Goal: Navigation & Orientation: Go to known website

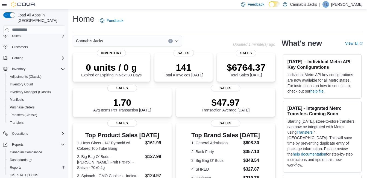
scroll to position [27, 0]
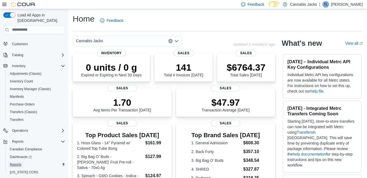
click at [15, 162] on span "Reports" at bounding box center [15, 164] width 11 height 4
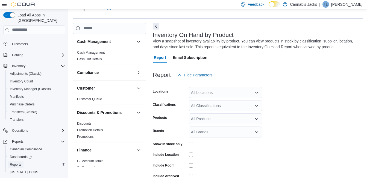
scroll to position [18, 0]
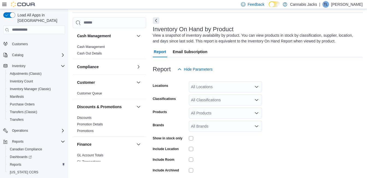
click at [256, 87] on icon "Open list of options" at bounding box center [256, 87] width 3 height 2
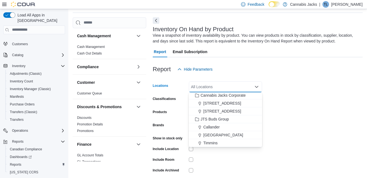
scroll to position [25, 0]
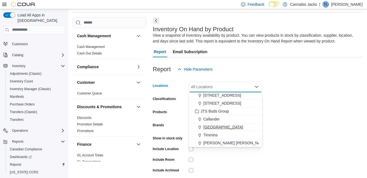
click at [214, 126] on span "[GEOGRAPHIC_DATA]" at bounding box center [223, 126] width 40 height 5
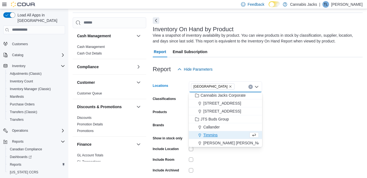
scroll to position [17, 0]
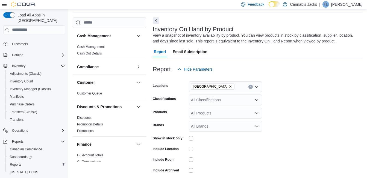
click at [311, 77] on div at bounding box center [258, 78] width 210 height 7
click at [255, 100] on icon "Open list of options" at bounding box center [257, 100] width 4 height 4
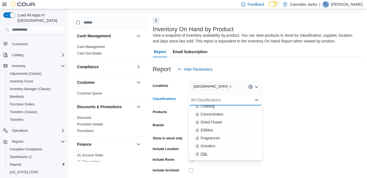
scroll to position [82, 0]
click at [208, 116] on span "Dried Flower" at bounding box center [212, 114] width 22 height 5
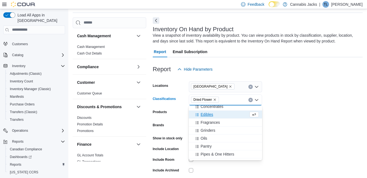
drag, startPoint x: 303, startPoint y: 95, endPoint x: 287, endPoint y: 110, distance: 21.3
click at [303, 96] on form "Locations [GEOGRAPHIC_DATA] Classifications Dried Flower Combo box. Selected. D…" at bounding box center [258, 132] width 210 height 115
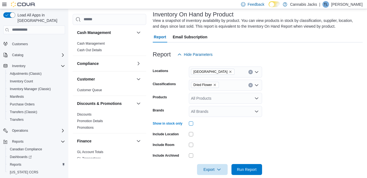
scroll to position [41, 0]
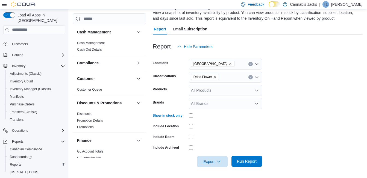
click at [249, 162] on span "Run Report" at bounding box center [247, 160] width 20 height 5
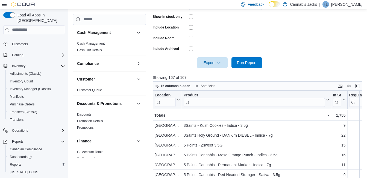
scroll to position [190, 0]
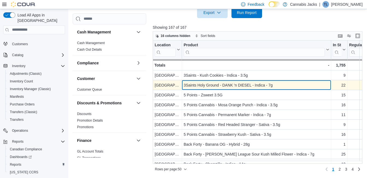
click at [239, 86] on div "3Saints Holy Ground - DANK 'n DIESEL - Indica - 7g" at bounding box center [257, 85] width 146 height 7
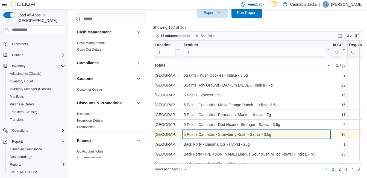
click at [236, 135] on div "5 Points Cannabis - Strawberry Kush - Sativa - 3.5g" at bounding box center [257, 134] width 146 height 7
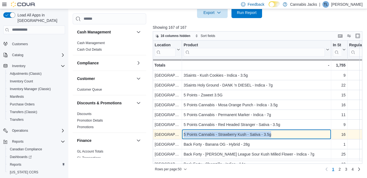
drag, startPoint x: 184, startPoint y: 133, endPoint x: 273, endPoint y: 132, distance: 89.2
click at [273, 132] on div "5 Points Cannabis - Strawberry Kush - Sativa - 3.5g" at bounding box center [257, 134] width 146 height 7
drag, startPoint x: 273, startPoint y: 132, endPoint x: 261, endPoint y: 135, distance: 12.2
copy div "5 Points Cannabis - Strawberry Kush - Sativa - 3.5g"
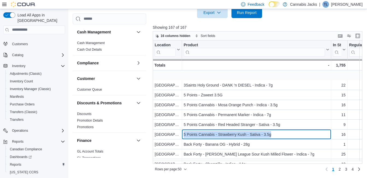
scroll to position [27, 0]
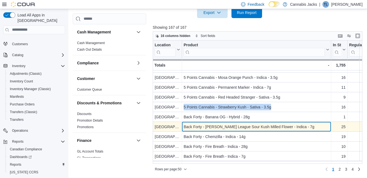
click at [234, 127] on div "Back Forty - [PERSON_NAME] League Sour Kush Milled Flower - Indica - 7g" at bounding box center [257, 126] width 146 height 7
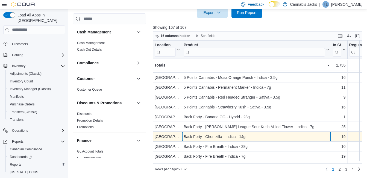
click at [233, 135] on div "Back Forty - Chemzilla - Indica - 14g" at bounding box center [257, 136] width 146 height 7
drag, startPoint x: 185, startPoint y: 136, endPoint x: 253, endPoint y: 135, distance: 67.8
click at [253, 135] on div "Back Forty - Chemzilla - Indica - 14g" at bounding box center [257, 136] width 146 height 7
drag, startPoint x: 253, startPoint y: 135, endPoint x: 239, endPoint y: 139, distance: 14.5
copy div "Back Forty - Chemzilla - Indica - 14g"
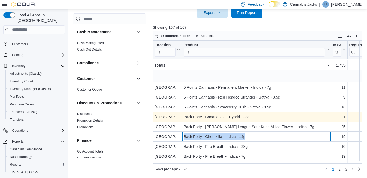
scroll to position [55, 0]
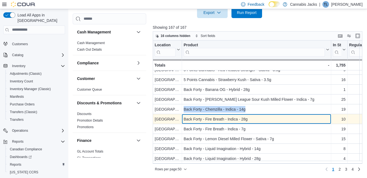
click at [241, 118] on div "Back Forty - Fire Breath - Indica - 28g" at bounding box center [257, 119] width 146 height 7
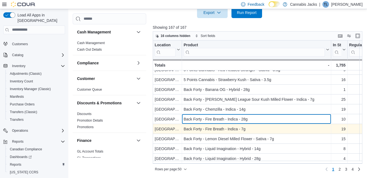
scroll to position [82, 0]
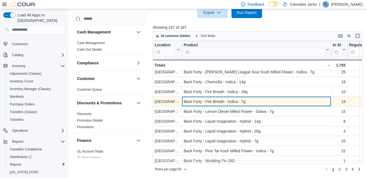
click at [232, 105] on div "Back Forty - Fire Breath - Indica - 7g" at bounding box center [257, 101] width 146 height 7
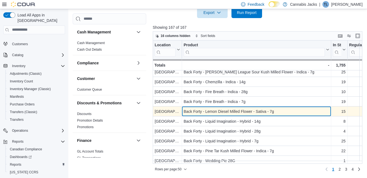
click at [232, 111] on div "Back Forty - Lemon Diesel Milled Flower - Sativa - 7g" at bounding box center [257, 111] width 146 height 7
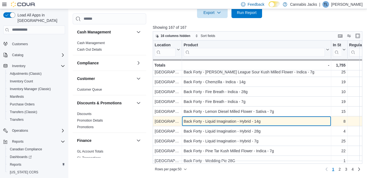
click at [228, 120] on div "Back Forty - Liquid Imagination - Hybrid - 14g" at bounding box center [257, 121] width 146 height 7
drag, startPoint x: 184, startPoint y: 120, endPoint x: 264, endPoint y: 121, distance: 79.9
click at [264, 121] on div "Back Forty - Liquid Imagination - Hybrid - 14g" at bounding box center [257, 121] width 146 height 7
drag, startPoint x: 264, startPoint y: 121, endPoint x: 253, endPoint y: 121, distance: 10.9
copy div "Back Forty - Liquid Imagination - Hybrid - 14g"
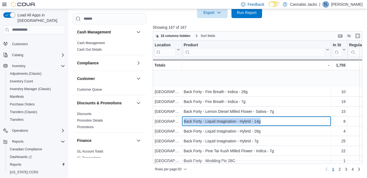
scroll to position [137, 0]
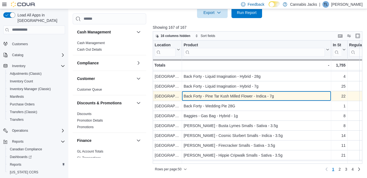
click at [243, 96] on div "Back Forty - Pine Tar Kush Milled Flower - Indica - 7g" at bounding box center [257, 96] width 146 height 7
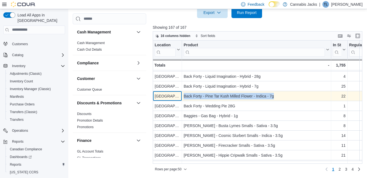
drag, startPoint x: 181, startPoint y: 94, endPoint x: 278, endPoint y: 96, distance: 97.4
click at [278, 96] on div "[GEOGRAPHIC_DATA] - Location, column 1, row 17 Back Forty - Pine Tar Kush Mille…" at bounding box center [340, 96] width 375 height 10
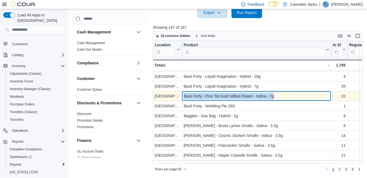
drag, startPoint x: 278, startPoint y: 96, endPoint x: 267, endPoint y: 97, distance: 11.8
copy div "- Location, column 1, row 17 Back Forty - Pine Tar Kush Milled Flower - Indica …"
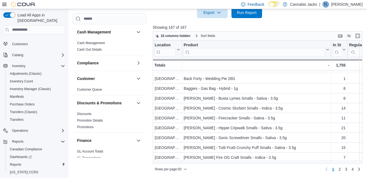
scroll to position [191, 0]
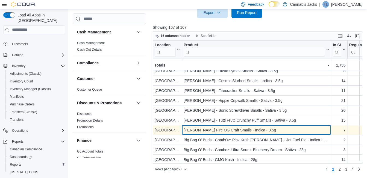
click at [246, 130] on div "[PERSON_NAME] Fire OG Craft Smalls - Indica - 3.5g" at bounding box center [257, 130] width 146 height 7
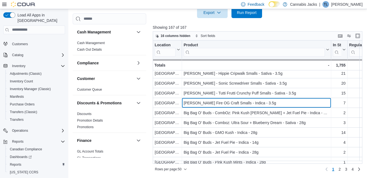
scroll to position [219, 0]
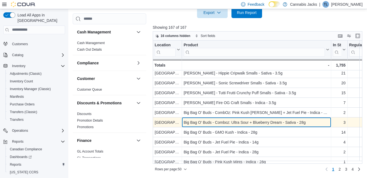
click at [242, 123] on div "Big Bag O' Buds - Comboz: Ultra Sour + Blueberry Dream - Sativa - 28g" at bounding box center [257, 122] width 146 height 7
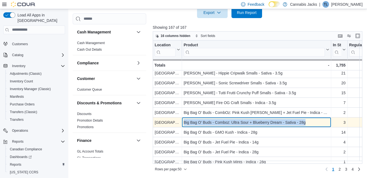
drag, startPoint x: 185, startPoint y: 121, endPoint x: 313, endPoint y: 123, distance: 127.7
click at [313, 123] on div "Big Bag O' Buds - Comboz: Ultra Sour + Blueberry Dream - Sativa - 28g" at bounding box center [257, 122] width 146 height 7
drag, startPoint x: 313, startPoint y: 123, endPoint x: 298, endPoint y: 123, distance: 15.0
copy div "Big Bag O' Buds - Comboz: Ultra Sour + Blueberry Dream - Sativa - 28g"
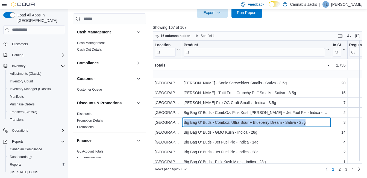
scroll to position [246, 0]
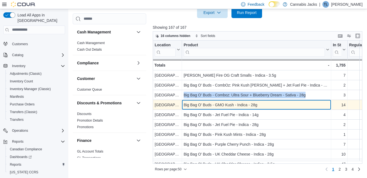
click at [237, 105] on div "Big Bag O' Buds - GMO Kush - Indica - 28g" at bounding box center [257, 104] width 146 height 7
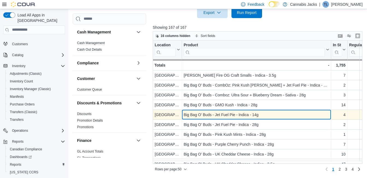
click at [239, 113] on div "Big Bag O' Buds - Jet Fuel Pie - Indica - 14g" at bounding box center [257, 114] width 146 height 7
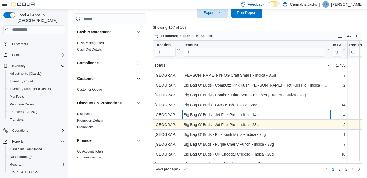
scroll to position [274, 0]
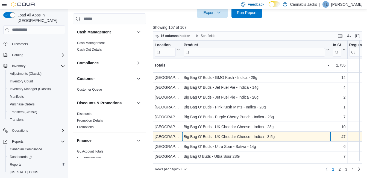
click at [236, 136] on div "Big Bag O' Buds - UK Cheddar Cheese - Indica - 3.5g" at bounding box center [257, 136] width 146 height 7
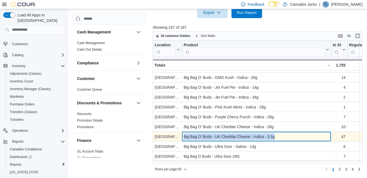
drag, startPoint x: 184, startPoint y: 136, endPoint x: 277, endPoint y: 135, distance: 93.5
click at [277, 135] on div "Big Bag O' Buds - UK Cheddar Cheese - Indica - 3.5g" at bounding box center [257, 136] width 146 height 7
drag, startPoint x: 277, startPoint y: 135, endPoint x: 263, endPoint y: 136, distance: 14.8
copy div "Big Bag O' Buds - UK Cheddar Cheese - Indica - 3.5g"
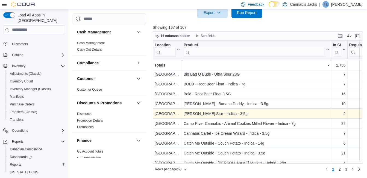
scroll to position [328, 0]
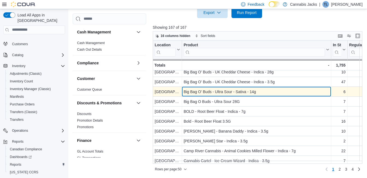
click at [234, 91] on div "Big Bag O' Buds - Ultra Sour - Sativa - 14g" at bounding box center [257, 91] width 146 height 7
drag, startPoint x: 186, startPoint y: 92, endPoint x: 260, endPoint y: 92, distance: 73.6
click at [260, 92] on div "Big Bag O' Buds - Ultra Sour - Sativa - 14g" at bounding box center [257, 91] width 146 height 7
drag, startPoint x: 260, startPoint y: 92, endPoint x: 250, endPoint y: 95, distance: 10.0
copy div "ig Bag O' Buds - Ultra Sour - Sativa - 14g"
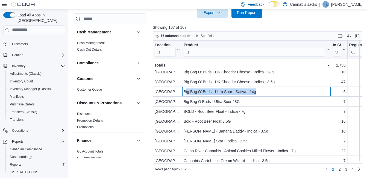
scroll to position [356, 0]
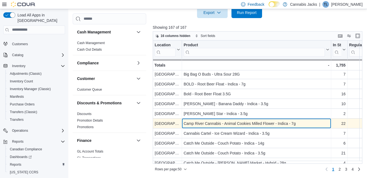
click at [232, 124] on div "Camp River Cannabis - Animal Cookies Milled Flower - Indica - 7g" at bounding box center [257, 123] width 146 height 7
drag, startPoint x: 184, startPoint y: 122, endPoint x: 306, endPoint y: 121, distance: 122.8
click at [306, 121] on div "Camp River Cannabis - Animal Cookies Milled Flower - Indica - 7g" at bounding box center [257, 123] width 146 height 7
drag, startPoint x: 306, startPoint y: 121, endPoint x: 281, endPoint y: 123, distance: 25.2
copy div "Camp River Cannabis - Animal Cookies Milled Flower - Indica - 7g"
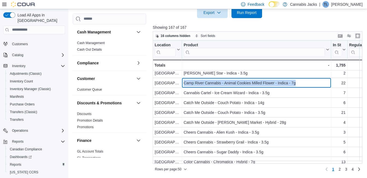
scroll to position [402, 0]
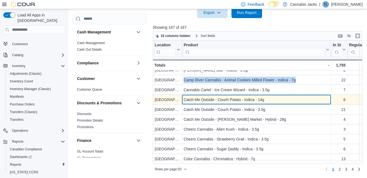
click at [236, 96] on div "Catch Me Outside - Couch Potato - Indica - 14g" at bounding box center [257, 99] width 146 height 7
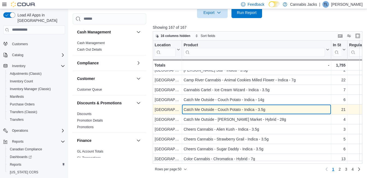
click at [237, 106] on div "Catch Me Outside - Couch Potato - Indica - 3.5g" at bounding box center [257, 109] width 146 height 7
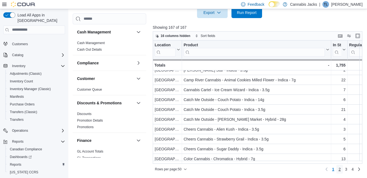
click at [341, 171] on span "2" at bounding box center [340, 168] width 2 height 5
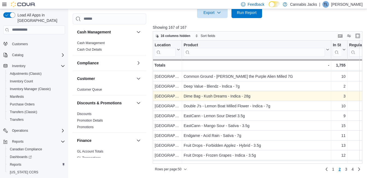
scroll to position [27, 0]
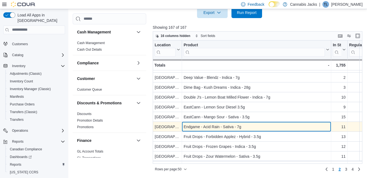
click at [222, 127] on div "Endgame - Acid Rain - Sativa - 7g" at bounding box center [257, 126] width 146 height 7
drag, startPoint x: 184, startPoint y: 125, endPoint x: 245, endPoint y: 127, distance: 61.0
click at [245, 127] on div "Endgame - Acid Rain - Sativa - 7g" at bounding box center [257, 126] width 146 height 7
drag, startPoint x: 245, startPoint y: 127, endPoint x: 237, endPoint y: 126, distance: 8.5
copy div "Endgame - Acid Rain - Sativa - 7g"
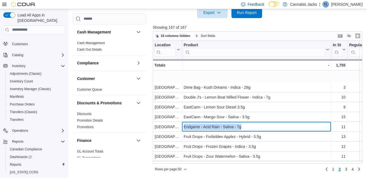
scroll to position [55, 0]
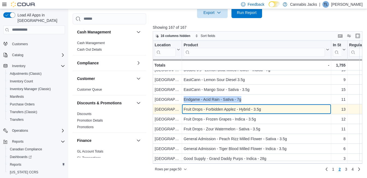
click at [224, 108] on div "Fruit Drops - Forbidden Applez - Hybrid - 3.5g" at bounding box center [257, 109] width 146 height 7
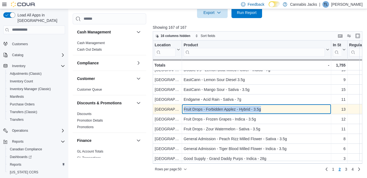
drag, startPoint x: 183, startPoint y: 108, endPoint x: 252, endPoint y: 112, distance: 68.7
click at [266, 112] on div "Fruit Drops - Forbidden Applez - Hybrid - 3.5g - Product, column 2, row 60" at bounding box center [256, 109] width 149 height 10
drag, startPoint x: 252, startPoint y: 112, endPoint x: 245, endPoint y: 109, distance: 7.2
copy div "Fruit Drops - Forbidden Applez - Hybrid - 3.5g"
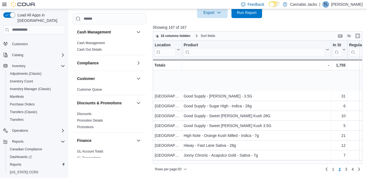
scroll to position [191, 0]
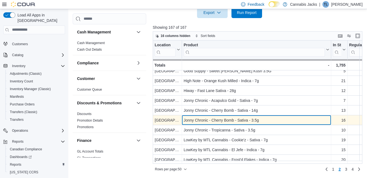
click at [238, 121] on div "Jonny Chronic - Cherry Bomb - Sativa - 3.5g" at bounding box center [257, 120] width 146 height 7
drag, startPoint x: 182, startPoint y: 120, endPoint x: 261, endPoint y: 118, distance: 78.8
click at [261, 118] on div "Jonny Chronic - Cherry Bomb - Sativa - 3.5g - Product, column 2, row 75" at bounding box center [256, 120] width 149 height 10
drag, startPoint x: 261, startPoint y: 118, endPoint x: 248, endPoint y: 119, distance: 13.1
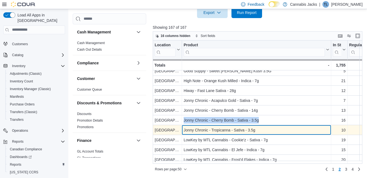
click at [198, 127] on div "Jonny Chronic - Tropicanna - Sativa - 3.5g" at bounding box center [257, 130] width 146 height 7
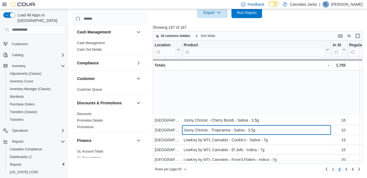
scroll to position [246, 0]
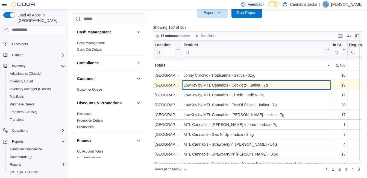
click at [230, 82] on div "LowKey by MTL Cannabis - Cookie'z - Sativa - 7g - Product, column 2, row 77" at bounding box center [256, 85] width 149 height 10
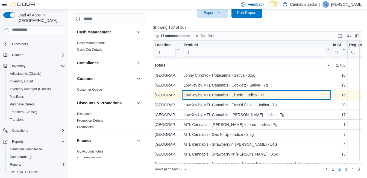
click at [230, 95] on div "LowKey by MTL Cannabis - El Jefe - Indica - 7g" at bounding box center [257, 95] width 146 height 7
drag, startPoint x: 183, startPoint y: 94, endPoint x: 265, endPoint y: 97, distance: 81.8
click at [265, 97] on div "LowKey by MTL Cannabis - El Jefe - Indica - 7g - Product, column 2, row 78" at bounding box center [256, 95] width 149 height 10
drag, startPoint x: 265, startPoint y: 97, endPoint x: 252, endPoint y: 95, distance: 12.9
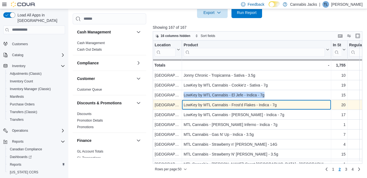
click at [229, 106] on div "LowKey by MTL Cannabis - Frost'd Flakes - Indica - 7g" at bounding box center [257, 104] width 146 height 7
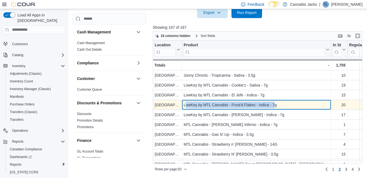
drag, startPoint x: 185, startPoint y: 105, endPoint x: 272, endPoint y: 104, distance: 86.4
click at [272, 104] on div "LowKey by MTL Cannabis - Frost'd Flakes - Indica - 7g" at bounding box center [257, 104] width 146 height 7
drag, startPoint x: 272, startPoint y: 104, endPoint x: 257, endPoint y: 104, distance: 15.3
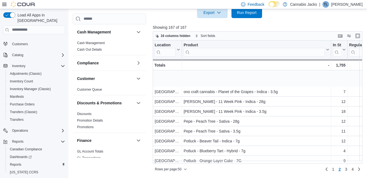
scroll to position [356, 0]
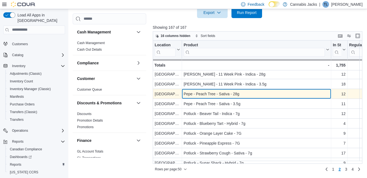
click at [213, 95] on div "Pepe - Peach Tree - Sativa - 28g" at bounding box center [257, 94] width 146 height 7
drag, startPoint x: 184, startPoint y: 93, endPoint x: 240, endPoint y: 94, distance: 56.6
click at [240, 94] on div "Pepe - Peach Tree - Sativa - 28g" at bounding box center [257, 94] width 146 height 7
drag, startPoint x: 240, startPoint y: 94, endPoint x: 225, endPoint y: 95, distance: 15.0
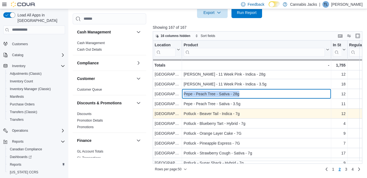
scroll to position [383, 0]
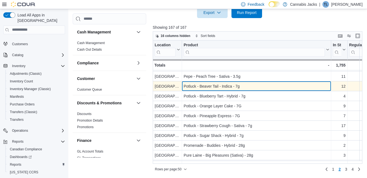
click at [227, 87] on div "Potluck - Beaver Tail - Indica - 7g" at bounding box center [257, 86] width 146 height 7
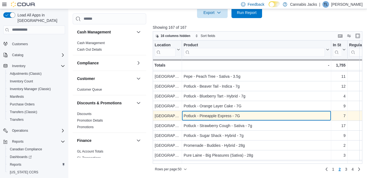
click at [214, 114] on div "Potluck - Pineapple Express - 7G" at bounding box center [257, 115] width 146 height 7
drag, startPoint x: 184, startPoint y: 115, endPoint x: 240, endPoint y: 117, distance: 56.4
click at [240, 117] on div "Potluck - Pineapple Express - 7G" at bounding box center [257, 115] width 146 height 7
drag, startPoint x: 240, startPoint y: 117, endPoint x: 231, endPoint y: 118, distance: 9.7
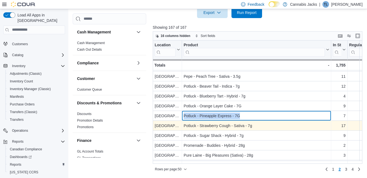
scroll to position [402, 0]
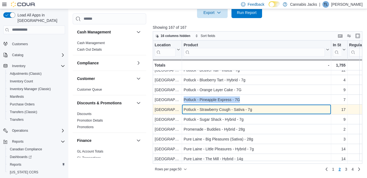
click at [208, 108] on div "Potluck - Strawberry Cough - Sativa - 7g" at bounding box center [257, 109] width 146 height 7
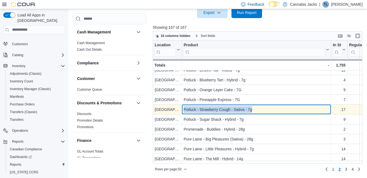
drag, startPoint x: 184, startPoint y: 106, endPoint x: 257, endPoint y: 111, distance: 72.9
click at [257, 111] on div "Potluck - Strawberry Cough - Sativa - 7g - Product, column 2, row 95" at bounding box center [256, 109] width 149 height 10
drag, startPoint x: 257, startPoint y: 111, endPoint x: 241, endPoint y: 107, distance: 16.5
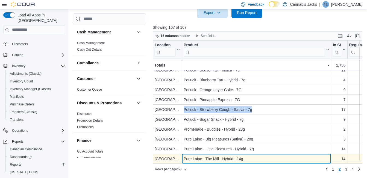
click at [219, 155] on div "Pure Laine - The Mill - Hybrid - 14g" at bounding box center [257, 158] width 146 height 7
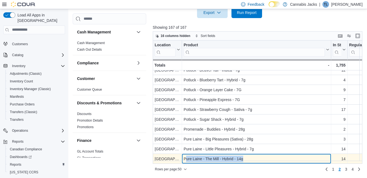
drag, startPoint x: 185, startPoint y: 155, endPoint x: 243, endPoint y: 153, distance: 58.3
click at [243, 155] on div "Pure Laine - The Mill - Hybrid - 14g" at bounding box center [257, 158] width 146 height 7
drag, startPoint x: 243, startPoint y: 153, endPoint x: 230, endPoint y: 156, distance: 13.3
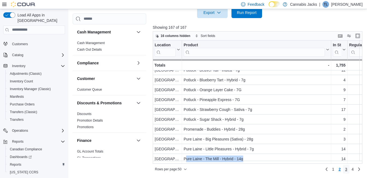
click at [348, 170] on span "3" at bounding box center [346, 168] width 2 height 5
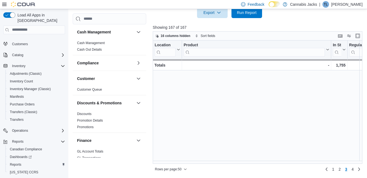
scroll to position [0, 0]
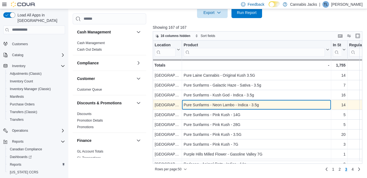
click at [229, 105] on div "Pure Sunfarms - Neon Lambo - Indica - 3.5g" at bounding box center [257, 104] width 146 height 7
drag, startPoint x: 185, startPoint y: 104, endPoint x: 264, endPoint y: 104, distance: 79.3
click at [264, 104] on div "Pure Sunfarms - Neon Lambo - Indica - 3.5g" at bounding box center [257, 104] width 146 height 7
drag, startPoint x: 264, startPoint y: 104, endPoint x: 253, endPoint y: 105, distance: 11.8
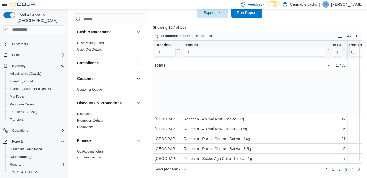
scroll to position [109, 0]
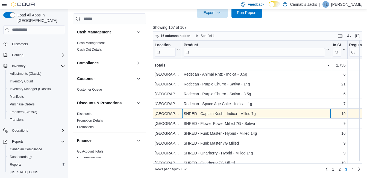
click at [223, 113] on div "SHRED - Captain Kush - Indica - Milled 7g" at bounding box center [257, 113] width 146 height 7
drag, startPoint x: 184, startPoint y: 110, endPoint x: 257, endPoint y: 116, distance: 73.8
click at [257, 116] on div "SHRED - Captain Kush - Indica - Milled 7g" at bounding box center [257, 113] width 146 height 7
drag, startPoint x: 257, startPoint y: 116, endPoint x: 242, endPoint y: 114, distance: 15.4
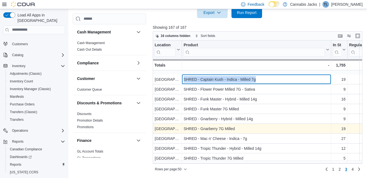
scroll to position [164, 0]
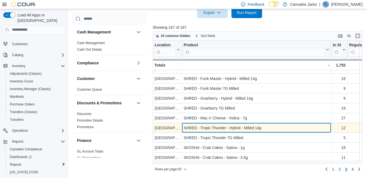
click at [237, 125] on div "SHRED - Tropic Thunder - Hybrid - Milled 14g" at bounding box center [257, 127] width 146 height 7
drag, startPoint x: 202, startPoint y: 126, endPoint x: 267, endPoint y: 125, distance: 64.3
click at [267, 125] on div "SHRED - Tropic Thunder - Hybrid - Milled 14g - Product, column 2, row 123" at bounding box center [256, 128] width 149 height 10
drag, startPoint x: 267, startPoint y: 125, endPoint x: 247, endPoint y: 130, distance: 20.5
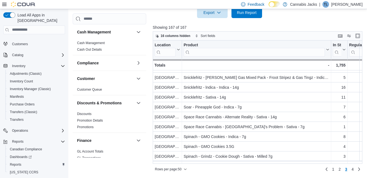
scroll to position [301, 0]
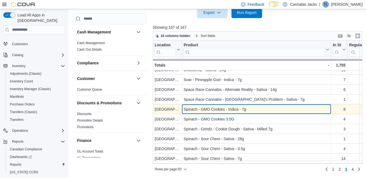
click at [228, 109] on div "Spinach - GMO Cookies - Indica - 7g" at bounding box center [257, 109] width 146 height 7
drag, startPoint x: 183, startPoint y: 108, endPoint x: 247, endPoint y: 108, distance: 64.0
click at [247, 108] on div "Spinach - GMO Cookies - Indica - 7g - Product, column 2, row 135" at bounding box center [256, 109] width 149 height 10
drag, startPoint x: 247, startPoint y: 108, endPoint x: 229, endPoint y: 110, distance: 18.4
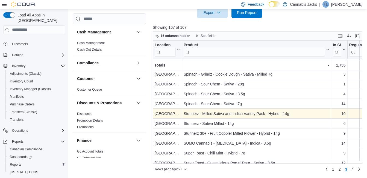
scroll to position [383, 0]
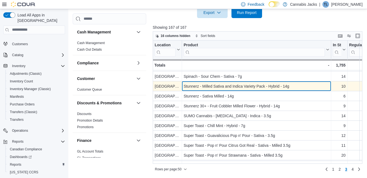
click at [222, 83] on div "Stunnerz - Milled Sativa and Indica Variety Pack - Hybrid - 14g" at bounding box center [257, 86] width 146 height 7
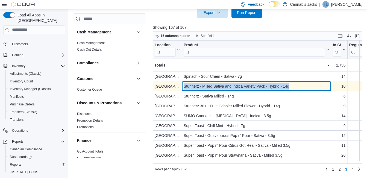
drag, startPoint x: 183, startPoint y: 85, endPoint x: 295, endPoint y: 87, distance: 111.6
click at [295, 87] on div "Stunnerz - Milled Sativa and Indica Variety Pack - Hybrid - 14g - Product, colu…" at bounding box center [256, 86] width 149 height 10
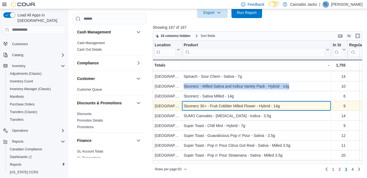
click at [232, 104] on div "Stunnerz 30+ - Fruit Cobbler Milled Flower - Hybrid - 14g" at bounding box center [257, 106] width 146 height 7
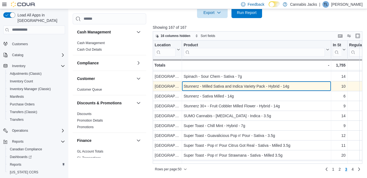
click at [221, 85] on div "Stunnerz - Milled Sativa and Indica Variety Pack - Hybrid - 14g" at bounding box center [257, 86] width 146 height 7
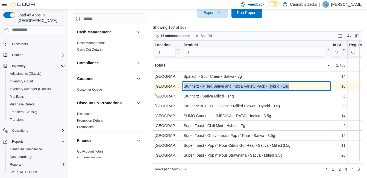
drag, startPoint x: 184, startPoint y: 86, endPoint x: 299, endPoint y: 85, distance: 114.9
click at [299, 85] on div "Stunnerz - Milled Sativa and Indica Variety Pack - Hybrid - 14g" at bounding box center [257, 86] width 146 height 7
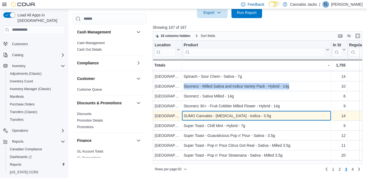
click at [239, 116] on div "SUMO Cannabis - [MEDICAL_DATA] - Indica - 3.5g" at bounding box center [257, 115] width 146 height 7
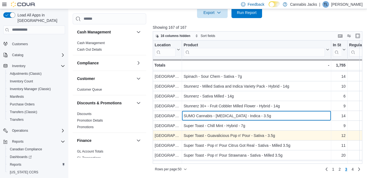
scroll to position [402, 0]
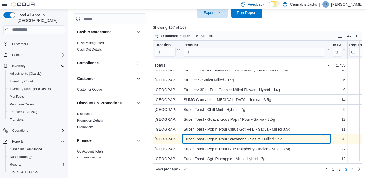
click at [238, 136] on div "Super Toast - Pop n' Pour Strawnana - Sativa - Milled 3.5g" at bounding box center [257, 139] width 146 height 7
drag, startPoint x: 183, startPoint y: 136, endPoint x: 283, endPoint y: 136, distance: 100.1
click at [283, 136] on div "Super Toast - Pop n' Pour Strawnana - Sativa - Milled 3.5g - Product, column 2,…" at bounding box center [256, 139] width 149 height 10
drag, startPoint x: 283, startPoint y: 136, endPoint x: 263, endPoint y: 136, distance: 19.7
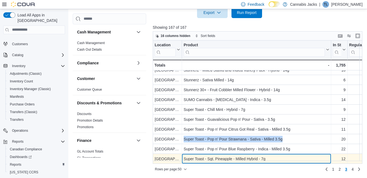
click at [240, 156] on div "Super Toast - Sgt. Pineapple - Milled Hybrid - 7g" at bounding box center [257, 158] width 146 height 7
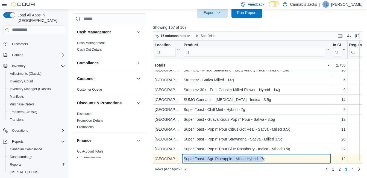
drag, startPoint x: 184, startPoint y: 154, endPoint x: 263, endPoint y: 157, distance: 79.4
click at [263, 157] on div "Super Toast - Sgt. Pineapple - Milled Hybrid - 7g" at bounding box center [257, 158] width 146 height 7
drag, startPoint x: 263, startPoint y: 157, endPoint x: 253, endPoint y: 158, distance: 10.2
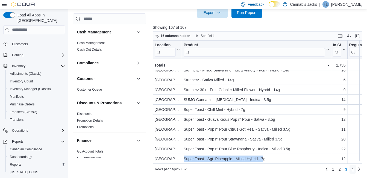
click at [354, 169] on span "4" at bounding box center [353, 168] width 2 height 5
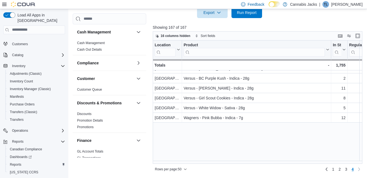
scroll to position [0, 0]
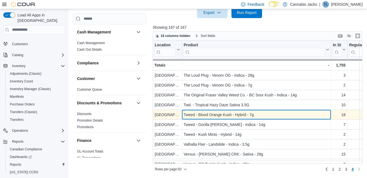
click at [217, 114] on div "Tweed - Blood Orange Kush - Hybrid - 7g" at bounding box center [257, 114] width 146 height 7
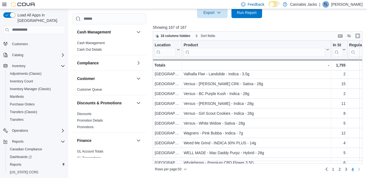
scroll to position [50, 0]
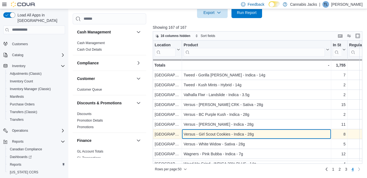
click at [225, 132] on div "Versus - Girl Scout Cookies - Indica - 28g" at bounding box center [257, 134] width 146 height 7
drag, startPoint x: 184, startPoint y: 133, endPoint x: 257, endPoint y: 134, distance: 73.0
click at [257, 134] on div "Versus - Girl Scout Cookies - Indica - 28g" at bounding box center [257, 134] width 146 height 7
drag, startPoint x: 257, startPoint y: 134, endPoint x: 244, endPoint y: 133, distance: 13.1
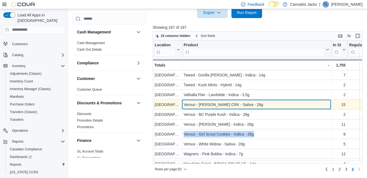
click at [220, 103] on div "Versus - [PERSON_NAME] CRK - Sativa - 28g" at bounding box center [257, 104] width 146 height 7
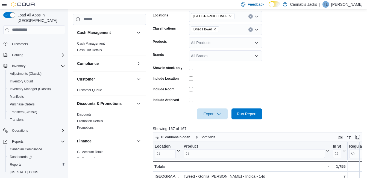
scroll to position [80, 0]
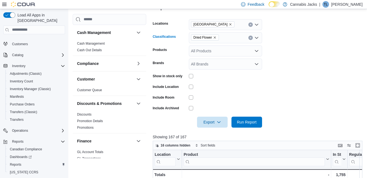
click at [216, 36] on icon "Remove Dried Flower from selection in this group" at bounding box center [214, 37] width 3 height 3
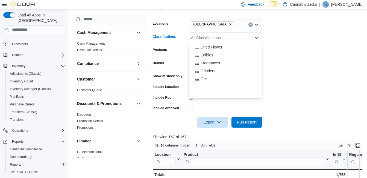
scroll to position [109, 0]
click at [210, 89] on span "Pre-Roll" at bounding box center [208, 88] width 14 height 5
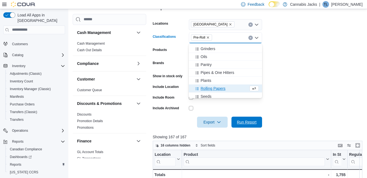
drag, startPoint x: 245, startPoint y: 122, endPoint x: 336, endPoint y: 106, distance: 92.2
click at [245, 121] on span "Run Report" at bounding box center [247, 121] width 20 height 5
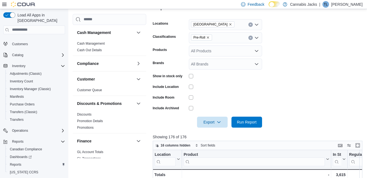
scroll to position [190, 0]
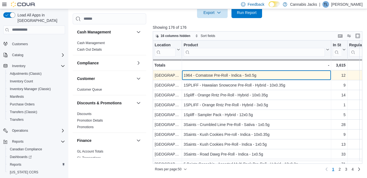
click at [204, 74] on div "1964 - Comatose Pre-Roll - Indica - 5x0.5g" at bounding box center [257, 75] width 146 height 7
drag, startPoint x: 183, startPoint y: 74, endPoint x: 269, endPoint y: 75, distance: 85.9
click at [269, 75] on div "1964 - Comatose Pre-Roll - Indica - 5x0.5g - Product, column 2, row 1" at bounding box center [256, 75] width 149 height 10
drag, startPoint x: 269, startPoint y: 75, endPoint x: 227, endPoint y: 76, distance: 42.1
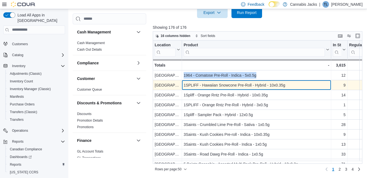
click at [238, 86] on div "1SPLIFF - Hawaiian Snowcone Pre-Roll - Hybrid - 10x0.35g" at bounding box center [257, 85] width 146 height 7
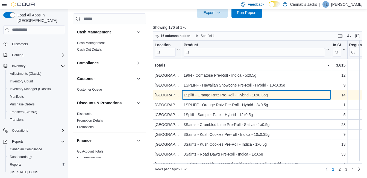
click at [230, 96] on div "1Spliff - Orange Rntz Pre-Roll - Hybrid - 10x0.35g" at bounding box center [257, 95] width 146 height 7
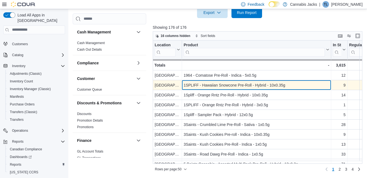
click at [217, 85] on div "1SPLIFF - Hawaiian Snowcone Pre-Roll - Hybrid - 10x0.35g" at bounding box center [257, 85] width 146 height 7
drag, startPoint x: 183, startPoint y: 83, endPoint x: 281, endPoint y: 86, distance: 98.0
click at [281, 86] on div "1SPLIFF - Hawaiian Snowcone Pre-Roll - Hybrid - 10x0.35g - Product, column 2, r…" at bounding box center [256, 85] width 149 height 10
drag, startPoint x: 281, startPoint y: 86, endPoint x: 251, endPoint y: 87, distance: 30.4
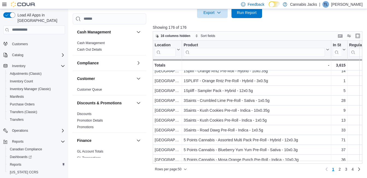
scroll to position [27, 0]
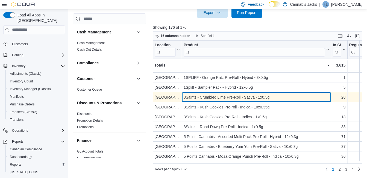
click at [226, 98] on div "3Saints - Crumbled Lime Pre-Roll - Sativa - 1x0.5g" at bounding box center [257, 97] width 146 height 7
drag, startPoint x: 206, startPoint y: 95, endPoint x: 269, endPoint y: 97, distance: 63.5
click at [269, 97] on div "3Saints - Crumbled Lime Pre-Roll - Sativa - 1x0.5g" at bounding box center [257, 97] width 146 height 7
drag, startPoint x: 269, startPoint y: 97, endPoint x: 253, endPoint y: 100, distance: 16.5
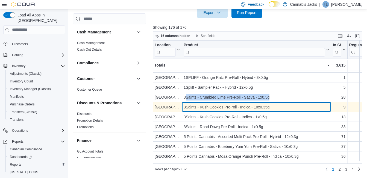
click at [214, 108] on div "3Saints - Kush Cookies Pre-roll - Indica - 10x0.35g" at bounding box center [257, 107] width 146 height 7
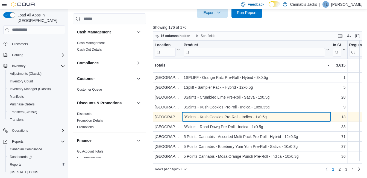
click at [232, 118] on div "3Saints - Kush Cookies Pre-Roll - Indica - 1x0.5g" at bounding box center [257, 117] width 146 height 7
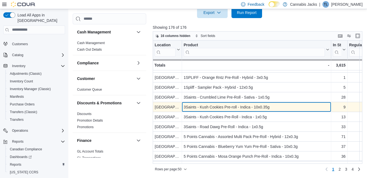
click at [233, 106] on div "3Saints - Kush Cookies Pre-roll - Indica - 10x0.35g" at bounding box center [257, 107] width 146 height 7
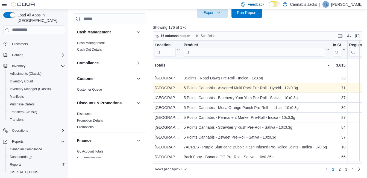
scroll to position [82, 0]
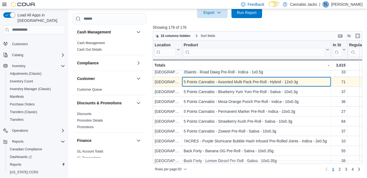
click at [235, 81] on div "5 Points Cannabis - Assorted Multi Pack Pre-Roll - Hybrid - 12x0.3g" at bounding box center [257, 82] width 146 height 7
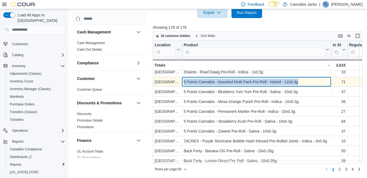
drag, startPoint x: 184, startPoint y: 81, endPoint x: 298, endPoint y: 84, distance: 114.6
click at [298, 84] on div "5 Points Cannabis - Assorted Multi Pack Pre-Roll - Hybrid - 12x0.3g" at bounding box center [257, 82] width 146 height 7
drag, startPoint x: 298, startPoint y: 84, endPoint x: 275, endPoint y: 82, distance: 22.8
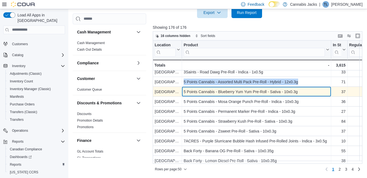
click at [224, 92] on div "5 Points Cannabis - Blueberry Yum Yum Pre-Roll - Sativa - 10x0.3g" at bounding box center [257, 91] width 146 height 7
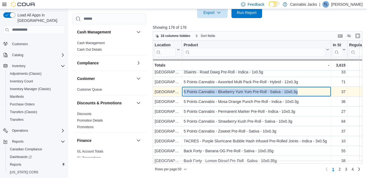
drag, startPoint x: 184, startPoint y: 91, endPoint x: 301, endPoint y: 91, distance: 117.1
click at [301, 91] on div "5 Points Cannabis - Blueberry Yum Yum Pre-Roll - Sativa - 10x0.3g" at bounding box center [257, 91] width 146 height 7
drag, startPoint x: 301, startPoint y: 91, endPoint x: 282, endPoint y: 90, distance: 18.6
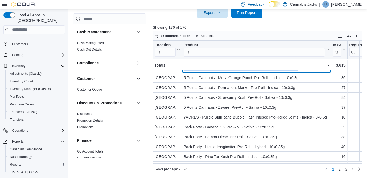
scroll to position [109, 0]
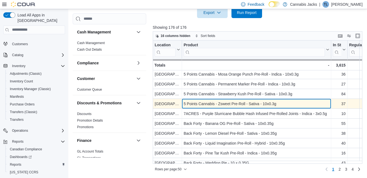
click at [239, 103] on div "5 Points Cannabis - Zsweet Pre-Roll - Sativa - 10x0.3g" at bounding box center [257, 103] width 146 height 7
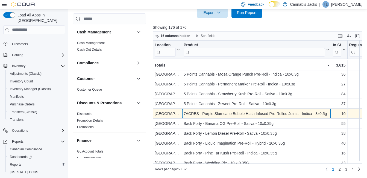
click at [221, 115] on div "7ACRES - Purple Slurricane Bubble Hash Infused Pre-Rolled Joints - Indica - 3x0…" at bounding box center [257, 113] width 146 height 7
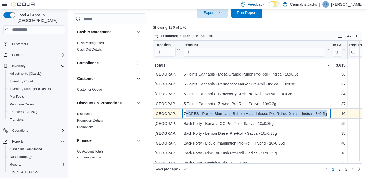
drag, startPoint x: 185, startPoint y: 112, endPoint x: 320, endPoint y: 113, distance: 134.8
click at [322, 113] on div "7ACRES - Purple Slurricane Bubble Hash Infused Pre-Rolled Joints - Indica - 3x0…" at bounding box center [257, 113] width 146 height 7
drag, startPoint x: 320, startPoint y: 113, endPoint x: 286, endPoint y: 117, distance: 34.1
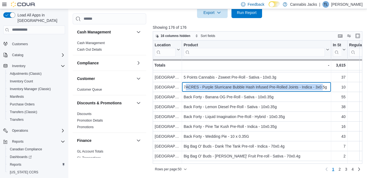
scroll to position [137, 0]
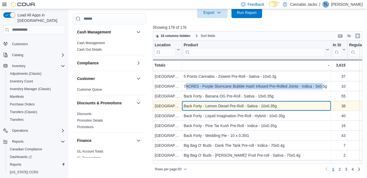
click at [266, 106] on div "Back Forty - Lemon Diesel Pre-Roll - Sativa - 10x0.35g" at bounding box center [257, 106] width 146 height 7
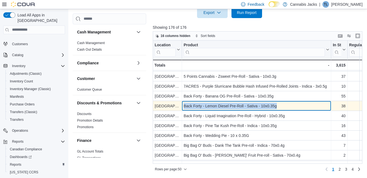
drag, startPoint x: 184, startPoint y: 104, endPoint x: 284, endPoint y: 106, distance: 100.1
click at [284, 106] on div "Back Forty - Lemon Diesel Pre-Roll - Sativa - 10x0.35g" at bounding box center [257, 106] width 146 height 7
drag, startPoint x: 284, startPoint y: 106, endPoint x: 254, endPoint y: 107, distance: 29.6
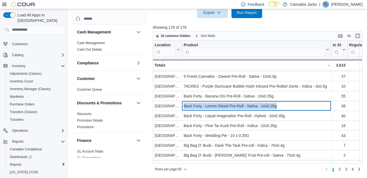
scroll to position [164, 0]
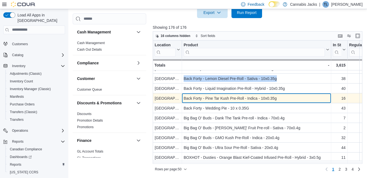
click at [231, 97] on div "Back Forty - Pine Tar Kush Pre-Roll - Indica - 10x0.35g" at bounding box center [257, 98] width 146 height 7
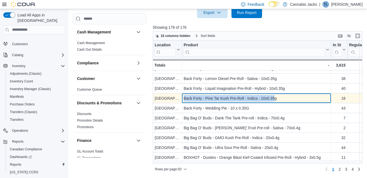
drag, startPoint x: 183, startPoint y: 95, endPoint x: 275, endPoint y: 97, distance: 91.9
click at [275, 97] on div "Back Forty - Pine Tar Kush Pre-Roll - Indica - 10x0.35g - Product, column 2, ro…" at bounding box center [256, 98] width 149 height 10
drag, startPoint x: 275, startPoint y: 97, endPoint x: 261, endPoint y: 100, distance: 14.4
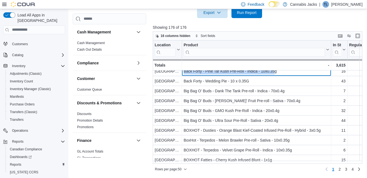
scroll to position [191, 0]
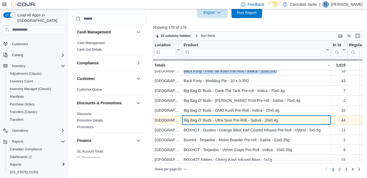
click at [242, 119] on div "Big Bag O' Buds - Ultra Sour Pre-Roll - Sativa - 20x0.4g" at bounding box center [257, 120] width 146 height 7
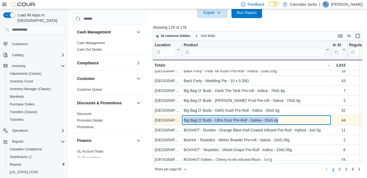
drag, startPoint x: 185, startPoint y: 119, endPoint x: 290, endPoint y: 119, distance: 104.8
click at [290, 119] on div "Big Bag O' Buds - Ultra Sour Pre-Roll - Sativa - 20x0.4g" at bounding box center [257, 120] width 146 height 7
drag, startPoint x: 290, startPoint y: 119, endPoint x: 260, endPoint y: 121, distance: 29.6
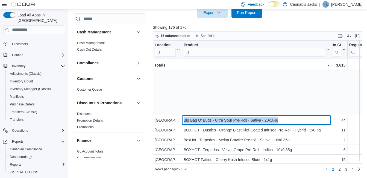
scroll to position [246, 0]
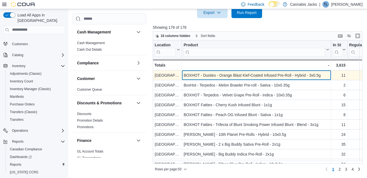
click at [230, 76] on div "BOXHOT - Dusties - Orange Blast Kief-Coated Infused Pre-Roll - Hybrid - 3x0.5g" at bounding box center [257, 75] width 146 height 7
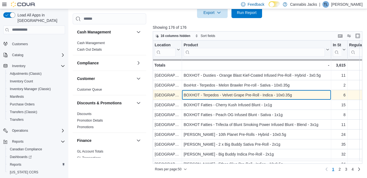
click at [232, 93] on div "BOXHOT - Terpedos - Velvet Grape Pre-Roll - Indica - 10x0.35g" at bounding box center [257, 95] width 146 height 7
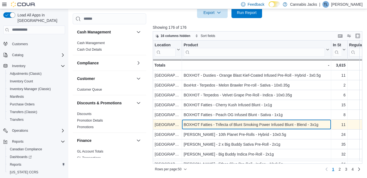
click at [260, 124] on div "BOXHOT Fatties - Trifecta of Blunt Smoking Power Infused Blunt - Blend - 3x1g" at bounding box center [257, 124] width 146 height 7
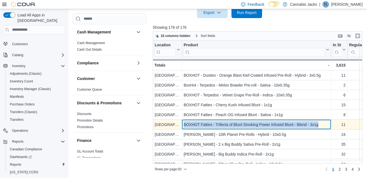
drag, startPoint x: 185, startPoint y: 123, endPoint x: 317, endPoint y: 124, distance: 132.4
click at [317, 124] on div "BOXHOT Fatties - Trifecta of Blunt Smoking Power Infused Blunt - Blend - 3x1g" at bounding box center [257, 124] width 146 height 7
drag, startPoint x: 317, startPoint y: 124, endPoint x: 299, endPoint y: 124, distance: 18.6
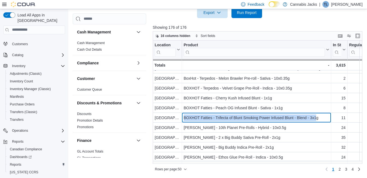
scroll to position [274, 0]
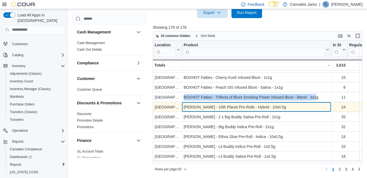
click at [225, 107] on div "[PERSON_NAME] - 10th Planet Pre-Rolls - Hybrid - 10x0.5g" at bounding box center [257, 107] width 146 height 7
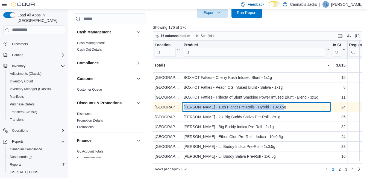
drag, startPoint x: 183, startPoint y: 107, endPoint x: 276, endPoint y: 105, distance: 93.3
click at [276, 105] on div "[PERSON_NAME] - 10th Planet Pre-Rolls - Hybrid - 10x0.5g - Product, column 2, r…" at bounding box center [256, 107] width 149 height 10
drag, startPoint x: 276, startPoint y: 105, endPoint x: 243, endPoint y: 108, distance: 33.8
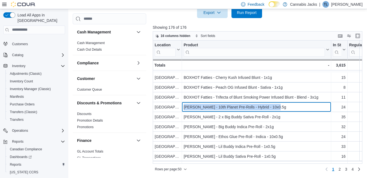
scroll to position [301, 0]
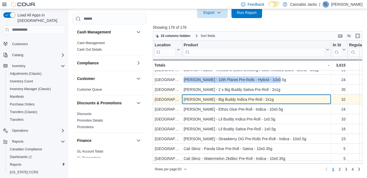
click at [214, 97] on div "[PERSON_NAME] - Big Buddy Indica Pre-Roll - 2x1g" at bounding box center [257, 99] width 146 height 7
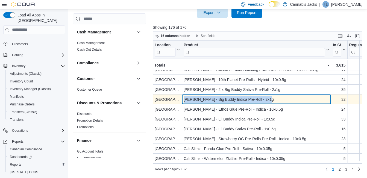
drag, startPoint x: 184, startPoint y: 98, endPoint x: 272, endPoint y: 101, distance: 88.4
click at [272, 101] on div "[PERSON_NAME] - Big Buddy Indica Pre-Roll - 2x1g" at bounding box center [257, 99] width 146 height 7
drag, startPoint x: 272, startPoint y: 101, endPoint x: 244, endPoint y: 102, distance: 28.5
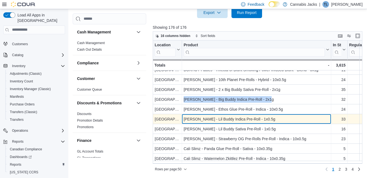
click at [231, 118] on div "[PERSON_NAME] - Lil Buddy Indica Pre-Roll - 1x0.5g" at bounding box center [257, 119] width 146 height 7
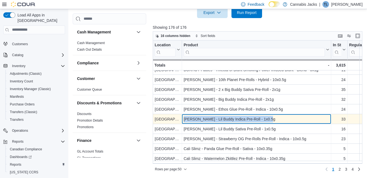
drag, startPoint x: 184, startPoint y: 118, endPoint x: 271, endPoint y: 115, distance: 87.6
click at [271, 115] on div "[PERSON_NAME] - Lil Buddy Indica Pre-Roll - 1x0.5g - Product, column 2, row 36" at bounding box center [256, 119] width 149 height 10
drag, startPoint x: 271, startPoint y: 115, endPoint x: 254, endPoint y: 119, distance: 17.9
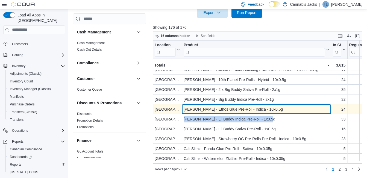
click at [234, 107] on div "[PERSON_NAME] - Ethos Glue Pre-Roll - Indica - 10x0.5g" at bounding box center [257, 109] width 146 height 7
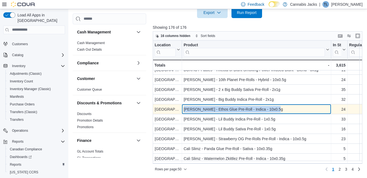
drag, startPoint x: 182, startPoint y: 108, endPoint x: 285, endPoint y: 111, distance: 102.6
click at [285, 111] on div "[PERSON_NAME] - Ethos Glue Pre-Roll - Indica - 10x0.5g - Product, column 2, row…" at bounding box center [256, 109] width 149 height 10
drag, startPoint x: 285, startPoint y: 111, endPoint x: 251, endPoint y: 105, distance: 34.5
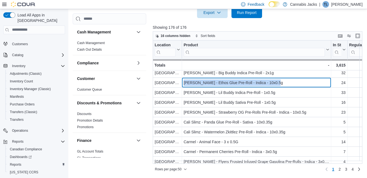
scroll to position [328, 0]
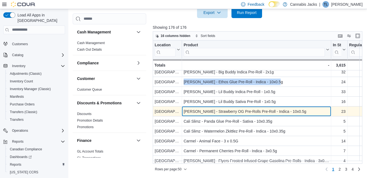
click at [239, 111] on div "[PERSON_NAME] - Strawberry OG Pre-Rolls Pre-Roll - Indica - 10x0.5g" at bounding box center [257, 111] width 146 height 7
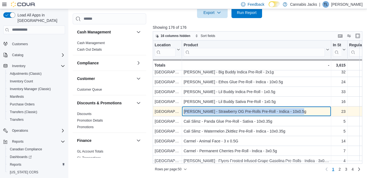
drag, startPoint x: 182, startPoint y: 109, endPoint x: 302, endPoint y: 111, distance: 120.1
click at [302, 111] on div "[PERSON_NAME] - Strawberry OG Pre-Rolls Pre-Roll - Indica - 10x0.5g - Product, …" at bounding box center [256, 111] width 149 height 10
drag, startPoint x: 302, startPoint y: 111, endPoint x: 277, endPoint y: 113, distance: 25.0
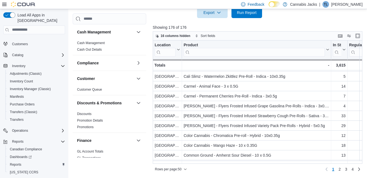
scroll to position [402, 0]
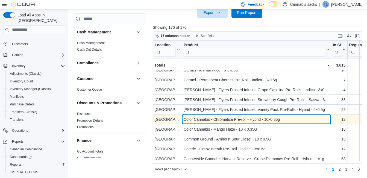
click at [228, 117] on div "Color Cannabis - Chromatica Pre-roll - Hybrid - 10x0.35g" at bounding box center [257, 119] width 146 height 7
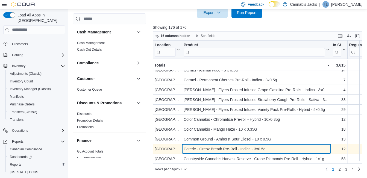
click at [210, 146] on div "Coterie - Oreoz Breath Pre-Roll - Indica - 3x0.5g" at bounding box center [257, 149] width 146 height 7
drag, startPoint x: 184, startPoint y: 145, endPoint x: 268, endPoint y: 147, distance: 84.8
click at [268, 147] on div "Coterie - Oreoz Breath Pre-Roll - Indica - 3x0.5g" at bounding box center [257, 149] width 146 height 7
drag, startPoint x: 268, startPoint y: 147, endPoint x: 246, endPoint y: 145, distance: 22.0
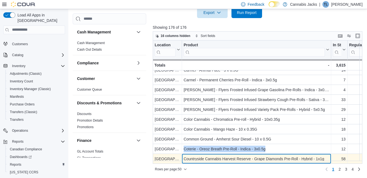
click at [246, 156] on div "Countryside Cannabis Harvest Reserve - Grape Diamonds Pre-Roll - Hybrid - 1x1g" at bounding box center [257, 158] width 146 height 7
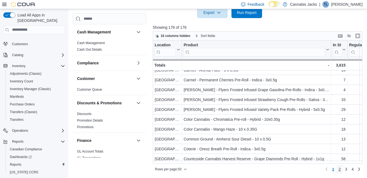
click at [341, 171] on span "2" at bounding box center [340, 168] width 2 height 5
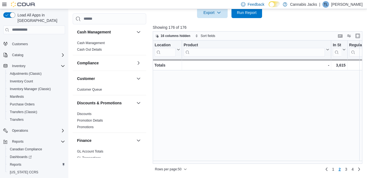
scroll to position [0, 0]
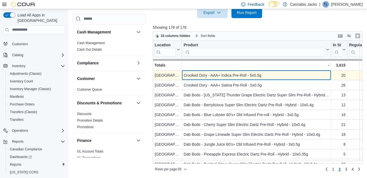
click at [211, 76] on div "Crooked Dory - AAA+ Indica Pre-Roll - 5x0.5g" at bounding box center [257, 75] width 146 height 7
drag, startPoint x: 183, startPoint y: 74, endPoint x: 268, endPoint y: 76, distance: 84.5
click at [268, 76] on div "Crooked Dory - AAA+ Indica Pre-Roll - 5x0.5g - Product, column 2, row 51" at bounding box center [256, 75] width 149 height 10
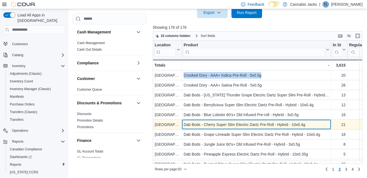
click at [214, 123] on div "Dab Bods - Cherry Super Slim Electric Dartz Pre-Roll - Hybrid - 10x0.4g" at bounding box center [257, 124] width 146 height 7
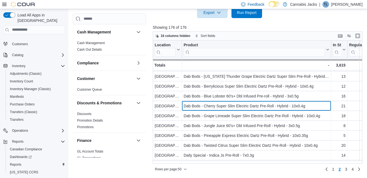
scroll to position [27, 0]
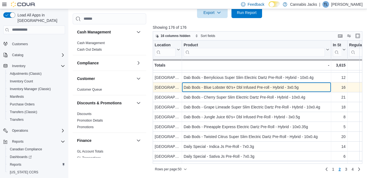
click at [222, 86] on div "Dab Bods - Blue Lobster 60's+ Dbl Infused Pre-roll - Hybrid - 3x0.5g" at bounding box center [257, 87] width 146 height 7
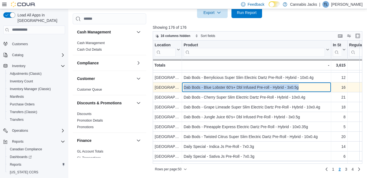
drag, startPoint x: 185, startPoint y: 86, endPoint x: 300, endPoint y: 88, distance: 114.9
click at [300, 88] on div "Dab Bods - Blue Lobster 60's+ Dbl Infused Pre-roll - Hybrid - 3x0.5g" at bounding box center [257, 87] width 146 height 7
drag, startPoint x: 300, startPoint y: 88, endPoint x: 283, endPoint y: 86, distance: 17.0
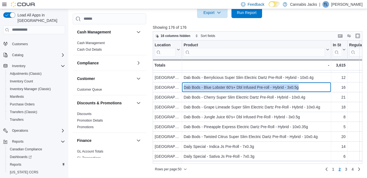
scroll to position [55, 0]
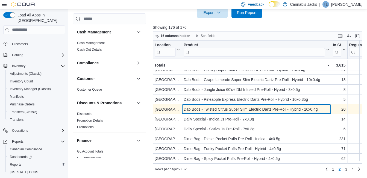
click at [224, 110] on div "Dab Bods - Twisted Citrus Super Slim Electric Dartz Pre-Roll - Hybrid - 10x0.4g" at bounding box center [257, 109] width 146 height 7
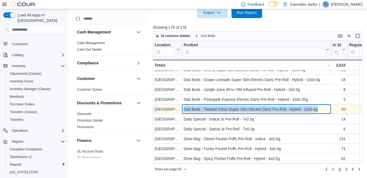
drag, startPoint x: 184, startPoint y: 109, endPoint x: 313, endPoint y: 110, distance: 129.1
click at [315, 110] on div "Dab Bods - Twisted Citrus Super Slim Electric Dartz Pre-Roll - Hybrid - 10x0.4g…" at bounding box center [256, 109] width 149 height 10
drag, startPoint x: 313, startPoint y: 110, endPoint x: 285, endPoint y: 109, distance: 27.9
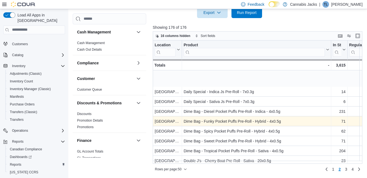
scroll to position [109, 0]
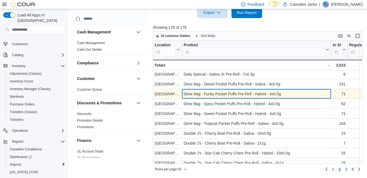
click at [224, 96] on div "Dime Bag - Funky Pocket Puffs Pre-Roll - Hybrid - 4x0.5g" at bounding box center [257, 94] width 146 height 7
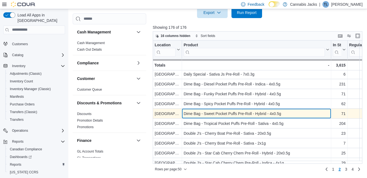
click at [232, 114] on div "Dime Bag - Sweet Pocket Puffs Pre-Roll - Hybrid - 4x0.5g" at bounding box center [257, 113] width 146 height 7
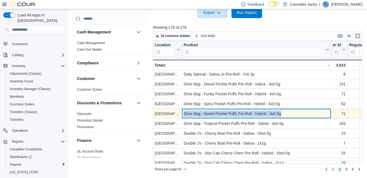
drag, startPoint x: 184, startPoint y: 113, endPoint x: 283, endPoint y: 114, distance: 99.3
click at [283, 114] on div "Dime Bag - Sweet Pocket Puffs Pre-Roll - Hybrid - 4x0.5g" at bounding box center [257, 113] width 146 height 7
drag, startPoint x: 283, startPoint y: 114, endPoint x: 266, endPoint y: 114, distance: 17.0
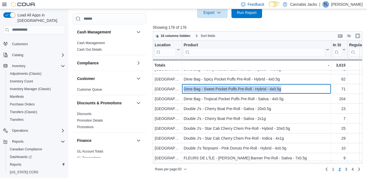
scroll to position [137, 0]
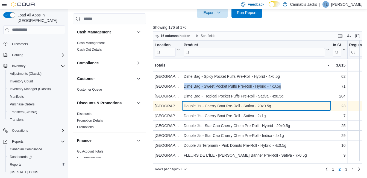
click at [220, 106] on div "Double J's - Cherry Boat Pre-Roll - Sativa - 20x0.5g" at bounding box center [257, 106] width 146 height 7
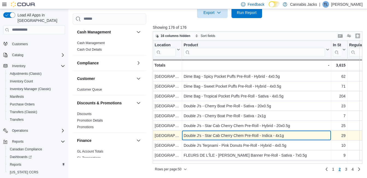
click at [222, 135] on div "Double J's - Star Cab Cherry Chem Pre-Roll - Indica - 4x1g" at bounding box center [257, 135] width 146 height 7
drag, startPoint x: 183, startPoint y: 134, endPoint x: 286, endPoint y: 135, distance: 102.3
click at [286, 135] on div "Double J's - Star Cab Cherry Chem Pre-Roll - Indica - 4x1g - Product, column 2,…" at bounding box center [256, 135] width 149 height 10
drag, startPoint x: 286, startPoint y: 135, endPoint x: 258, endPoint y: 136, distance: 27.1
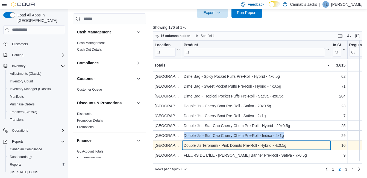
click at [215, 144] on div "Double J's Terpnami - Pink Donuts Pre-Roll - Hybrid - 4x0.5g" at bounding box center [257, 145] width 146 height 7
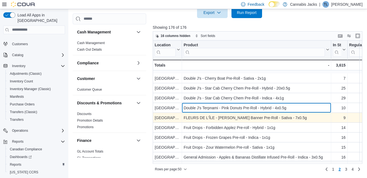
scroll to position [191, 0]
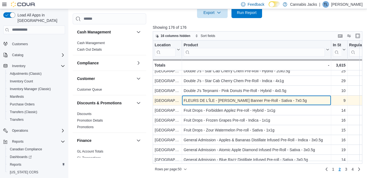
click at [192, 100] on div "FLEURS DE L'ÎLE - [PERSON_NAME] Banner Pre-Roll - Sativa - 7x0.5g" at bounding box center [257, 100] width 146 height 7
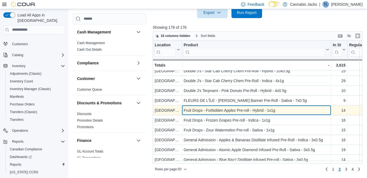
click at [218, 110] on div "Fruit Drops - Forbidden Applez Pre-roll - Hybrid - 1x1g" at bounding box center [257, 110] width 146 height 7
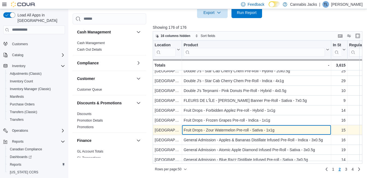
click at [216, 127] on div "Fruit Drops - Zour Watermelon Pre-roll - Sativa - 1x1g" at bounding box center [257, 130] width 146 height 7
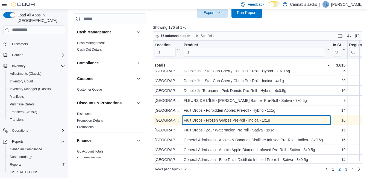
click at [227, 119] on div "Fruit Drops - Frozen Grapes Pre-roll - Indica - 1x1g" at bounding box center [257, 120] width 146 height 7
drag, startPoint x: 184, startPoint y: 120, endPoint x: 280, endPoint y: 120, distance: 95.7
click at [280, 120] on div "Fruit Drops - Frozen Grapes Pre-roll - Indica - 1x1g" at bounding box center [257, 120] width 146 height 7
drag, startPoint x: 280, startPoint y: 120, endPoint x: 241, endPoint y: 120, distance: 39.4
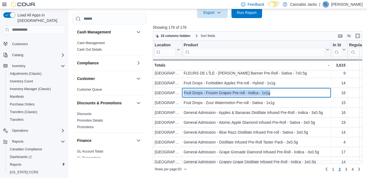
scroll to position [246, 0]
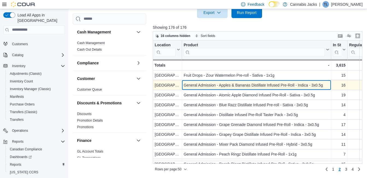
click at [221, 86] on div "General Admission - Apples & Bananas Distillate Infused Pre-Roll - Indica - 3x0…" at bounding box center [257, 85] width 146 height 7
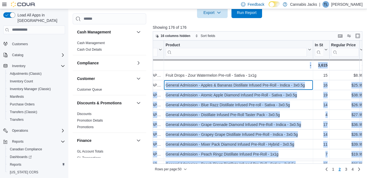
scroll to position [246, 26]
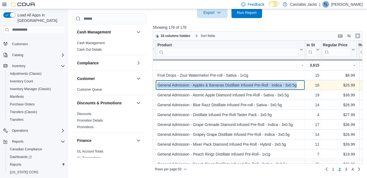
drag, startPoint x: 185, startPoint y: 85, endPoint x: 298, endPoint y: 84, distance: 112.4
click at [298, 84] on div "General Admission - Apples & Bananas Distillate Infused Pre-Roll - Indica - 3x0…" at bounding box center [231, 85] width 146 height 7
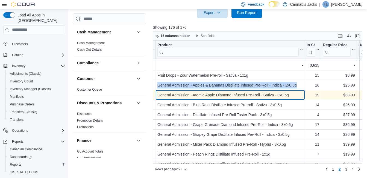
click at [181, 94] on div "General Admission - Atomic Apple Diamond Infused Pre-Roll - Sativa - 3x0.5g" at bounding box center [231, 95] width 146 height 7
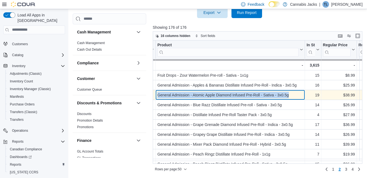
drag, startPoint x: 167, startPoint y: 92, endPoint x: 287, endPoint y: 95, distance: 120.1
click at [287, 95] on div "General Admission - Atomic Apple Diamond Infused Pre-Roll - Sativa - 3x0.5g" at bounding box center [231, 95] width 146 height 7
drag, startPoint x: 287, startPoint y: 95, endPoint x: 245, endPoint y: 95, distance: 42.1
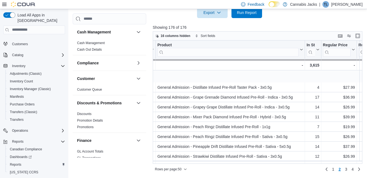
scroll to position [301, 26]
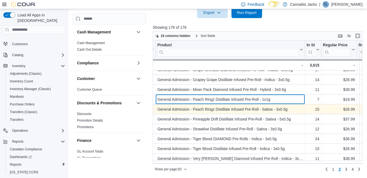
click at [230, 99] on div "General Admission - Peach Ringz Distillate Infused Pre-Roll - 1x1g" at bounding box center [231, 99] width 146 height 7
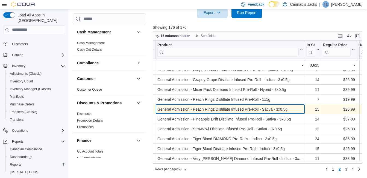
click at [219, 109] on div "General Admission - Peach Ringz Distillate Infused Pre-Roll - Sativa - 3x0.5g" at bounding box center [231, 109] width 146 height 7
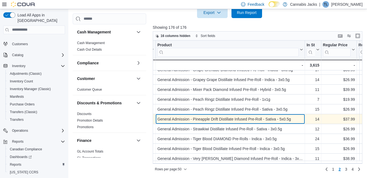
click at [223, 118] on div "General Admission - Pineapple Drift Distillate Infused Pre-Roll - Sativa - 5x0.…" at bounding box center [231, 119] width 146 height 7
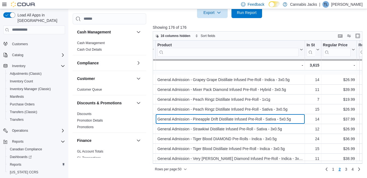
scroll to position [328, 26]
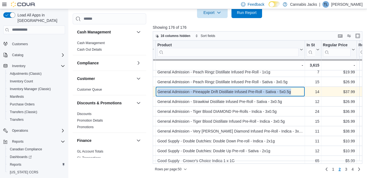
drag, startPoint x: 158, startPoint y: 91, endPoint x: 292, endPoint y: 88, distance: 134.0
click at [292, 88] on div "General Admission - Pineapple Drift Distillate Infused Pre-Roll - Sativa - 5x0.…" at bounding box center [231, 91] width 146 height 7
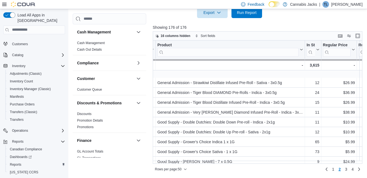
scroll to position [374, 26]
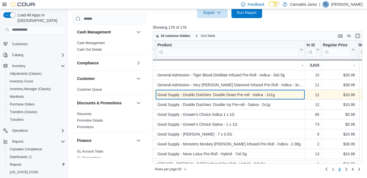
click at [213, 95] on div "Good Supply - Double Dutchies: Double Down Pre-roll - Indica - 2x1g" at bounding box center [231, 94] width 146 height 7
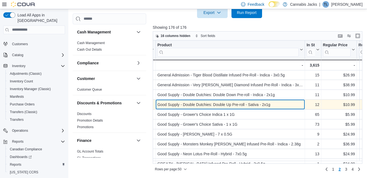
click at [210, 103] on div "Good Supply - Double Dutchies: Double Up Pre-roll - Sativa - 2x1g" at bounding box center [231, 104] width 146 height 7
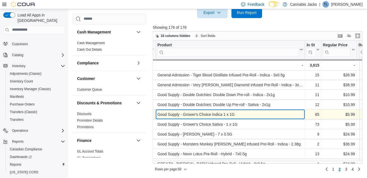
click at [209, 115] on div "Good Supply - Grower's Choice Indica 1 x 1G" at bounding box center [231, 114] width 146 height 7
click at [211, 119] on div "Good Supply - Grower's Choice Indica 1 x 1G - Product, column 2, row 93" at bounding box center [230, 114] width 149 height 10
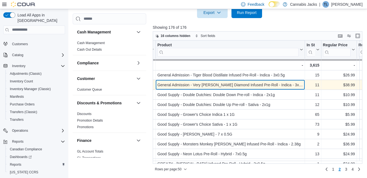
click at [222, 86] on div "General Admission - Very [PERSON_NAME] Diamond Infused Pre-Roll - Indica - 3x0.…" at bounding box center [231, 85] width 146 height 7
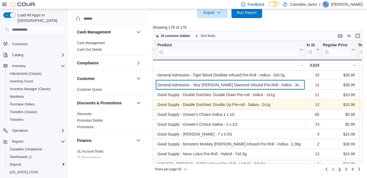
scroll to position [402, 26]
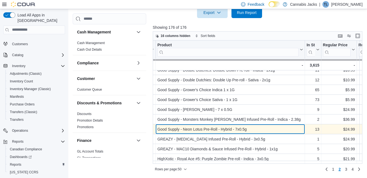
click at [225, 127] on div "Good Supply - Neon Lotus Pre-Roll - Hybrid - 7x0.5g" at bounding box center [231, 129] width 146 height 7
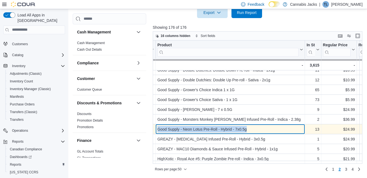
drag, startPoint x: 158, startPoint y: 125, endPoint x: 249, endPoint y: 126, distance: 90.3
click at [249, 126] on div "Good Supply - Neon Lotus Pre-Roll - Hybrid - 7x0.5g" at bounding box center [231, 129] width 146 height 7
drag, startPoint x: 249, startPoint y: 126, endPoint x: 237, endPoint y: 128, distance: 11.3
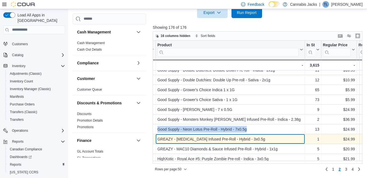
click at [218, 138] on div "GREAZY - [MEDICAL_DATA] Infused Pre-Roll - Hybrid - 3x0.5g" at bounding box center [231, 139] width 146 height 7
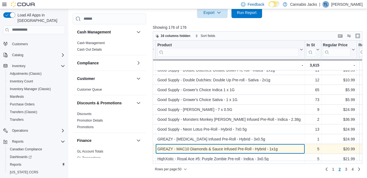
click at [219, 146] on div "GREAZY - MAC10 Diamonds & Sauce Infused Pre-Roll - Hybrid - 1x1g" at bounding box center [231, 149] width 146 height 7
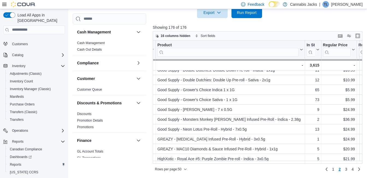
scroll to position [402, 0]
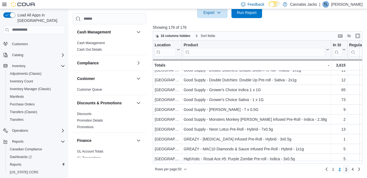
click at [348, 169] on span "3" at bounding box center [346, 168] width 2 height 5
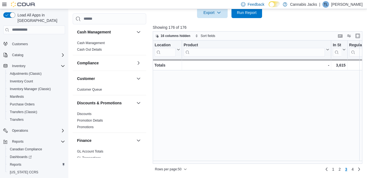
scroll to position [0, 0]
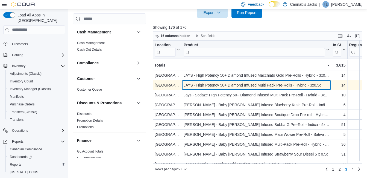
click at [223, 87] on div "JAYS - High Potency 50+ Diamond Infused Multi Pack Pre-Rolls - Hybrid - 3x0.5g" at bounding box center [257, 85] width 146 height 7
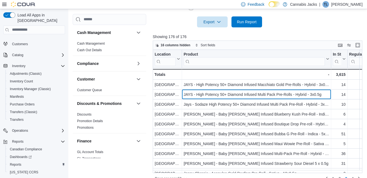
scroll to position [190, 0]
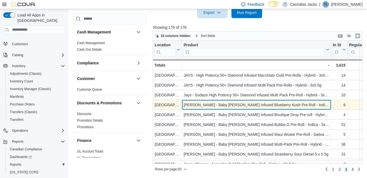
click at [222, 105] on div "[PERSON_NAME] - Baby [PERSON_NAME] Infused Blueberry Kush Pre-Roll - Indica - 3…" at bounding box center [257, 104] width 146 height 7
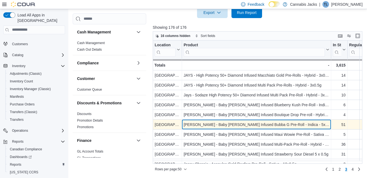
click at [229, 125] on div "[PERSON_NAME] - Baby [PERSON_NAME] Infused Bubba G Pre-Roll - Indica - 5x0.5g" at bounding box center [257, 124] width 146 height 7
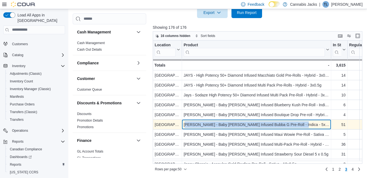
drag, startPoint x: 186, startPoint y: 123, endPoint x: 291, endPoint y: 127, distance: 105.4
click at [291, 127] on div "[PERSON_NAME] - Baby [PERSON_NAME] Infused Bubba G Pre-Roll - Indica - 5x0.5g" at bounding box center [257, 124] width 146 height 7
drag, startPoint x: 291, startPoint y: 127, endPoint x: 259, endPoint y: 124, distance: 32.1
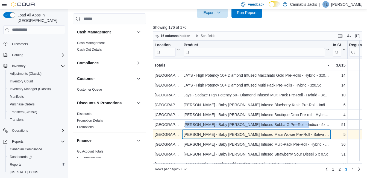
click at [254, 132] on div "[PERSON_NAME] - Baby [PERSON_NAME] Infused Maui Wowie Pre-Roll - Sativa - 3x0.5g" at bounding box center [257, 134] width 146 height 7
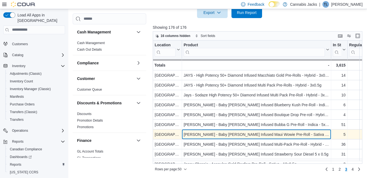
scroll to position [27, 0]
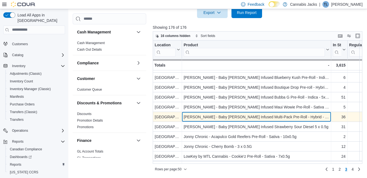
click at [236, 116] on div "[PERSON_NAME] - Baby [PERSON_NAME] Infused Multi-Pack Pre-Roll - Hybrid - 5x0.5g" at bounding box center [257, 117] width 146 height 7
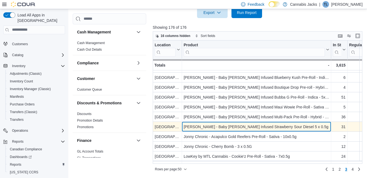
click at [215, 127] on div "[PERSON_NAME] - Baby [PERSON_NAME] Infused Strawberry Sour Diesel 5 x 0.5g" at bounding box center [257, 126] width 146 height 7
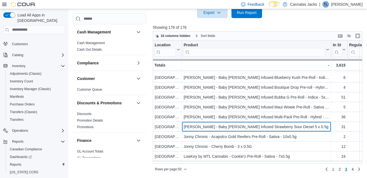
scroll to position [55, 0]
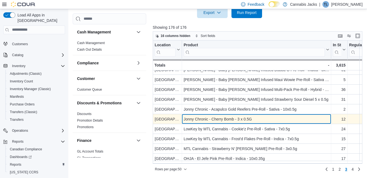
drag, startPoint x: 227, startPoint y: 118, endPoint x: 217, endPoint y: 122, distance: 10.5
click at [227, 118] on div "Jonny Chronic - Cherry Bomb - 3 x 0.5G" at bounding box center [257, 119] width 146 height 7
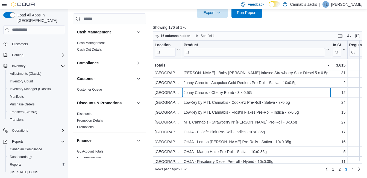
scroll to position [82, 0]
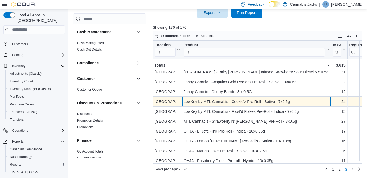
click at [220, 101] on div "LowKey by MTL Cannabis - Cookie'z Pre-Roll - Sativa - 7x0.5g" at bounding box center [257, 101] width 146 height 7
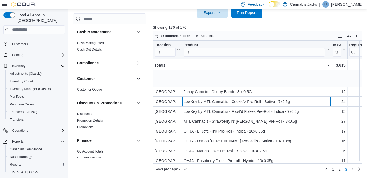
scroll to position [109, 0]
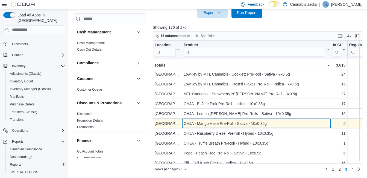
click at [216, 123] on div "OHJA - Mango Haze Pre-Roll - Sativa - 10x0.35g" at bounding box center [257, 123] width 146 height 7
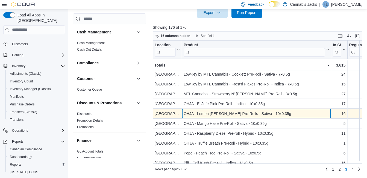
click at [215, 114] on div "OHJA - Lemon [PERSON_NAME] Pre-Rolls - Sativa - 10x0.35g" at bounding box center [257, 113] width 146 height 7
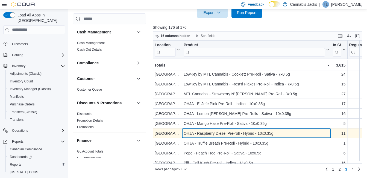
click at [219, 132] on div "OHJA - Raspberry Diesel Pre-roll - Hybrid - 10x0.35g" at bounding box center [257, 133] width 146 height 7
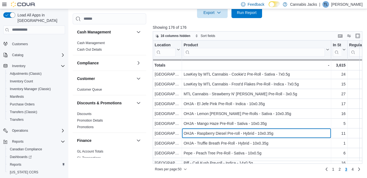
scroll to position [137, 0]
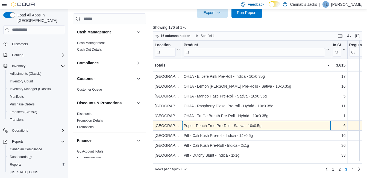
click at [226, 124] on div "Pepe - Peach Tree Pre-Roll - Sativa - 10x0.5g" at bounding box center [257, 125] width 146 height 7
drag, startPoint x: 183, startPoint y: 126, endPoint x: 263, endPoint y: 125, distance: 80.4
click at [263, 125] on div "Pepe - Peach Tree Pre-Roll - Sativa - 10x0.5g - Product, column 2, row 120" at bounding box center [256, 126] width 149 height 10
drag, startPoint x: 263, startPoint y: 125, endPoint x: 248, endPoint y: 125, distance: 15.0
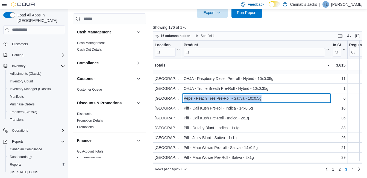
scroll to position [191, 0]
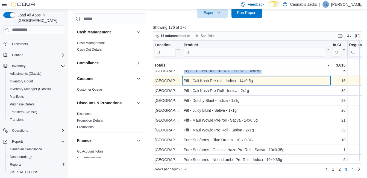
click at [218, 81] on div "Piff - Cali Kush Pre-roll - Indica - 14x0.5g" at bounding box center [257, 80] width 146 height 7
drag, startPoint x: 205, startPoint y: 80, endPoint x: 254, endPoint y: 80, distance: 49.5
click at [254, 80] on div "Piff - Cali Kush Pre-roll - Indica - 14x0.5g - Product, column 2, row 121" at bounding box center [256, 81] width 149 height 10
drag, startPoint x: 254, startPoint y: 80, endPoint x: 240, endPoint y: 80, distance: 14.0
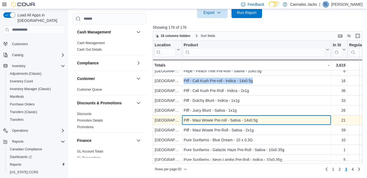
click at [206, 121] on div "Piff - Maui Wowie Pre-roll - Sativa - 14x0.5g" at bounding box center [257, 120] width 146 height 7
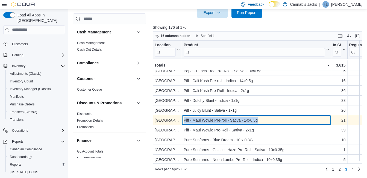
drag, startPoint x: 184, startPoint y: 119, endPoint x: 261, endPoint y: 118, distance: 76.9
click at [261, 118] on div "Piff - Maui Wowie Pre-roll - Sativa - 14x0.5g" at bounding box center [257, 120] width 146 height 7
drag, startPoint x: 261, startPoint y: 118, endPoint x: 238, endPoint y: 120, distance: 22.7
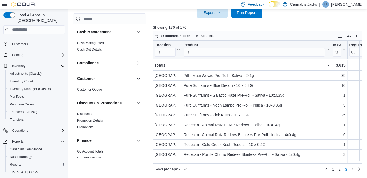
scroll to position [246, 0]
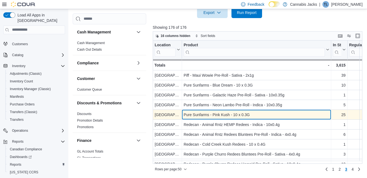
click at [234, 115] on div "Pure Sunfarms - Pink Kush - 10 x 0.3G" at bounding box center [257, 114] width 146 height 7
drag, startPoint x: 185, startPoint y: 114, endPoint x: 251, endPoint y: 113, distance: 65.7
click at [251, 113] on div "Pure Sunfarms - Pink Kush - 10 x 0.3G" at bounding box center [257, 114] width 146 height 7
drag, startPoint x: 251, startPoint y: 113, endPoint x: 241, endPoint y: 114, distance: 10.5
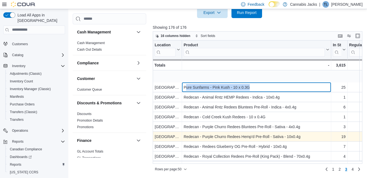
scroll to position [301, 0]
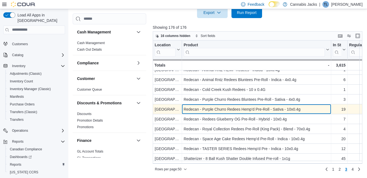
click at [237, 111] on div "Redecan - Purple Churro Redees Hemp'd Pre-Roll - Sativa - 10x0.4g" at bounding box center [257, 109] width 146 height 7
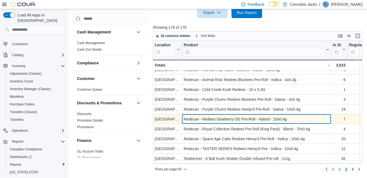
click at [214, 120] on div "Redecan - Redees Glueberry OG Pre-Roll - Hybrid - 10x0.4g" at bounding box center [257, 119] width 146 height 7
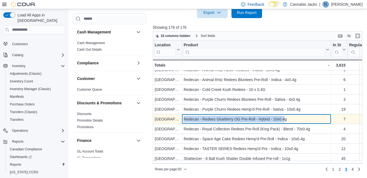
drag, startPoint x: 201, startPoint y: 118, endPoint x: 286, endPoint y: 120, distance: 85.1
click at [286, 120] on div "Redecan - Redees Glueberry OG Pre-Roll - Hybrid - 10x0.4g - Product, column 2, …" at bounding box center [256, 119] width 149 height 10
drag, startPoint x: 286, startPoint y: 120, endPoint x: 262, endPoint y: 120, distance: 23.8
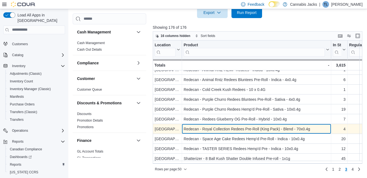
click at [215, 130] on div "Redecan - Royal Collection Redees Pre-Roll (King Pack) - Blend - 70x0.4g" at bounding box center [257, 129] width 146 height 7
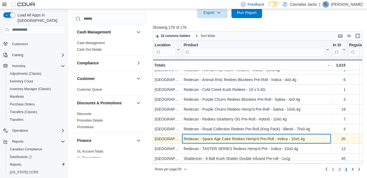
click at [229, 139] on div "Redecan - Space Age Cake Redees Hemp'd Pre-Roll - Indica - 10x0.4g" at bounding box center [257, 138] width 146 height 7
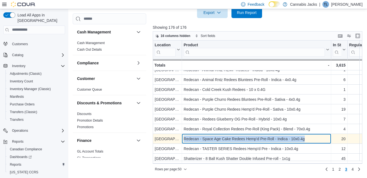
drag, startPoint x: 185, startPoint y: 138, endPoint x: 306, endPoint y: 136, distance: 121.2
click at [306, 136] on div "Redecan - Space Age Cake Redees Hemp'd Pre-Roll - Indica - 10x0.4g" at bounding box center [257, 138] width 146 height 7
drag, startPoint x: 306, startPoint y: 136, endPoint x: 272, endPoint y: 139, distance: 34.3
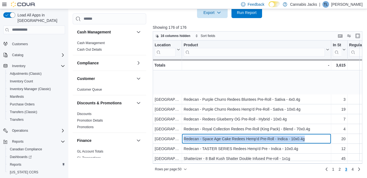
scroll to position [356, 0]
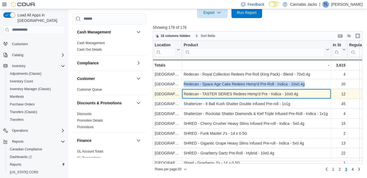
click at [212, 94] on div "Redecan - TASTER SERIES Redees Hemp'd Pre - Indica - 10x0.4g" at bounding box center [257, 94] width 146 height 7
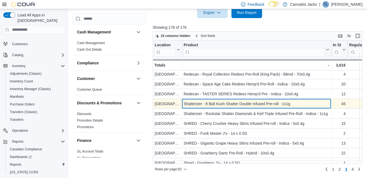
click at [192, 103] on div "Shatterizer - 8 Ball Kush Shatter Double Infused Pre-roll - 1x1g" at bounding box center [257, 103] width 146 height 7
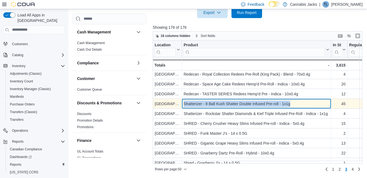
drag, startPoint x: 184, startPoint y: 103, endPoint x: 293, endPoint y: 103, distance: 109.7
click at [293, 103] on div "Shatterizer - 8 Ball Kush Shatter Double Infused Pre-roll - 1x1g" at bounding box center [257, 103] width 146 height 7
drag, startPoint x: 293, startPoint y: 103, endPoint x: 265, endPoint y: 103, distance: 28.5
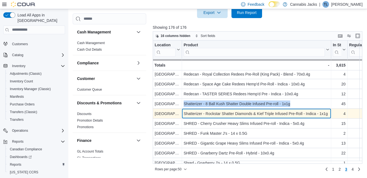
click at [233, 116] on div "Shatterizer - Rockstar Shatter Diamonds & Kief Triple Infused Pre-Roll - Indica…" at bounding box center [257, 113] width 146 height 7
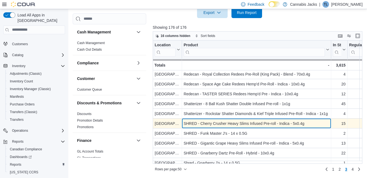
click at [226, 122] on div "SHRED - Cherry Crusher Heavy Slims Infused Pre-roll - Indica - 5x0.4g" at bounding box center [257, 123] width 146 height 7
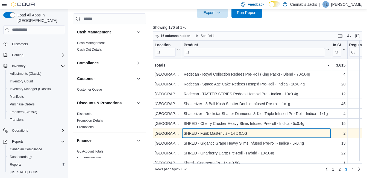
click at [220, 133] on div "SHRED - Funk Master J's - 14 x 0.5G" at bounding box center [257, 133] width 146 height 7
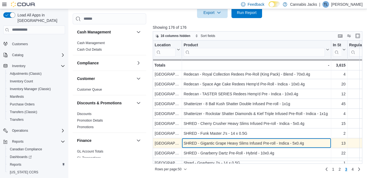
click at [244, 144] on div "SHRED - Gigantic Grape Heavy Slims Infused Pre-roll - Indica - 5x0.4g" at bounding box center [257, 143] width 146 height 7
drag, startPoint x: 185, startPoint y: 144, endPoint x: 306, endPoint y: 142, distance: 120.4
click at [306, 142] on div "SHRED - Gigantic Grape Heavy Slims Infused Pre-roll - Indica - 5x0.4g" at bounding box center [257, 143] width 146 height 7
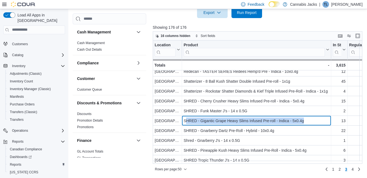
scroll to position [402, 0]
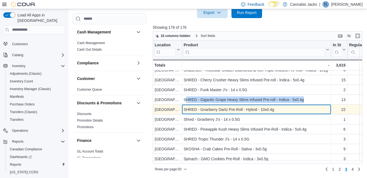
click at [224, 106] on div "SHRED - Gnarberry Dartz Pre-Roll - Hybrid - 10x0.4g" at bounding box center [257, 109] width 146 height 7
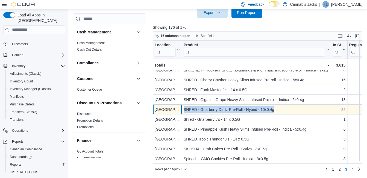
drag, startPoint x: 180, startPoint y: 104, endPoint x: 280, endPoint y: 106, distance: 99.9
click at [280, 106] on div "[GEOGRAPHIC_DATA] - Location, column 1, row 145 SHRED - Gnarberry Dartz Pre-Rol…" at bounding box center [367, 109] width 429 height 10
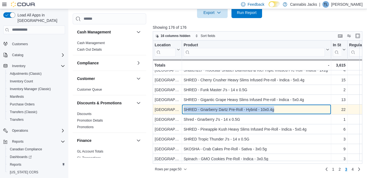
drag, startPoint x: 280, startPoint y: 106, endPoint x: 261, endPoint y: 106, distance: 18.9
click at [261, 106] on div "SHRED - Gnarberry Dartz Pre-Roll - Hybrid - 10x0.4g" at bounding box center [257, 109] width 146 height 7
drag, startPoint x: 184, startPoint y: 105, endPoint x: 270, endPoint y: 106, distance: 85.6
click at [270, 106] on div "SHRED - Gnarberry Dartz Pre-Roll - Hybrid - 10x0.4g" at bounding box center [257, 109] width 146 height 7
drag, startPoint x: 270, startPoint y: 106, endPoint x: 245, endPoint y: 108, distance: 24.4
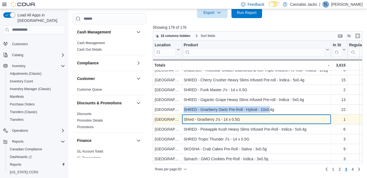
click at [209, 118] on div "Shred - Gnarberry J's - 14 x 0.5G" at bounding box center [257, 119] width 146 height 7
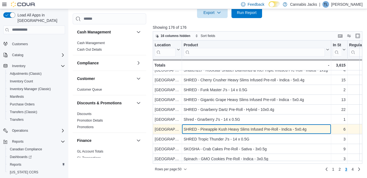
click at [216, 128] on div "SHRED - Pineapple Kush Heavy Slims Infused Pre-Roll - Indica - 5x0.4g" at bounding box center [257, 129] width 146 height 7
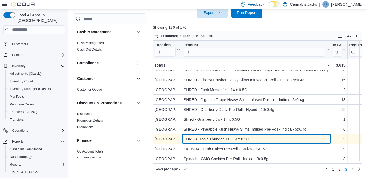
click at [239, 136] on div "SHRED Tropic Thunder J's - 14 x 0.5G" at bounding box center [257, 139] width 146 height 7
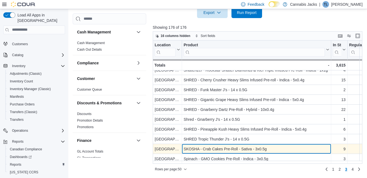
click at [207, 147] on div "SKOSHA - Crab Cakes Pre-Roll - Sativa - 3x0.5g" at bounding box center [257, 149] width 146 height 7
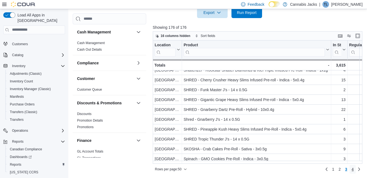
drag, startPoint x: 354, startPoint y: 170, endPoint x: 240, endPoint y: 50, distance: 165.8
click at [354, 169] on span "4" at bounding box center [353, 168] width 2 height 5
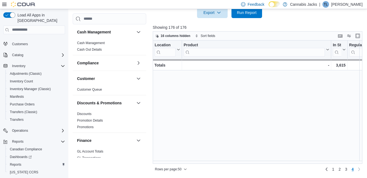
scroll to position [0, 0]
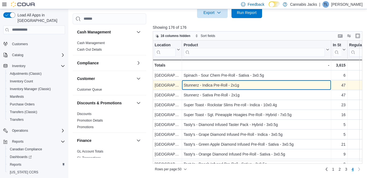
click at [216, 85] on div "Stunnerz - Indica Pre-Roll - 2x1g" at bounding box center [257, 85] width 146 height 7
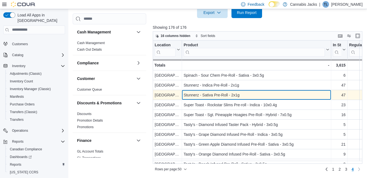
click at [213, 94] on div "Stunnerz - Sativa Pre-Roll - 2x1g" at bounding box center [257, 95] width 146 height 7
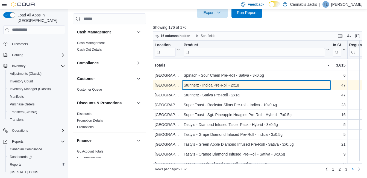
click at [217, 84] on div "Stunnerz - Indica Pre-Roll - 2x1g" at bounding box center [257, 85] width 146 height 7
click at [185, 86] on div "Stunnerz - Indica Pre-Roll - 2x1g" at bounding box center [257, 85] width 146 height 7
drag, startPoint x: 184, startPoint y: 83, endPoint x: 245, endPoint y: 86, distance: 61.1
click at [245, 86] on div "Stunnerz - Indica Pre-Roll - 2x1g" at bounding box center [257, 85] width 146 height 7
drag, startPoint x: 245, startPoint y: 86, endPoint x: 232, endPoint y: 85, distance: 12.6
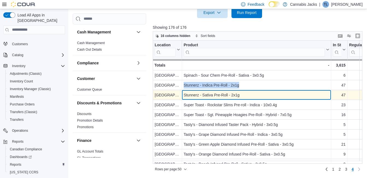
click at [196, 91] on div "Stunnerz - Sativa Pre-Roll - 2x1g - Product, column 2, row 153" at bounding box center [256, 95] width 149 height 10
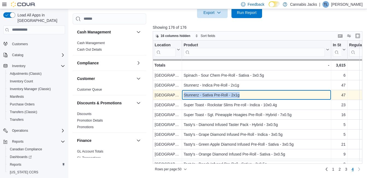
drag, startPoint x: 183, startPoint y: 93, endPoint x: 240, endPoint y: 94, distance: 56.9
click at [240, 94] on div "Stunnerz - Sativa Pre-Roll - 2x1g - Product, column 2, row 153" at bounding box center [256, 95] width 149 height 10
drag, startPoint x: 240, startPoint y: 94, endPoint x: 226, endPoint y: 93, distance: 14.0
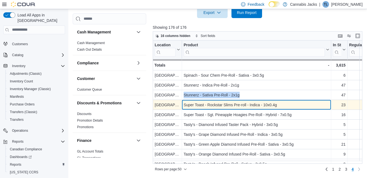
click at [217, 106] on div "Super Toast - Rockstar Slims Pre-roll - Indica - 10x0.4g" at bounding box center [257, 104] width 146 height 7
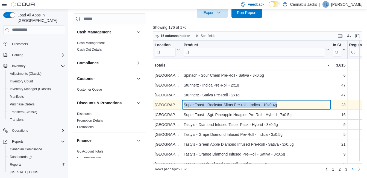
drag, startPoint x: 188, startPoint y: 103, endPoint x: 279, endPoint y: 101, distance: 91.4
click at [279, 101] on div "Super Toast - Rockstar Slims Pre-roll - Indica - 10x0.4g" at bounding box center [257, 104] width 146 height 7
drag, startPoint x: 279, startPoint y: 101, endPoint x: 260, endPoint y: 105, distance: 18.9
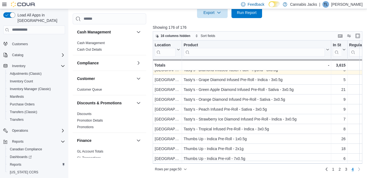
scroll to position [27, 0]
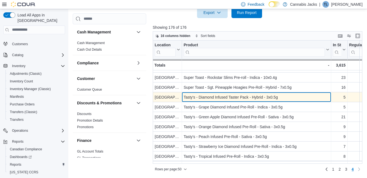
click at [215, 99] on div "Tasty's - Diamond Infused Taster Pack - Hybrid - 3x0.5g" at bounding box center [257, 97] width 146 height 7
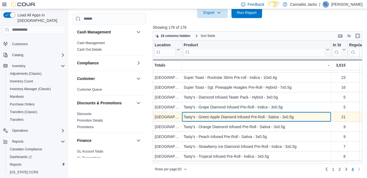
click at [216, 116] on div "Tasty's - Green Apple Diamond Infused Pre-Roll - Sativa - 3x0.5g" at bounding box center [257, 117] width 146 height 7
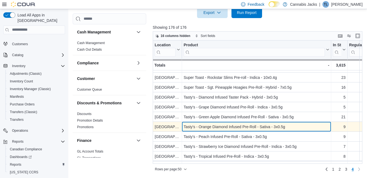
click at [221, 126] on div "Tasty's - Orange Diamond Infused Pre-Roll - Sativa - 3x0.5g" at bounding box center [257, 126] width 146 height 7
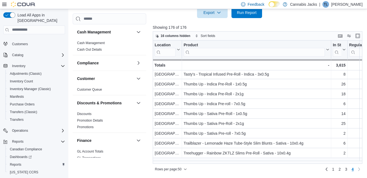
scroll to position [55, 0]
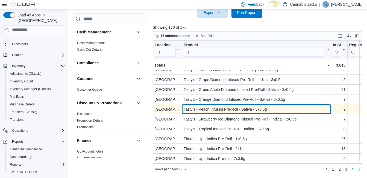
click at [226, 107] on div "Tasty's - Peach Infused Pre-Roll - Sativa - 3x0.5g" at bounding box center [257, 109] width 146 height 7
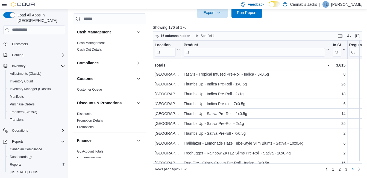
scroll to position [137, 0]
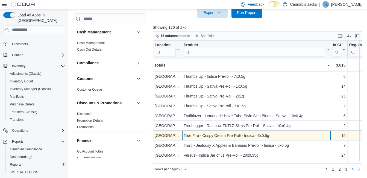
drag, startPoint x: 218, startPoint y: 132, endPoint x: 218, endPoint y: 135, distance: 3.3
click at [218, 132] on div "True Fire - Crispy Cream Pre-Roll - Indica - 3x0.5g" at bounding box center [257, 135] width 146 height 7
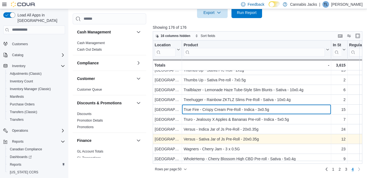
scroll to position [165, 0]
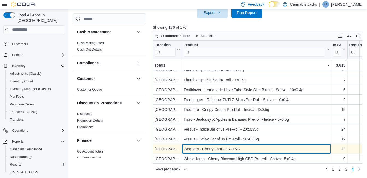
click at [226, 147] on div "Wagners - Cherry Jam - 3 x 0.5G" at bounding box center [257, 149] width 146 height 7
drag, startPoint x: 184, startPoint y: 144, endPoint x: 240, endPoint y: 145, distance: 56.3
click at [240, 146] on div "Wagners - Cherry Jam - 3 x 0.5G" at bounding box center [257, 149] width 146 height 7
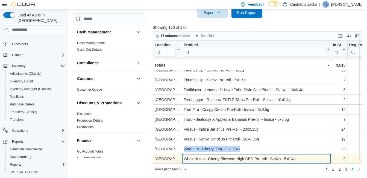
drag, startPoint x: 240, startPoint y: 145, endPoint x: 227, endPoint y: 155, distance: 16.1
click at [227, 155] on div "WholeHemp - Cherry Blossom High CBD Pre-roll - Sativa - 5x0.4g" at bounding box center [257, 158] width 146 height 7
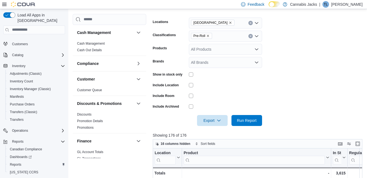
scroll to position [53, 0]
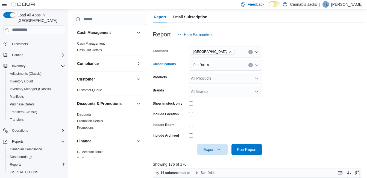
click at [208, 64] on icon "Remove Pre-Roll from selection in this group" at bounding box center [208, 64] width 3 height 3
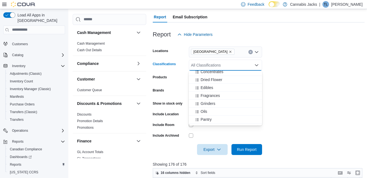
scroll to position [137, 0]
click at [210, 120] on span "Vapes" at bounding box center [206, 119] width 11 height 5
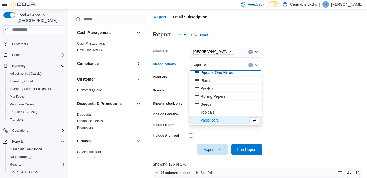
click at [330, 95] on form "Locations [GEOGRAPHIC_DATA] Classifications Vapes Combo box. Selected. Vapes. P…" at bounding box center [259, 97] width 212 height 115
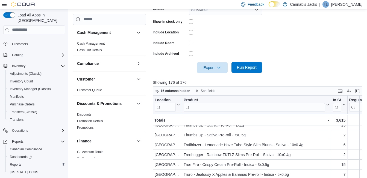
scroll to position [135, 0]
drag, startPoint x: 243, startPoint y: 65, endPoint x: 256, endPoint y: 73, distance: 15.2
click at [244, 64] on span "Run Report" at bounding box center [247, 67] width 24 height 11
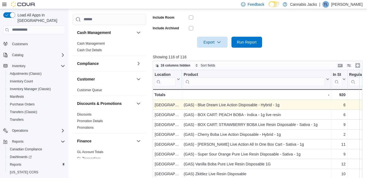
scroll to position [190, 0]
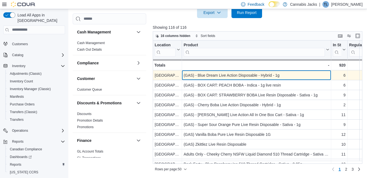
click at [220, 75] on div "(GAS) - Blue Dream Live Action Disposable - Hybrid - 1g" at bounding box center [257, 75] width 146 height 7
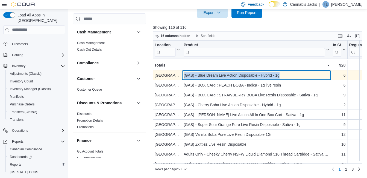
drag, startPoint x: 184, startPoint y: 74, endPoint x: 282, endPoint y: 73, distance: 97.9
click at [282, 73] on div "(GAS) - Blue Dream Live Action Disposable - Hybrid - 1g" at bounding box center [257, 75] width 146 height 7
drag, startPoint x: 282, startPoint y: 73, endPoint x: 264, endPoint y: 76, distance: 18.5
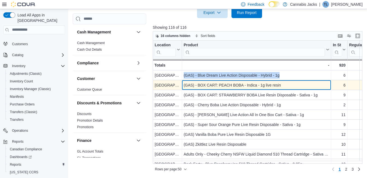
click at [234, 84] on div "(GAS) - BOX CART: PEACH BOBA - Indica - 1g live resin" at bounding box center [257, 85] width 146 height 7
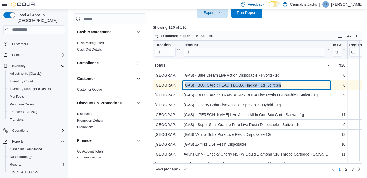
drag, startPoint x: 185, startPoint y: 84, endPoint x: 284, endPoint y: 85, distance: 99.8
click at [284, 85] on div "(GAS) - BOX CART: PEACH BOBA - Indica - 1g live resin" at bounding box center [257, 85] width 146 height 7
drag, startPoint x: 284, startPoint y: 85, endPoint x: 266, endPoint y: 85, distance: 18.3
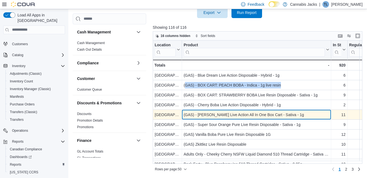
click at [216, 117] on div "(GAS) - [PERSON_NAME] Live Action All In One Box Cart - Sativa - 1g" at bounding box center [257, 114] width 146 height 7
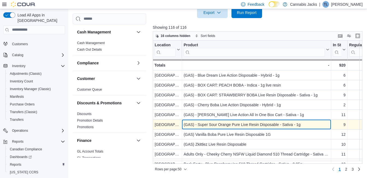
click at [218, 123] on div "(GAS) - Super Sour Orange Pure Live Resin Disposable - Sativa - 1g" at bounding box center [257, 124] width 146 height 7
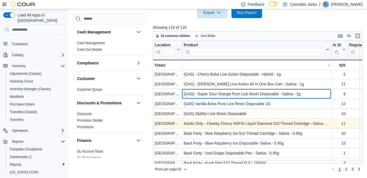
scroll to position [27, 0]
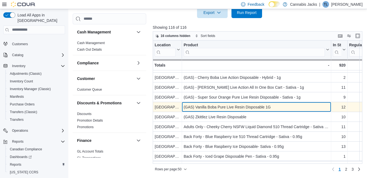
click at [226, 107] on div "(GAS) Vanilla Boba Pure Live Resin Disposable 1G" at bounding box center [257, 107] width 146 height 7
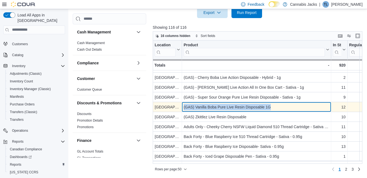
drag, startPoint x: 182, startPoint y: 105, endPoint x: 276, endPoint y: 109, distance: 94.2
click at [276, 109] on div "(GAS) Vanilla Boba Pure Live Resin Disposable 1G - Product, column 2, row 7" at bounding box center [256, 107] width 149 height 10
drag, startPoint x: 276, startPoint y: 109, endPoint x: 255, endPoint y: 107, distance: 21.4
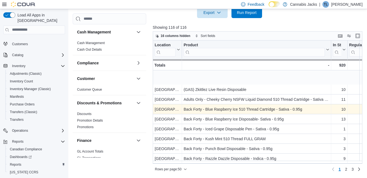
scroll to position [82, 0]
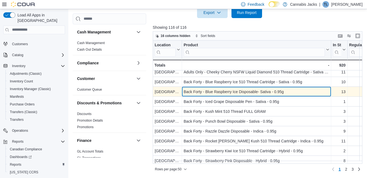
click at [212, 91] on div "Back Forty - Blue Raspberry Ice Disposable- Sativa - 0.95g" at bounding box center [257, 91] width 146 height 7
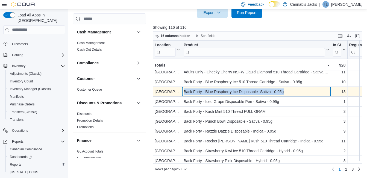
drag, startPoint x: 184, startPoint y: 92, endPoint x: 277, endPoint y: 88, distance: 93.9
click at [280, 88] on div "Back Forty - Blue Raspberry Ice Disposable- Sativa - 0.95g" at bounding box center [257, 91] width 146 height 7
drag, startPoint x: 277, startPoint y: 88, endPoint x: 251, endPoint y: 93, distance: 27.2
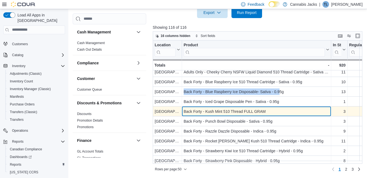
click at [224, 116] on div "Back Forty - Kush Mint 510 Thread FULL GRAM - Product, column 2, row 13" at bounding box center [256, 111] width 149 height 10
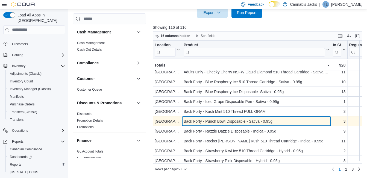
click at [220, 121] on div "Back Forty - Punch Bowl Disposable - Sativa - 0.95g" at bounding box center [257, 121] width 146 height 7
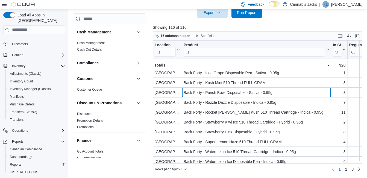
scroll to position [109, 0]
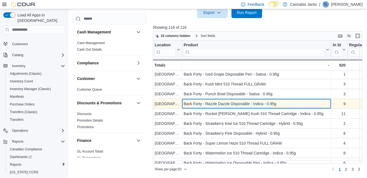
click at [225, 105] on div "Back Forty - Razzle Dazzle Disposable - Indica - 0.95g" at bounding box center [257, 103] width 146 height 7
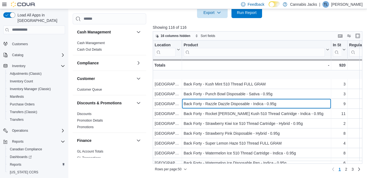
scroll to position [137, 0]
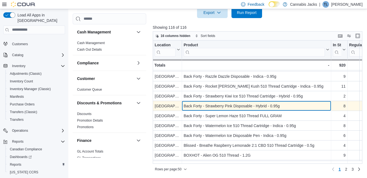
click at [230, 104] on div "Back Forty - Strawberry Pink Disposable - Hybrid - 0.95g" at bounding box center [257, 106] width 146 height 7
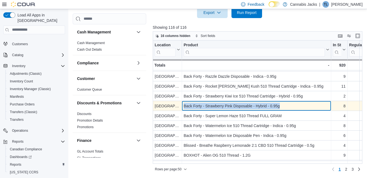
drag, startPoint x: 184, startPoint y: 106, endPoint x: 283, endPoint y: 106, distance: 99.3
click at [283, 106] on div "Back Forty - Strawberry Pink Disposable - Hybrid - 0.95g" at bounding box center [257, 106] width 146 height 7
drag, startPoint x: 283, startPoint y: 106, endPoint x: 252, endPoint y: 107, distance: 30.9
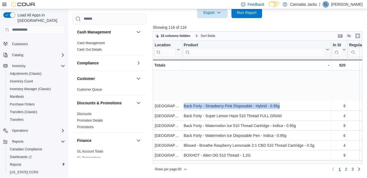
scroll to position [191, 0]
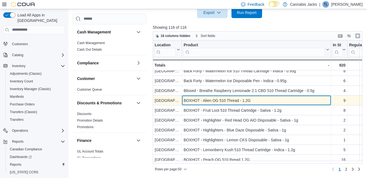
click at [219, 102] on div "BOXHOT - Alien OG 510 Thread - 1.2G" at bounding box center [257, 100] width 146 height 7
drag, startPoint x: 185, startPoint y: 99, endPoint x: 252, endPoint y: 100, distance: 67.3
click at [252, 100] on div "BOXHOT - Alien OG 510 Thread - 1.2G" at bounding box center [257, 100] width 146 height 7
drag, startPoint x: 252, startPoint y: 100, endPoint x: 234, endPoint y: 102, distance: 17.9
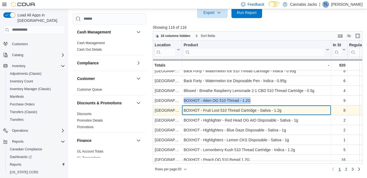
click at [239, 112] on div "BOXHOT - Fruit Loot 510 Thread Cartridge - Sativa - 1.2g" at bounding box center [257, 110] width 146 height 7
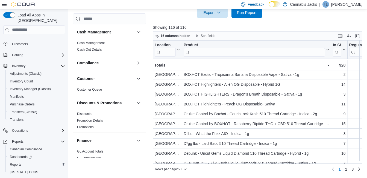
scroll to position [356, 0]
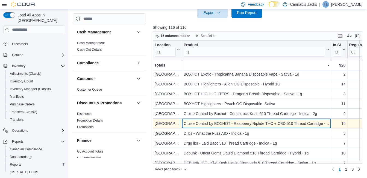
click at [222, 124] on div "Cruise Control by BOXHOT - Raspberry Riptide THC + CBD 510 Thread Cartridge - S…" at bounding box center [257, 123] width 146 height 7
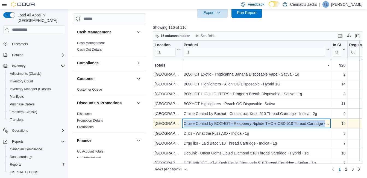
drag, startPoint x: 184, startPoint y: 123, endPoint x: 327, endPoint y: 124, distance: 143.1
click at [327, 124] on div "Cruise Control by BOXHOT - Raspberry Riptide THC + CBD 510 Thread Cartridge - S…" at bounding box center [257, 123] width 146 height 7
drag, startPoint x: 327, startPoint y: 124, endPoint x: 295, endPoint y: 125, distance: 32.0
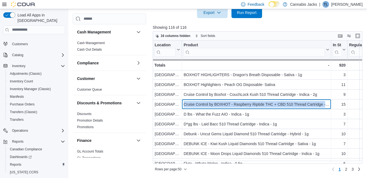
scroll to position [383, 0]
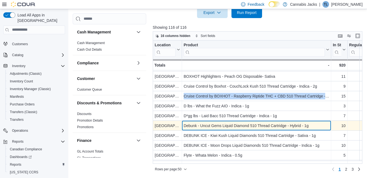
click at [226, 127] on div "Debunk - Uncut Gems Liquid Diamond 510 Thread Cartridge - Hybrid - 1g" at bounding box center [257, 125] width 146 height 7
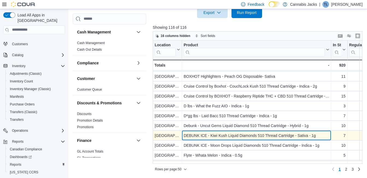
click at [223, 134] on div "DEBUNK ICE - Kiwi Kush Liquid Diamonds 510 Thread Cartridge - Sativa - 1g" at bounding box center [257, 135] width 146 height 7
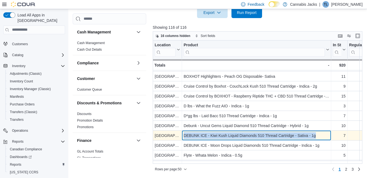
drag, startPoint x: 184, startPoint y: 134, endPoint x: 322, endPoint y: 133, distance: 138.1
click at [322, 133] on div "DEBUNK ICE - Kiwi Kush Liquid Diamonds 510 Thread Cartridge - Sativa - 1g" at bounding box center [257, 135] width 146 height 7
drag, startPoint x: 322, startPoint y: 133, endPoint x: 300, endPoint y: 134, distance: 22.2
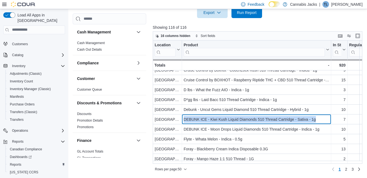
scroll to position [402, 0]
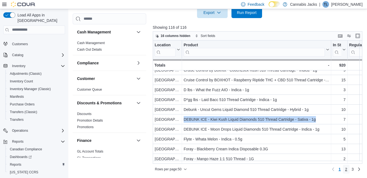
click at [350, 168] on link "2" at bounding box center [346, 169] width 7 height 9
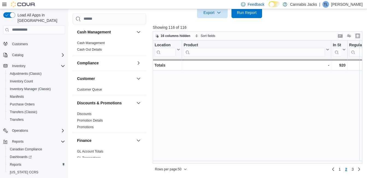
scroll to position [0, 0]
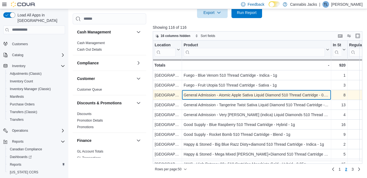
click at [211, 95] on div "General Admission - Atomic Apple Sativa Liquid Diamond 510 Thread Cartridge - 0…" at bounding box center [257, 95] width 146 height 7
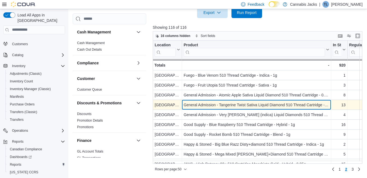
click at [210, 103] on div "General Admission - Tangerine Twist Sativa Liquid Diamond 510 Thread Cartridge …" at bounding box center [257, 104] width 146 height 7
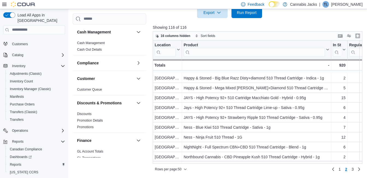
scroll to position [82, 0]
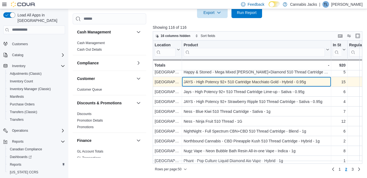
click at [260, 81] on div "JAYS - High Potency 92+ 510 Cartridge Macchiato Gold - Hybrid - 0.95g" at bounding box center [257, 82] width 146 height 7
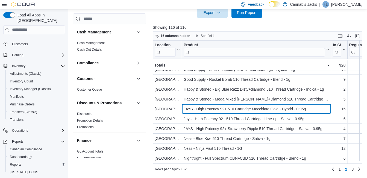
scroll to position [55, 0]
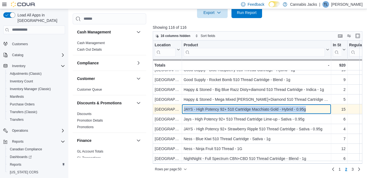
drag, startPoint x: 184, startPoint y: 109, endPoint x: 313, endPoint y: 109, distance: 128.8
click at [313, 109] on div "JAYS - High Potency 92+ 510 Cartridge Macchiato Gold - Hybrid - 0.95g" at bounding box center [257, 109] width 146 height 7
drag, startPoint x: 313, startPoint y: 109, endPoint x: 292, endPoint y: 109, distance: 20.5
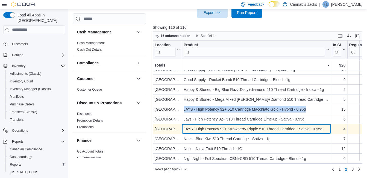
click at [247, 130] on div "JAYS - High Potency 92+ Strawberry Ripple 510 Thread Cartridge - Sativa - 0.95g" at bounding box center [257, 129] width 146 height 7
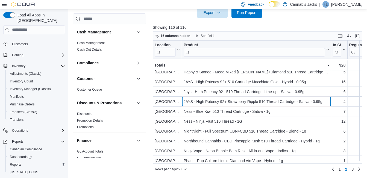
scroll to position [109, 0]
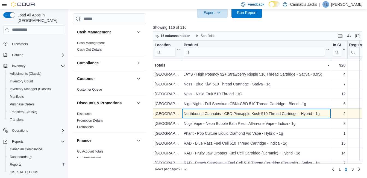
click at [225, 115] on div "Northbound Cannabis - CBD Pineapple Kush 510 Thread Cartridge - Hybrid - 1g" at bounding box center [257, 113] width 146 height 7
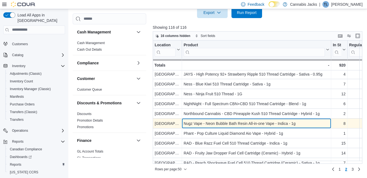
click at [217, 123] on div "Nugz Vape - Neon Bubble Bath Resin All-in-one Vape - Indica - 1g" at bounding box center [257, 123] width 146 height 7
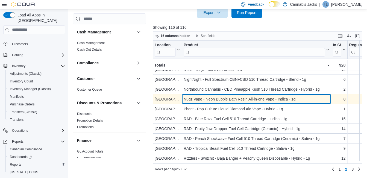
scroll to position [137, 0]
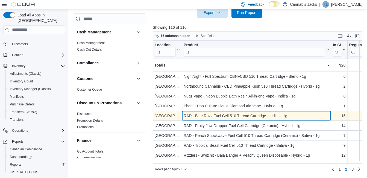
click at [227, 116] on div "RAD - Blue Razz Fuel Cell 510 Thread Cartridge - Indica - 1g" at bounding box center [257, 115] width 146 height 7
drag, startPoint x: 186, startPoint y: 116, endPoint x: 292, endPoint y: 114, distance: 105.9
click at [292, 114] on div "RAD - Blue Razz Fuel Cell 510 Thread Cartridge - Indica - 1g" at bounding box center [257, 115] width 146 height 7
drag, startPoint x: 292, startPoint y: 114, endPoint x: 268, endPoint y: 115, distance: 23.9
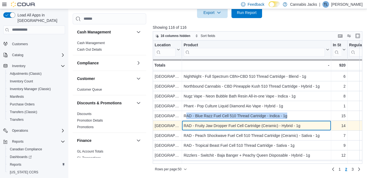
click at [237, 123] on div "RAD - Fruity Jaw Dropper Fuel Cell Cartridge (Ceramic) - Hybrid - 1g" at bounding box center [257, 125] width 146 height 7
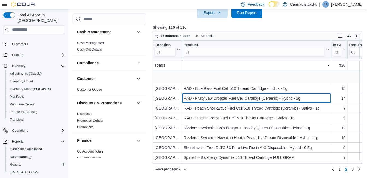
scroll to position [191, 0]
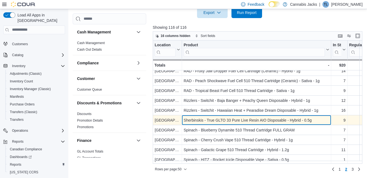
click at [199, 120] on div "Sherbinskis - True GLTO 33 Pure Live Resin AIO Disposable - Hybrid - 0.5g" at bounding box center [257, 120] width 146 height 7
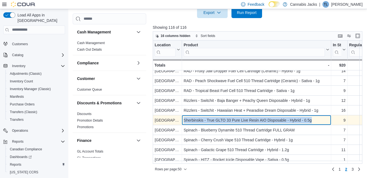
drag, startPoint x: 184, startPoint y: 119, endPoint x: 313, endPoint y: 119, distance: 128.3
click at [313, 119] on div "Sherbinskis - True GLTO 33 Pure Live Resin AIO Disposable - Hybrid - 0.5g" at bounding box center [257, 120] width 146 height 7
drag, startPoint x: 313, startPoint y: 119, endPoint x: 288, endPoint y: 121, distance: 25.0
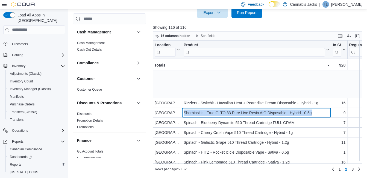
scroll to position [246, 0]
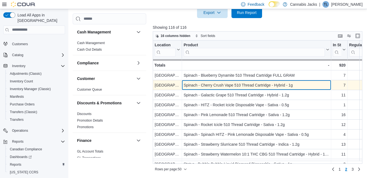
click at [223, 85] on div "Spinach - Cherry Crush Vape 510 Thread Cartridge - Hybrid - 1g" at bounding box center [257, 85] width 146 height 7
drag, startPoint x: 184, startPoint y: 84, endPoint x: 295, endPoint y: 82, distance: 111.3
click at [295, 82] on div "Spinach - Cherry Crush Vape 510 Thread Cartridge - Hybrid - 1g" at bounding box center [257, 85] width 146 height 7
drag, startPoint x: 295, startPoint y: 82, endPoint x: 272, endPoint y: 86, distance: 23.6
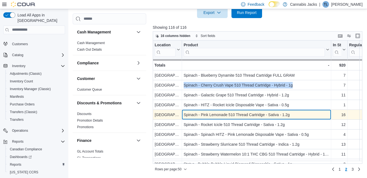
click at [232, 115] on div "Spinach - Pink Lemonade 510 Thread Cartridge - Sativa - 1.2g" at bounding box center [257, 114] width 146 height 7
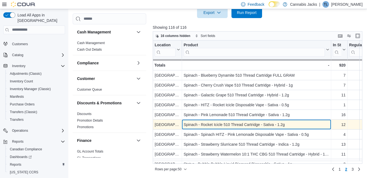
click at [220, 123] on div "Spinach - Rocket Icicle 510 Thread Cartridge - Sativa - 1.2g" at bounding box center [257, 124] width 146 height 7
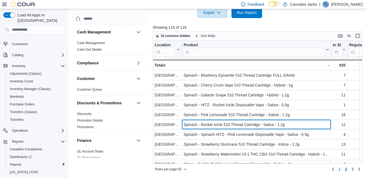
scroll to position [274, 0]
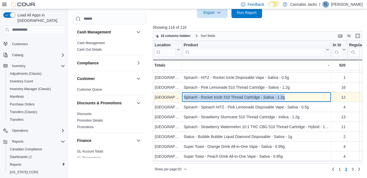
drag, startPoint x: 182, startPoint y: 98, endPoint x: 286, endPoint y: 94, distance: 103.2
click at [286, 94] on div "Spinach - Rocket Icicle 510 Thread Cartridge - Sativa - 1.2g - Product, column …" at bounding box center [256, 97] width 149 height 10
drag, startPoint x: 286, startPoint y: 94, endPoint x: 262, endPoint y: 99, distance: 23.7
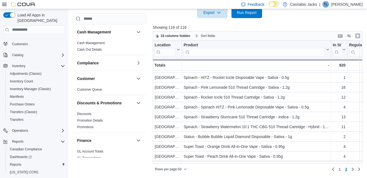
click at [160, 3] on div "Feedback Dark Mode Cannabis Jacks | TL [PERSON_NAME]" at bounding box center [183, 4] width 367 height 9
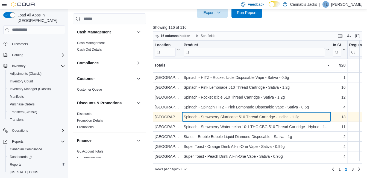
click at [227, 116] on div "Spinach - Strawberry Slurricane 510 Thread Cartridge - Indica - 1.2g" at bounding box center [257, 117] width 146 height 7
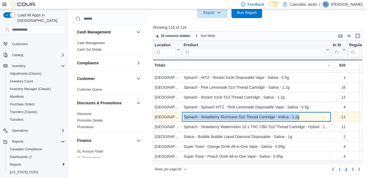
drag, startPoint x: 183, startPoint y: 116, endPoint x: 299, endPoint y: 114, distance: 116.3
click at [299, 114] on div "Spinach - Strawberry Slurricane 510 Thread Cartridge - Indica - 1.2g - Product,…" at bounding box center [256, 117] width 149 height 10
drag, startPoint x: 299, startPoint y: 114, endPoint x: 282, endPoint y: 117, distance: 17.8
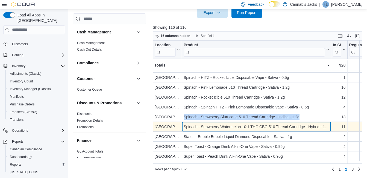
click at [216, 126] on div "Spinach - Strawberry Watermelon 10:1 THC CBG 510 Thread Cartridge - Hybrid - 1.…" at bounding box center [257, 126] width 146 height 7
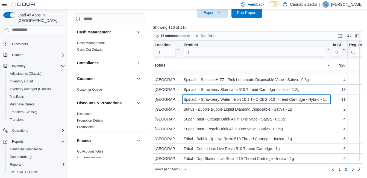
scroll to position [328, 0]
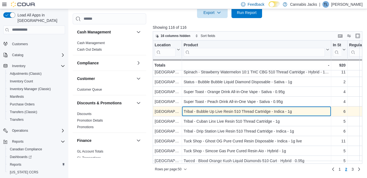
click at [218, 111] on div "Tribal - Bubble Up Live Resin 510 Thread Cartridge - Indica - 1g" at bounding box center [257, 111] width 146 height 7
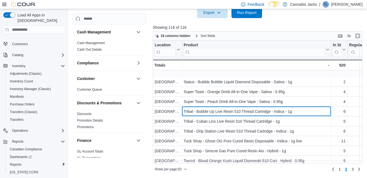
scroll to position [356, 0]
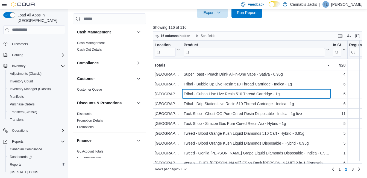
click at [229, 95] on div "Tribal - Cuban Linx Live Resin 510 Thread Cartridge - 1g" at bounding box center [257, 94] width 146 height 7
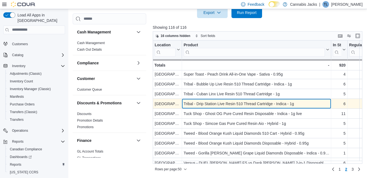
click at [225, 103] on div "Tribal - Drip Station Live Resin 510 Thread Cartridge - Indica - 1g" at bounding box center [257, 103] width 146 height 7
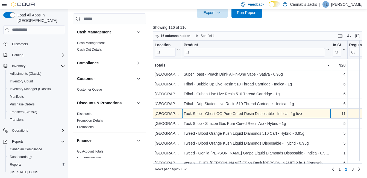
click at [221, 112] on div "Tuck Shop - Ghost OG Pure Cured Resin Disposable - Indica - 1g live" at bounding box center [257, 113] width 146 height 7
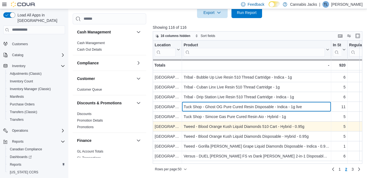
scroll to position [383, 0]
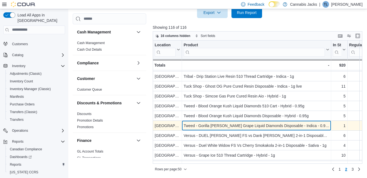
click at [231, 126] on div "Tweed - Gorilla [PERSON_NAME] Grape Liquid Diamonds Disposable - Indica - 0.95g" at bounding box center [257, 125] width 146 height 7
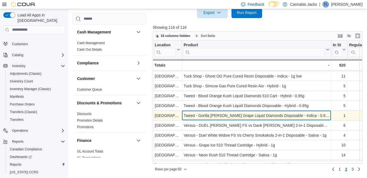
scroll to position [402, 0]
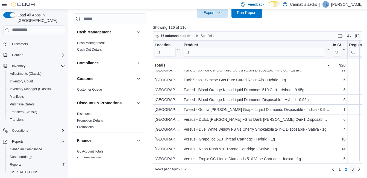
click at [354, 168] on span "3" at bounding box center [353, 168] width 2 height 5
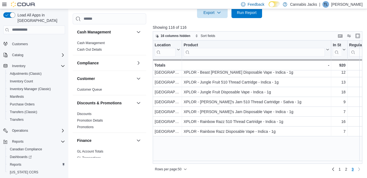
scroll to position [0, 0]
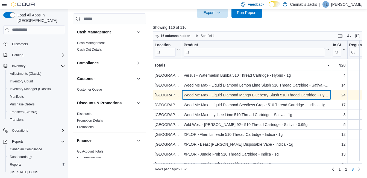
click at [213, 93] on div "Weed Me Max - Liquid Diamond Mango Blueberry Slush 510 Thread Cartridge - Hybri…" at bounding box center [257, 95] width 146 height 7
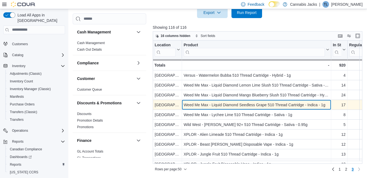
click at [226, 106] on div "Weed Me Max - Liquid Diamond Seedless Grape 510 Thread Cartridge - Indica - 1g" at bounding box center [257, 104] width 146 height 7
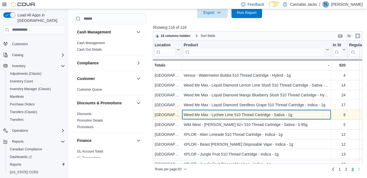
click at [232, 111] on div "Weed Me Max - Lychee Lime 510 Thread Cartridge - Sativa - 1g - Product, column …" at bounding box center [256, 115] width 149 height 10
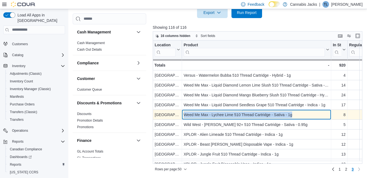
drag, startPoint x: 184, startPoint y: 114, endPoint x: 296, endPoint y: 118, distance: 112.7
click at [296, 118] on div "Weed Me Max - Lychee Lime 510 Thread Cartridge - Sativa - 1g" at bounding box center [257, 114] width 146 height 7
drag, startPoint x: 296, startPoint y: 118, endPoint x: 271, endPoint y: 114, distance: 25.4
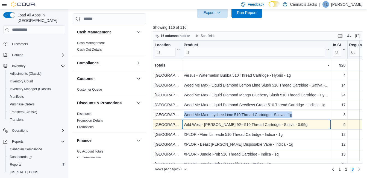
click at [219, 124] on div "Wild West - [PERSON_NAME] 92+ 510 Thread Cartridge - Sativa - 0.95g" at bounding box center [257, 124] width 146 height 7
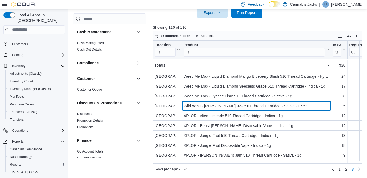
scroll to position [27, 0]
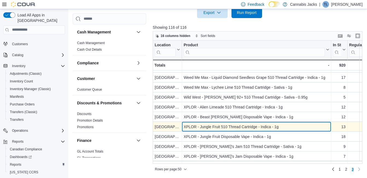
click at [210, 130] on div "XPLOR - Jungle Fruit 510 Thread Cartridge - Indica - 1g - Product, column 2, ro…" at bounding box center [256, 127] width 149 height 10
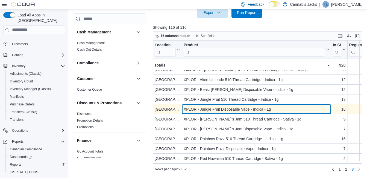
click at [205, 109] on div "XPLOR - Jungle Fruit Disposable Vape - Indica - 1g" at bounding box center [257, 109] width 146 height 7
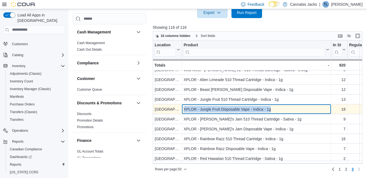
drag, startPoint x: 184, startPoint y: 106, endPoint x: 278, endPoint y: 109, distance: 94.4
click at [278, 109] on div "XPLOR - Jungle Fruit Disposable Vape - Indica - 1g - Product, column 2, row 110" at bounding box center [256, 109] width 149 height 10
drag, startPoint x: 278, startPoint y: 109, endPoint x: 249, endPoint y: 108, distance: 28.7
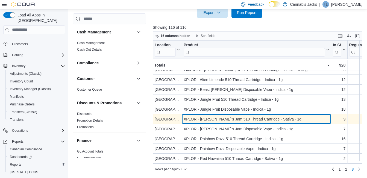
click at [215, 120] on div "XPLOR - [PERSON_NAME]'s Jam 510 Thread Cartridge - Sativa - 1g" at bounding box center [257, 119] width 146 height 7
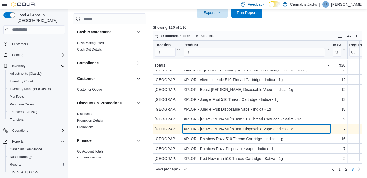
click at [214, 128] on div "XPLOR - [PERSON_NAME]'s Jam Disposable Vape - Indica - 1g" at bounding box center [257, 129] width 146 height 7
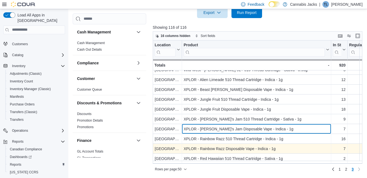
scroll to position [67, 0]
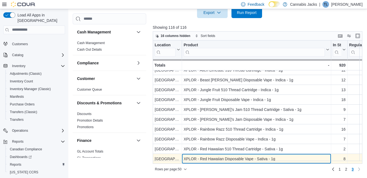
click at [247, 157] on div "XPLOR - Red Hawaiian Disposable Vape - Sativa - 1g" at bounding box center [257, 158] width 146 height 7
drag, startPoint x: 184, startPoint y: 156, endPoint x: 275, endPoint y: 156, distance: 90.5
click at [275, 156] on div "XPLOR - Red Hawaiian Disposable Vape - Sativa - 1g" at bounding box center [257, 158] width 146 height 7
drag, startPoint x: 275, startPoint y: 156, endPoint x: 265, endPoint y: 157, distance: 9.3
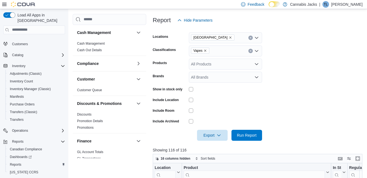
scroll to position [26, 0]
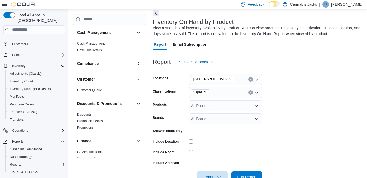
click at [204, 92] on icon "Remove Vapes from selection in this group" at bounding box center [205, 92] width 3 height 3
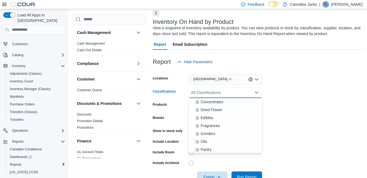
scroll to position [82, 0]
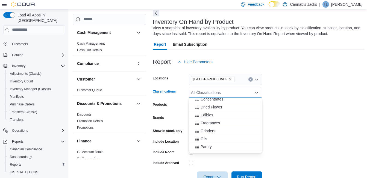
click at [210, 114] on span "Edibles" at bounding box center [207, 114] width 13 height 5
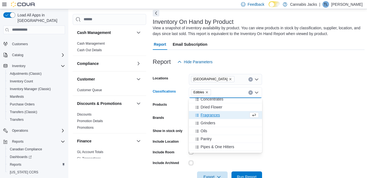
click at [315, 106] on form "Locations [GEOGRAPHIC_DATA] Classifications Edibles Combo box. Selected. Edible…" at bounding box center [259, 124] width 212 height 115
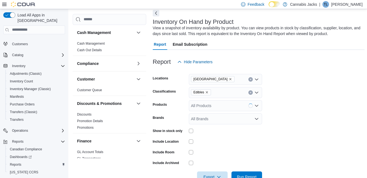
scroll to position [135, 0]
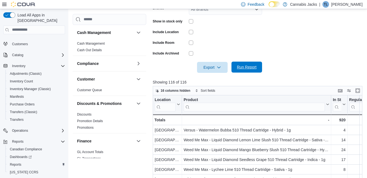
click at [245, 64] on span "Run Report" at bounding box center [247, 67] width 24 height 11
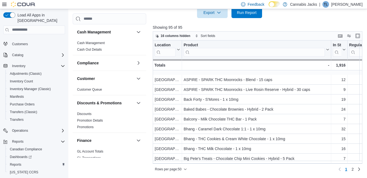
scroll to position [82, 0]
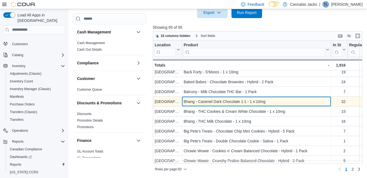
click at [223, 103] on div "Bhang - Caramel Dark Chocolate 1:1 - 1 x 10mg" at bounding box center [257, 101] width 146 height 7
drag, startPoint x: 184, startPoint y: 100, endPoint x: 266, endPoint y: 100, distance: 82.1
click at [266, 100] on div "Bhang - Caramel Dark Chocolate 1:1 - 1 x 10mg" at bounding box center [257, 101] width 146 height 7
drag, startPoint x: 266, startPoint y: 100, endPoint x: 244, endPoint y: 102, distance: 22.5
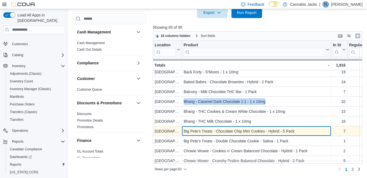
click at [215, 126] on div "Big Pete's Treats - Chocolate Chip Mini Cookies - Hybrid - 5 Pack - Product, co…" at bounding box center [256, 131] width 149 height 10
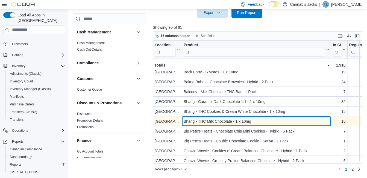
click at [208, 121] on div "Bhang - THC Milk Chocolate - 1 x 10mg" at bounding box center [257, 121] width 146 height 7
drag, startPoint x: 184, startPoint y: 121, endPoint x: 254, endPoint y: 121, distance: 69.7
click at [254, 121] on div "Bhang - THC Milk Chocolate - 1 x 10mg" at bounding box center [257, 121] width 146 height 7
drag, startPoint x: 254, startPoint y: 121, endPoint x: 237, endPoint y: 123, distance: 16.7
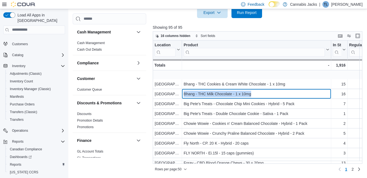
scroll to position [137, 0]
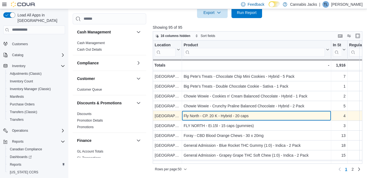
click at [230, 116] on div "Fly North - CP. 20 K - Hybrid - 20 caps" at bounding box center [257, 115] width 146 height 7
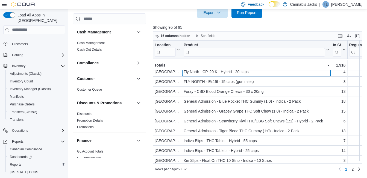
scroll to position [191, 0]
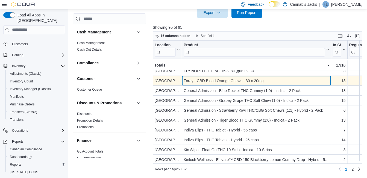
click at [228, 79] on div "Foray - CBD Blood Orange Chews - 30 x 20mg" at bounding box center [257, 80] width 146 height 7
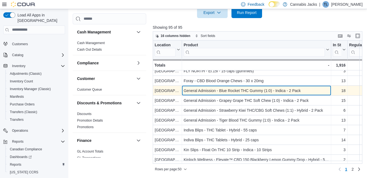
click at [208, 91] on div "General Admission - Blue Rocket THC Gummy (1:0) - Indica - 2 Pack" at bounding box center [257, 90] width 146 height 7
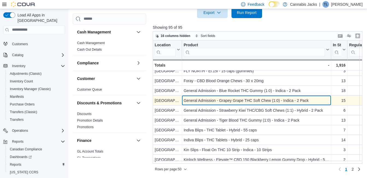
click at [255, 98] on div "General Admission - Grapey Grape THC Soft Chew (1:0) - Indica - 2 Pack" at bounding box center [257, 100] width 146 height 7
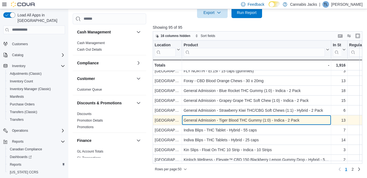
drag, startPoint x: 242, startPoint y: 120, endPoint x: 237, endPoint y: 120, distance: 5.2
click at [242, 120] on div "General Admission - Tiger Blood THC Gummy (1:0) - Indica - 2 Pack" at bounding box center [257, 120] width 146 height 7
drag, startPoint x: 182, startPoint y: 120, endPoint x: 301, endPoint y: 121, distance: 118.2
click at [301, 121] on div "General Admission - Tiger Blood THC Gummy (1:0) - Indica - 2 Pack - Product, co…" at bounding box center [256, 120] width 149 height 10
drag, startPoint x: 301, startPoint y: 121, endPoint x: 261, endPoint y: 119, distance: 39.4
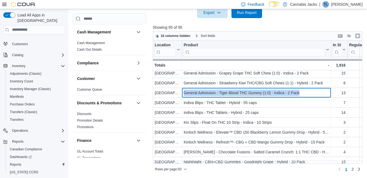
scroll to position [246, 0]
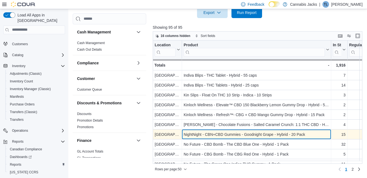
click at [244, 133] on div "NightNight - CBN+CBD Gummies - Goodnight Grape - Hybrid - 20 Pack" at bounding box center [257, 134] width 146 height 7
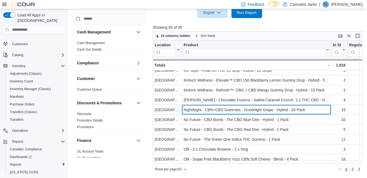
scroll to position [274, 0]
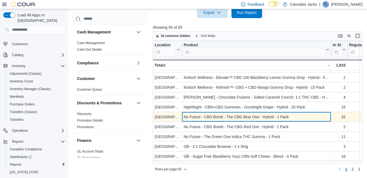
click at [233, 118] on div "No Future - CBD Bomb - The CBD Blue One - Hybrid - 1 Pack" at bounding box center [257, 117] width 146 height 7
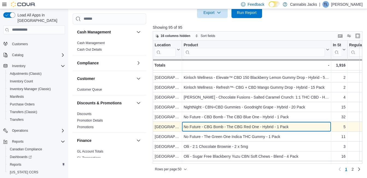
click at [234, 128] on div "No Future - CBG Bomb - The CBG Red One - Hybrid - 1 Pack" at bounding box center [257, 126] width 146 height 7
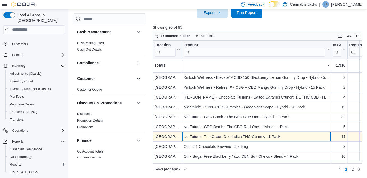
click at [227, 134] on div "No Future - The Green One Indica THC Gummy - 1 Pack" at bounding box center [257, 136] width 146 height 7
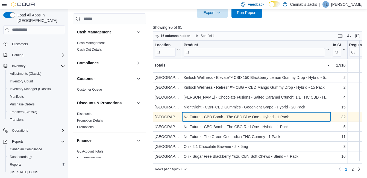
click at [226, 115] on div "No Future - CBD Bomb - The CBD Blue One - Hybrid - 1 Pack" at bounding box center [257, 117] width 146 height 7
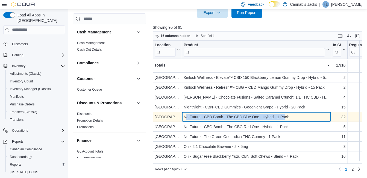
drag, startPoint x: 185, startPoint y: 117, endPoint x: 284, endPoint y: 117, distance: 98.5
click at [284, 117] on div "No Future - CBD Bomb - The CBD Blue One - Hybrid - 1 Pack" at bounding box center [257, 117] width 146 height 7
drag, startPoint x: 284, startPoint y: 117, endPoint x: 266, endPoint y: 118, distance: 17.8
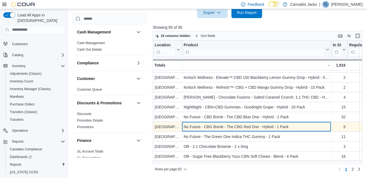
click at [205, 126] on div "No Future - CBG Bomb - The CBG Red One - Hybrid - 1 Pack" at bounding box center [257, 126] width 146 height 7
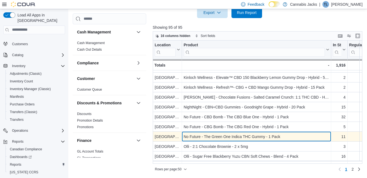
click at [212, 139] on div "No Future - The Green One Indica THC Gummy - 1 Pack" at bounding box center [257, 136] width 146 height 7
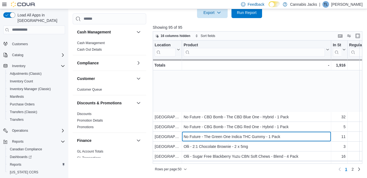
scroll to position [328, 0]
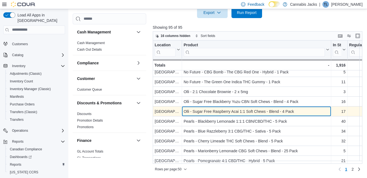
click at [225, 110] on div "Olli - Sugar Free Raspberry Acai 1:1 Soft Chews - Blend - 4 Pack" at bounding box center [257, 111] width 146 height 7
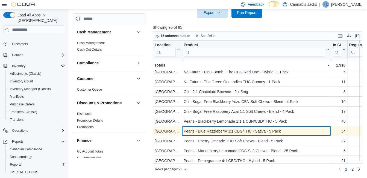
click at [204, 132] on div "Pearls - Blue Razzleberry 3:1 CBG/THC - Sativa - 5 Pack" at bounding box center [257, 131] width 146 height 7
drag, startPoint x: 184, startPoint y: 131, endPoint x: 279, endPoint y: 128, distance: 94.4
click at [279, 128] on div "Pearls - Blue Razzleberry 3:1 CBG/THC - Sativa - 5 Pack" at bounding box center [257, 131] width 146 height 7
drag, startPoint x: 279, startPoint y: 128, endPoint x: 259, endPoint y: 132, distance: 19.7
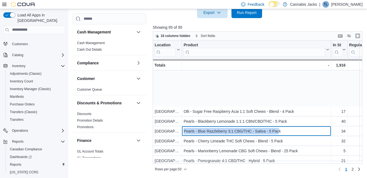
scroll to position [383, 0]
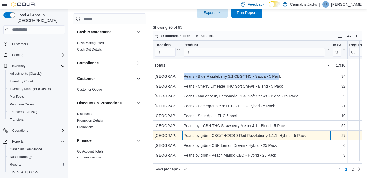
click at [226, 136] on div "Pearls by grön - CBG/THC/CBD Red Razzleberry 1:1:1- Hybrid - 5 Pack" at bounding box center [257, 135] width 146 height 7
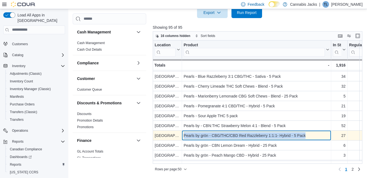
drag, startPoint x: 184, startPoint y: 136, endPoint x: 306, endPoint y: 134, distance: 121.7
click at [306, 134] on div "Pearls by grön - CBG/THC/CBD Red Razzleberry 1:1:1- Hybrid - 5 Pack" at bounding box center [257, 135] width 146 height 7
drag, startPoint x: 306, startPoint y: 134, endPoint x: 283, endPoint y: 139, distance: 23.1
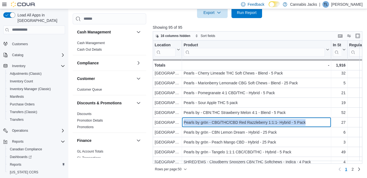
scroll to position [402, 0]
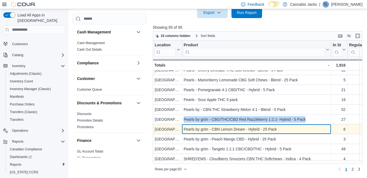
click at [236, 126] on div "Pearls by grön - CBN Lemon Dream - Hybrid - 25 Pack" at bounding box center [257, 129] width 146 height 7
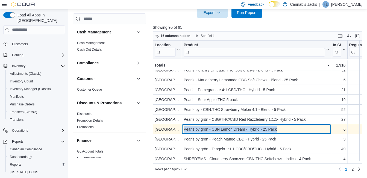
drag, startPoint x: 184, startPoint y: 124, endPoint x: 284, endPoint y: 124, distance: 100.9
click at [284, 126] on div "Pearls by grön - CBN Lemon Dream - Hybrid - 25 Pack" at bounding box center [257, 129] width 146 height 7
drag, startPoint x: 284, startPoint y: 124, endPoint x: 261, endPoint y: 128, distance: 23.3
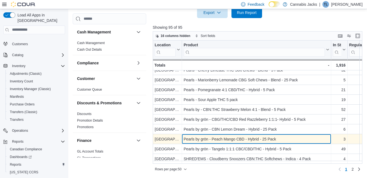
click at [244, 136] on div "Pearls by grön - Peach Mango CBD - Hybrid - 25 Pack" at bounding box center [257, 139] width 146 height 7
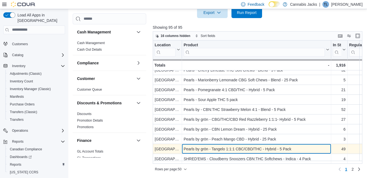
click at [236, 146] on div "Pearls by grön - Tangelo 1:1:1 CBC/CBD/THC - Hybrid - 5 Pack" at bounding box center [257, 149] width 146 height 7
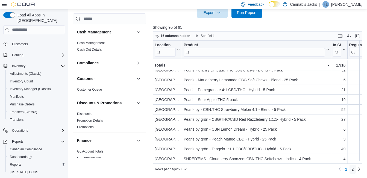
click at [354, 168] on span "2" at bounding box center [353, 168] width 2 height 5
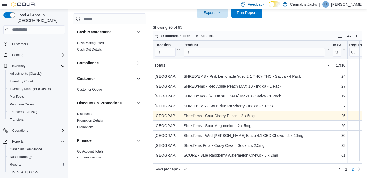
scroll to position [27, 0]
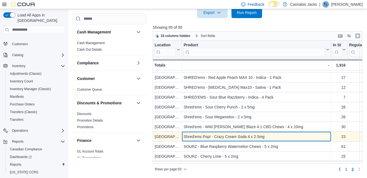
drag, startPoint x: 228, startPoint y: 134, endPoint x: 224, endPoint y: 135, distance: 3.6
click at [228, 134] on div "Shred'ems Pop! - Crazy Cream Soda 4 x 2.5mg" at bounding box center [257, 136] width 146 height 7
drag, startPoint x: 184, startPoint y: 134, endPoint x: 276, endPoint y: 139, distance: 92.3
click at [276, 139] on div "Shred'ems Pop! - Crazy Cream Soda 4 x 2.5mg" at bounding box center [257, 136] width 146 height 7
drag, startPoint x: 276, startPoint y: 139, endPoint x: 251, endPoint y: 137, distance: 25.0
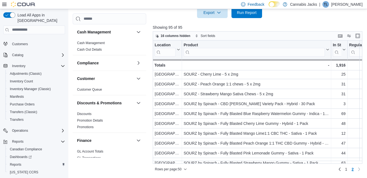
scroll to position [82, 0]
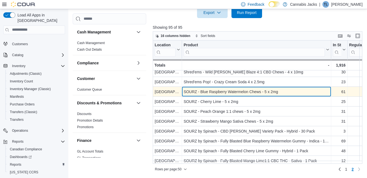
click at [220, 93] on div "SOURZ - Blue Raspberry Watermelon Chews - 5 x 2mg" at bounding box center [257, 91] width 146 height 7
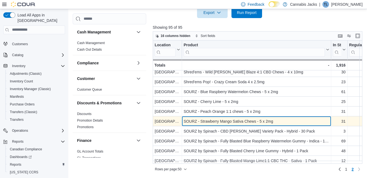
click at [230, 120] on div "SOURZ - Strawberry Mango Sativa Chews - 5 x 2mg" at bounding box center [257, 121] width 146 height 7
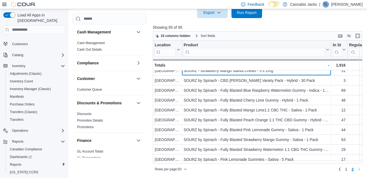
scroll to position [137, 0]
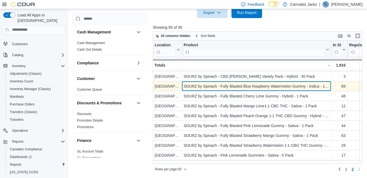
click at [240, 85] on div "SOURZ by Spinach - Fully Blasted Blue Raspberry Watermelon Gummy - Indica - 1 P…" at bounding box center [257, 86] width 146 height 7
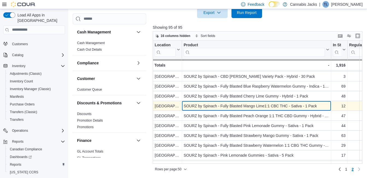
click at [257, 107] on div "SOURZ by Spinach - Fully Blasted Mango Lime1:1 CBC THC - Sativa - 1 Pack" at bounding box center [257, 106] width 146 height 7
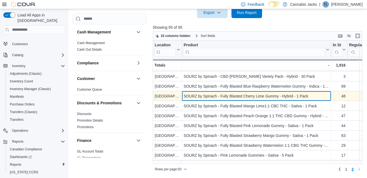
click at [245, 93] on div "SOURZ by Spinach - Fully Blasted Cherry Lime Gummy - Hybrid - 1 Pack" at bounding box center [257, 96] width 146 height 7
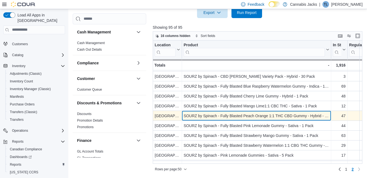
click at [260, 116] on div "SOURZ by Spinach - Fully Blasted Peach Orange 1:1 THC CBD Gummy - Hybrid - 1 Pa…" at bounding box center [257, 115] width 146 height 7
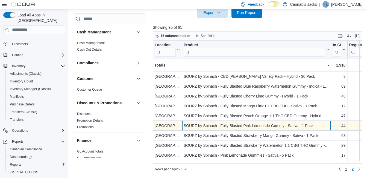
click at [234, 127] on div "SOURZ by Spinach - Fully Blasted Pink Lemonade Gummy - Sativa - 1 Pack" at bounding box center [257, 125] width 146 height 7
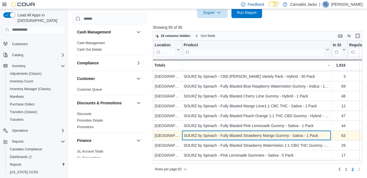
click at [235, 137] on div "SOURZ by Spinach - Fully Blasted Strawberry Mango Gummy - Sativa - 1 Pack" at bounding box center [257, 135] width 146 height 7
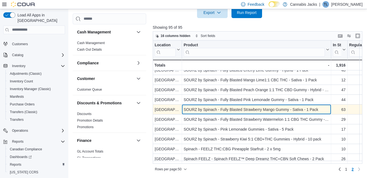
scroll to position [164, 0]
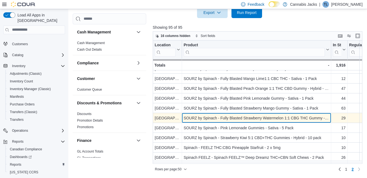
click at [269, 118] on div "SOURZ by Spinach - Fully Blasted Strawberry Watermelon 1:1 CBG THC Gummy - Sati…" at bounding box center [257, 118] width 146 height 7
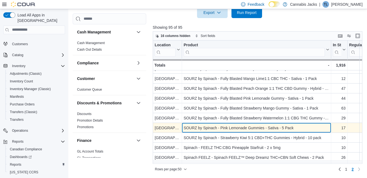
click at [270, 126] on div "SOURZ by Spinach - Pink Lemonade Gummies - Sativa - 5 Pack" at bounding box center [257, 127] width 146 height 7
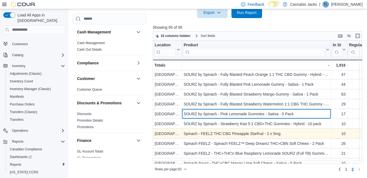
scroll to position [191, 0]
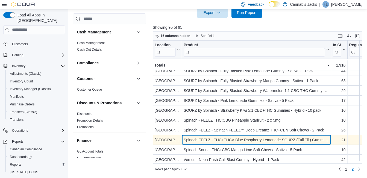
click at [246, 141] on div "Spinach FEELZ - THC+THCV Blue Raspberry Lemonade SOURZ (Full Tilt) Gummies - Sa…" at bounding box center [257, 139] width 146 height 7
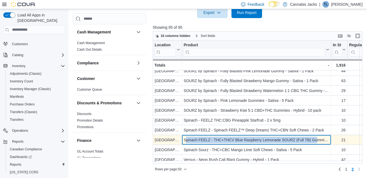
drag, startPoint x: 185, startPoint y: 138, endPoint x: 317, endPoint y: 140, distance: 131.6
click at [317, 140] on div "Spinach FEELZ - THC+THCV Blue Raspberry Lemonade SOURZ (Full Tilt) Gummies - Sa…" at bounding box center [257, 139] width 146 height 7
drag, startPoint x: 317, startPoint y: 140, endPoint x: 275, endPoint y: 140, distance: 42.4
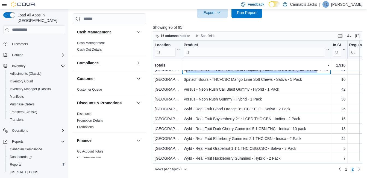
scroll to position [246, 0]
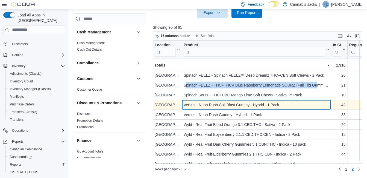
click at [206, 106] on div "Versus - Neon Rush Cali Blast Gummy - Hybrid - 1 Pack" at bounding box center [257, 104] width 146 height 7
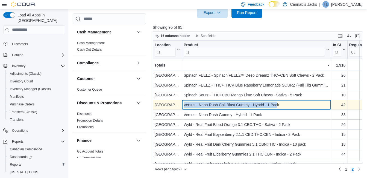
drag, startPoint x: 185, startPoint y: 104, endPoint x: 278, endPoint y: 103, distance: 93.3
click at [278, 103] on div "Versus - Neon Rush Cali Blast Gummy - Hybrid - 1 Pack" at bounding box center [257, 104] width 146 height 7
drag, startPoint x: 278, startPoint y: 103, endPoint x: 260, endPoint y: 106, distance: 18.0
click at [203, 109] on div "Versus - Neon Rush Cali Blast Gummy - Hybrid - 1 Pack - Product, column 2, row …" at bounding box center [256, 105] width 149 height 10
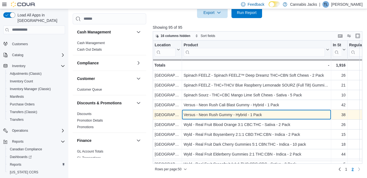
click at [197, 115] on div "Versus - Neon Rush Gummy - Hybrid - 1 Pack" at bounding box center [257, 114] width 146 height 7
drag, startPoint x: 183, startPoint y: 115, endPoint x: 264, endPoint y: 115, distance: 81.2
click at [264, 115] on div "Versus - Neon Rush Gummy - Hybrid - 1 Pack - Product, column 2, row 80" at bounding box center [256, 115] width 149 height 10
drag, startPoint x: 264, startPoint y: 115, endPoint x: 246, endPoint y: 115, distance: 18.1
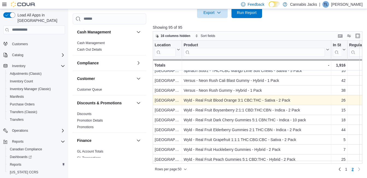
scroll to position [298, 0]
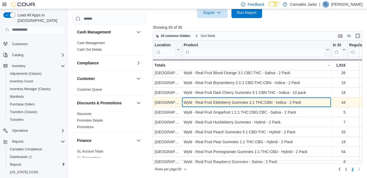
click at [238, 100] on div "Wyld - Real Fruit Elderberry Gummies 2:1 THC:CBN - Indica - 2 Pack" at bounding box center [257, 102] width 146 height 7
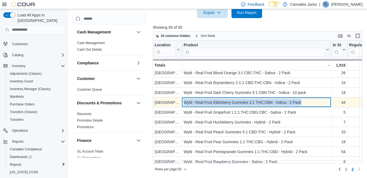
drag, startPoint x: 185, startPoint y: 101, endPoint x: 319, endPoint y: 99, distance: 134.3
click at [319, 99] on div "Wyld - Real Fruit Elderberry Gummies 2:1 THC:CBN - Indica - 2 Pack - Product, c…" at bounding box center [256, 102] width 149 height 10
drag, startPoint x: 319, startPoint y: 99, endPoint x: 278, endPoint y: 105, distance: 42.4
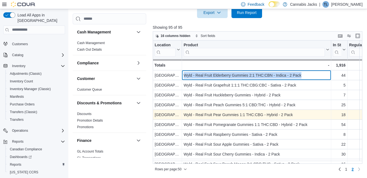
scroll to position [325, 0]
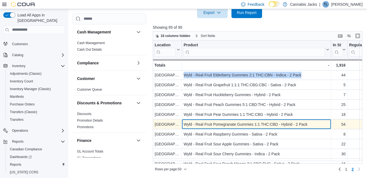
click at [222, 124] on div "Wyld - Real Fruit Pomegranate Gummies 1:1 THC:CBD - Hybrid - 2 Pack" at bounding box center [257, 124] width 146 height 7
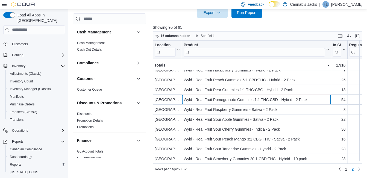
scroll to position [353, 0]
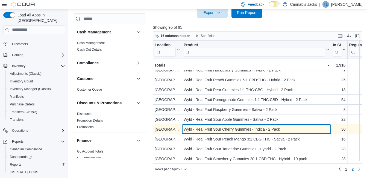
click at [241, 128] on div "Wyld - Real Fruit Sour Cherry Gummies - Indica - 2 Pack" at bounding box center [257, 129] width 146 height 7
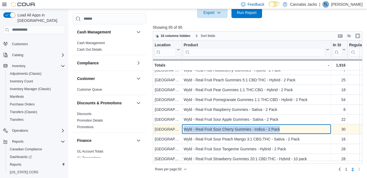
drag, startPoint x: 185, startPoint y: 126, endPoint x: 280, endPoint y: 126, distance: 94.4
click at [280, 126] on div "Wyld - Real Fruit Sour Cherry Gummies - Indica - 2 Pack" at bounding box center [257, 129] width 146 height 7
drag, startPoint x: 280, startPoint y: 126, endPoint x: 264, endPoint y: 124, distance: 16.1
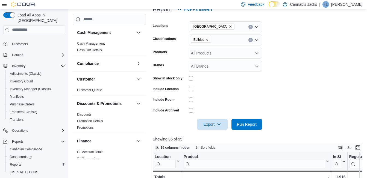
scroll to position [53, 0]
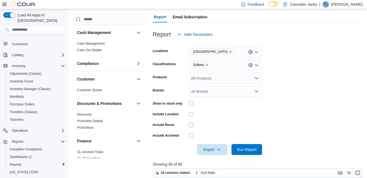
click at [206, 66] on icon "Remove Edibles from selection in this group" at bounding box center [207, 65] width 2 height 2
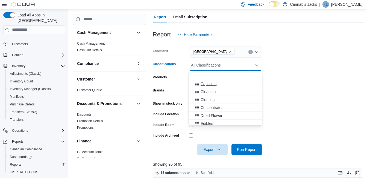
scroll to position [82, 0]
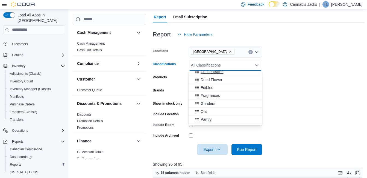
click at [213, 71] on span "Concentrates" at bounding box center [212, 71] width 23 height 5
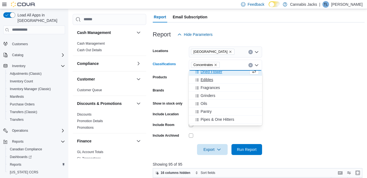
scroll to position [79, 0]
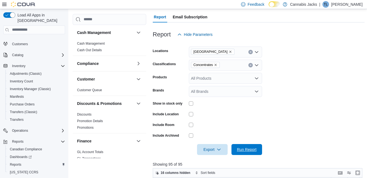
drag, startPoint x: 248, startPoint y: 146, endPoint x: 273, endPoint y: 150, distance: 25.0
click at [248, 146] on span "Run Report" at bounding box center [247, 149] width 24 height 11
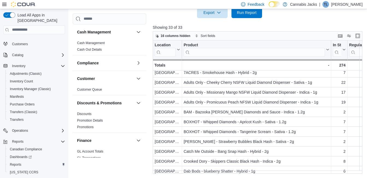
scroll to position [27, 0]
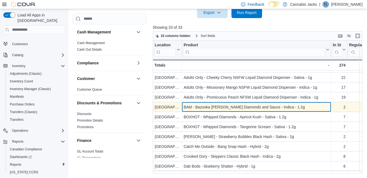
click at [219, 108] on div "BAM - Bazooka [PERSON_NAME] Diamonds and Sauce - Indica - 1.2g" at bounding box center [257, 107] width 146 height 7
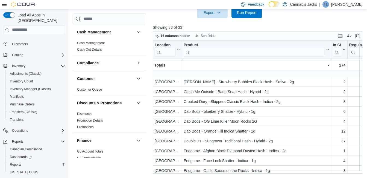
scroll to position [109, 0]
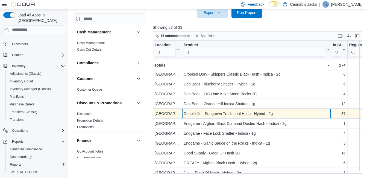
click at [238, 111] on div "Double J's - Sungrown Traditional Hash - Hybrid - 2g" at bounding box center [257, 113] width 146 height 7
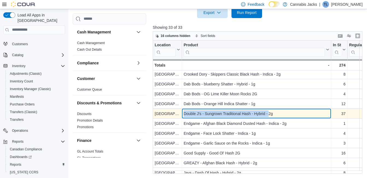
drag, startPoint x: 184, startPoint y: 112, endPoint x: 269, endPoint y: 113, distance: 84.8
click at [269, 113] on div "Double J's - Sungrown Traditional Hash - Hybrid - 2g" at bounding box center [257, 113] width 146 height 7
drag, startPoint x: 269, startPoint y: 113, endPoint x: 245, endPoint y: 114, distance: 23.9
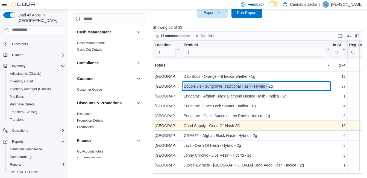
scroll to position [164, 0]
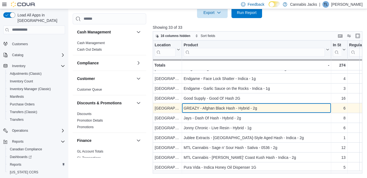
click at [208, 106] on div "GREAZY - Afghan Black Hash - Hybrid - 2g" at bounding box center [257, 108] width 146 height 7
drag, startPoint x: 184, startPoint y: 109, endPoint x: 259, endPoint y: 107, distance: 75.2
click at [259, 107] on div "GREAZY - Afghan Black Hash - Hybrid - 2g" at bounding box center [257, 108] width 146 height 7
drag, startPoint x: 259, startPoint y: 107, endPoint x: 240, endPoint y: 109, distance: 19.2
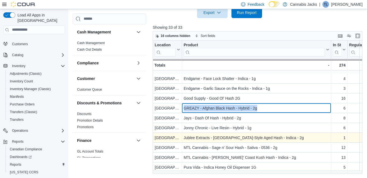
scroll to position [191, 0]
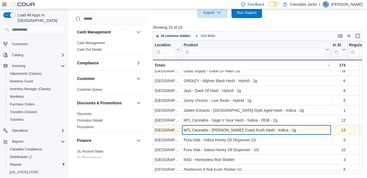
click at [234, 129] on div "MTL Cannabis - [PERSON_NAME]’ Coast Kush Hash - Indica - 2g" at bounding box center [257, 130] width 146 height 7
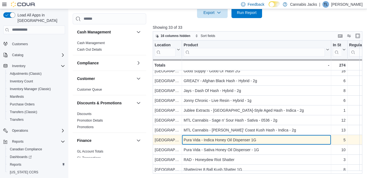
click at [226, 141] on div "Pura Vida - Indica Honey Oil Dispenser 1G" at bounding box center [257, 139] width 146 height 7
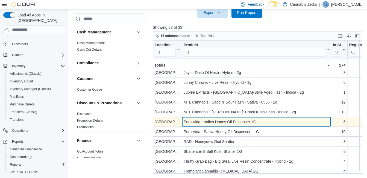
scroll to position [219, 0]
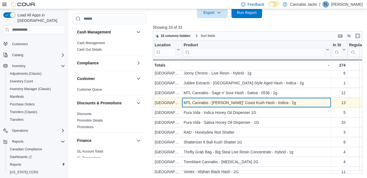
click at [248, 103] on div "MTL Cannabis - [PERSON_NAME]’ Coast Kush Hash - Indica - 2g" at bounding box center [257, 102] width 146 height 7
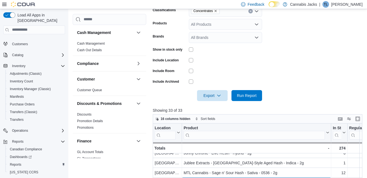
scroll to position [80, 0]
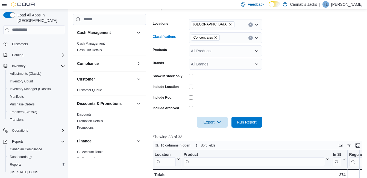
click at [216, 36] on icon "Remove Concentrates from selection in this group" at bounding box center [215, 37] width 3 height 3
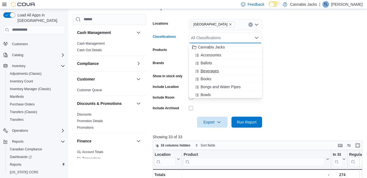
scroll to position [27, 0]
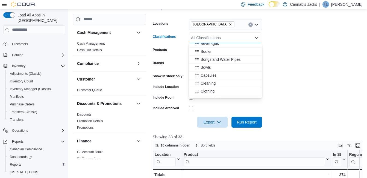
click at [213, 74] on span "Capsules" at bounding box center [209, 74] width 16 height 5
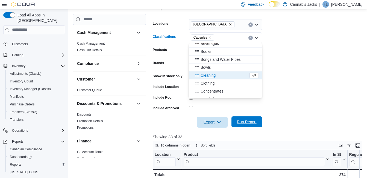
click at [252, 122] on span "Run Report" at bounding box center [247, 121] width 20 height 5
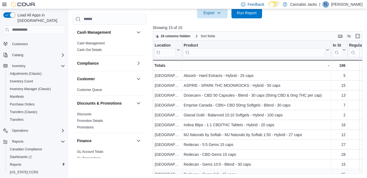
scroll to position [190, 0]
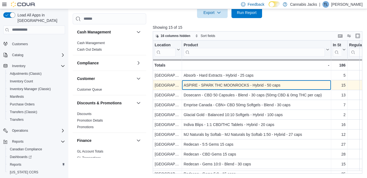
click at [273, 85] on div "ASPIRE - SPARK THC MOONROCKS - Hybrid - 50 caps" at bounding box center [257, 85] width 146 height 7
drag, startPoint x: 200, startPoint y: 85, endPoint x: 283, endPoint y: 84, distance: 83.7
click at [283, 84] on div "ASPIRE - SPARK THC MOONROCKS - Hybrid - 50 caps" at bounding box center [257, 85] width 146 height 7
drag, startPoint x: 283, startPoint y: 84, endPoint x: 256, endPoint y: 85, distance: 27.6
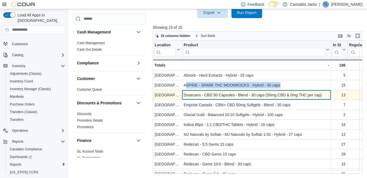
click at [216, 97] on div "Dosecann - CBD 50 Capsules - Blend - 30 caps (50mg CBD & 0mg THC per cap)" at bounding box center [257, 95] width 146 height 7
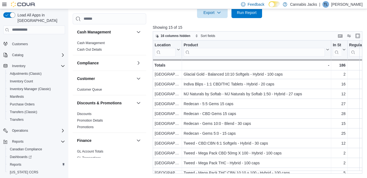
scroll to position [47, 0]
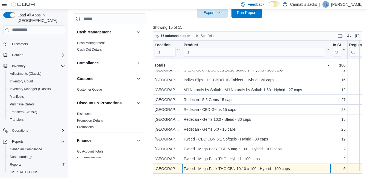
click at [245, 167] on div "Tweed - Mega Pack THC:CBN 10:10 x 100 - Hybrid - 100 caps" at bounding box center [257, 168] width 146 height 7
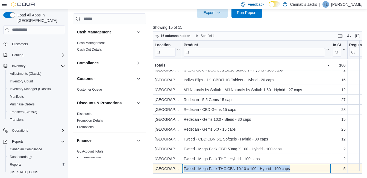
drag, startPoint x: 183, startPoint y: 165, endPoint x: 294, endPoint y: 165, distance: 110.5
click at [294, 165] on div "Tweed - Mega Pack THC:CBN 10:10 x 100 - Hybrid - 100 caps - Product, column 2, …" at bounding box center [256, 169] width 149 height 10
drag, startPoint x: 294, startPoint y: 165, endPoint x: 260, endPoint y: 164, distance: 33.4
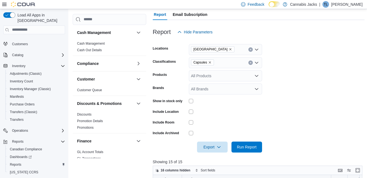
scroll to position [53, 0]
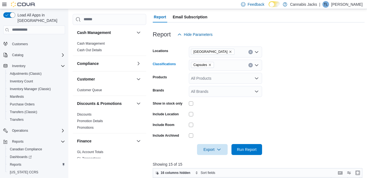
click at [210, 64] on icon "Remove Capsules from selection in this group" at bounding box center [209, 64] width 3 height 3
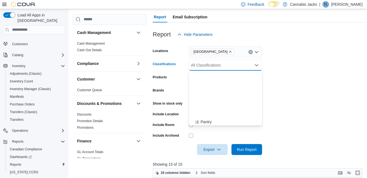
scroll to position [137, 0]
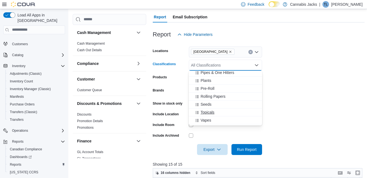
click at [213, 111] on span "Topicals" at bounding box center [208, 111] width 14 height 5
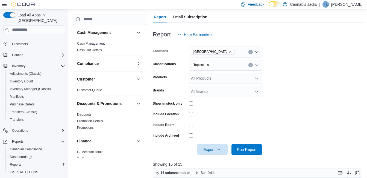
click at [244, 156] on div at bounding box center [259, 158] width 212 height 7
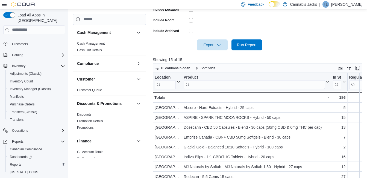
scroll to position [108, 0]
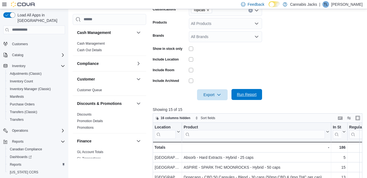
drag, startPoint x: 260, startPoint y: 88, endPoint x: 262, endPoint y: 92, distance: 5.2
click at [260, 88] on div at bounding box center [259, 87] width 212 height 4
click at [245, 95] on span "Run Report" at bounding box center [247, 94] width 20 height 5
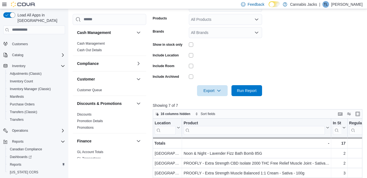
scroll to position [80, 0]
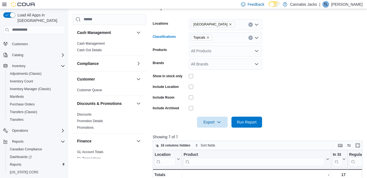
click at [209, 37] on icon "Remove Topicals from selection in this group" at bounding box center [208, 37] width 3 height 3
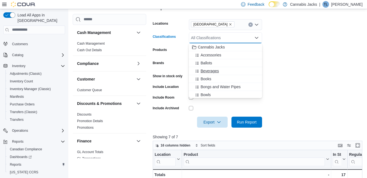
click at [211, 72] on span "Beverages" at bounding box center [210, 70] width 18 height 5
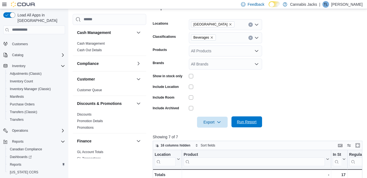
click at [249, 123] on span "Run Report" at bounding box center [247, 121] width 20 height 5
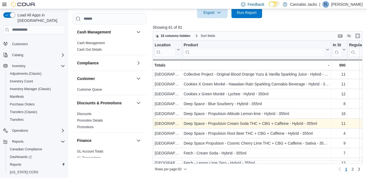
scroll to position [137, 0]
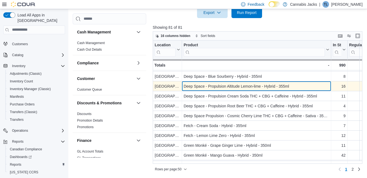
click at [246, 89] on div "Deep Space - Propulsion Altitude Lemon-lime - Hybrid - 355ml" at bounding box center [257, 86] width 146 height 7
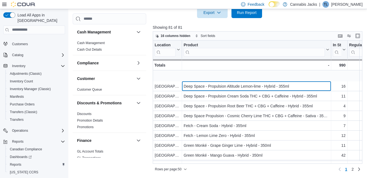
scroll to position [164, 0]
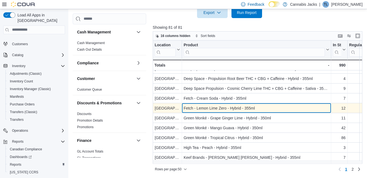
click at [225, 109] on div "Fetch - Lemon Lime Zero - Hybrid - 355ml" at bounding box center [257, 108] width 146 height 7
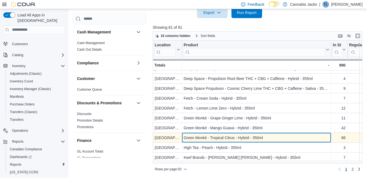
click at [228, 138] on div "Green Monké - Tropical Citrus - Hybrid - 350ml" at bounding box center [257, 137] width 146 height 7
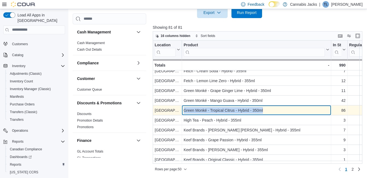
drag, startPoint x: 185, startPoint y: 110, endPoint x: 265, endPoint y: 108, distance: 80.2
click at [265, 108] on div "Green Monké - Tropical Citrus - Hybrid - 350ml" at bounding box center [257, 110] width 146 height 7
drag, startPoint x: 265, startPoint y: 108, endPoint x: 240, endPoint y: 110, distance: 24.7
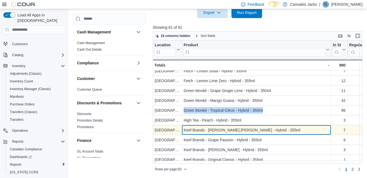
click at [225, 130] on div "Keef Brands - [PERSON_NAME] [PERSON_NAME] - Hybrid - 355ml" at bounding box center [257, 130] width 146 height 7
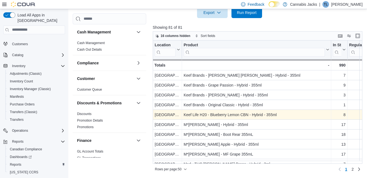
scroll to position [274, 0]
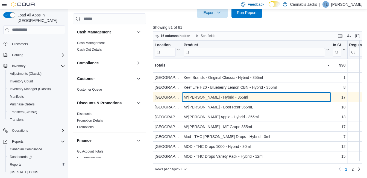
click at [230, 96] on div "M*[PERSON_NAME] - Hybrid - 355ml" at bounding box center [257, 97] width 146 height 7
drag, startPoint x: 183, startPoint y: 96, endPoint x: 283, endPoint y: 96, distance: 99.8
click at [283, 96] on div "M*[PERSON_NAME] - Hybrid - 355ml - Product, column 2, row 31" at bounding box center [256, 97] width 149 height 10
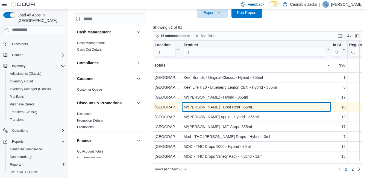
click at [213, 107] on div "M*[PERSON_NAME] - Boot Rear 355mL" at bounding box center [257, 107] width 146 height 7
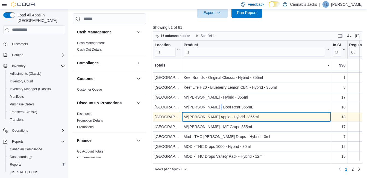
click at [220, 119] on div "M*[PERSON_NAME] Apple - Hybrid - 355ml" at bounding box center [257, 117] width 146 height 7
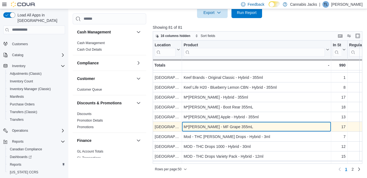
click at [222, 129] on div "M*[PERSON_NAME] - MF Grape 355mL" at bounding box center [257, 126] width 146 height 7
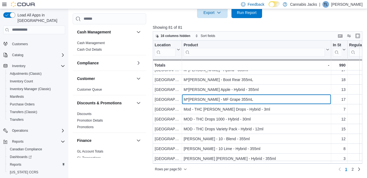
scroll to position [328, 0]
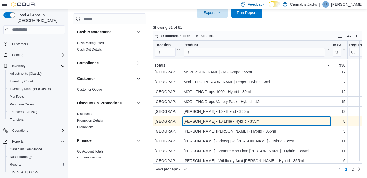
click at [213, 123] on div "[PERSON_NAME] - 10 Lime - Hybrid - 355ml" at bounding box center [257, 121] width 146 height 7
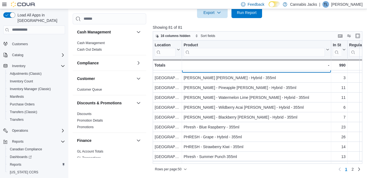
scroll to position [383, 0]
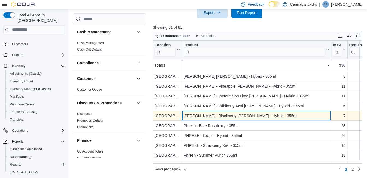
click at [227, 115] on div "[PERSON_NAME] - Blackberry [PERSON_NAME] - Hybrid - 355ml" at bounding box center [257, 115] width 146 height 7
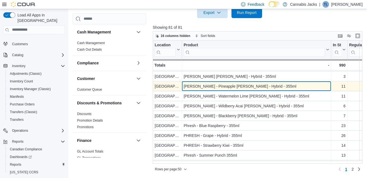
click at [225, 82] on div "[PERSON_NAME] - Pineapple [PERSON_NAME] - Hybrid - 355ml - Product, column 2, r…" at bounding box center [256, 86] width 149 height 10
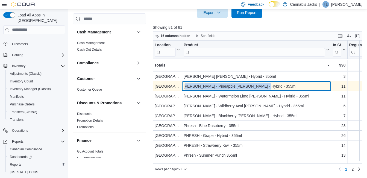
drag, startPoint x: 186, startPoint y: 85, endPoint x: 258, endPoint y: 83, distance: 72.5
click at [258, 83] on div "[PERSON_NAME] - Pineapple [PERSON_NAME] - Hybrid - 355ml" at bounding box center [257, 86] width 146 height 7
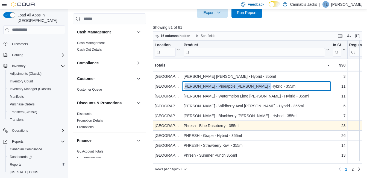
scroll to position [402, 0]
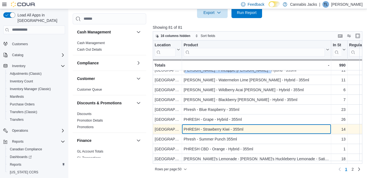
click at [211, 127] on div "PHRESH - Strawberry Kiwi - 355ml" at bounding box center [257, 129] width 146 height 7
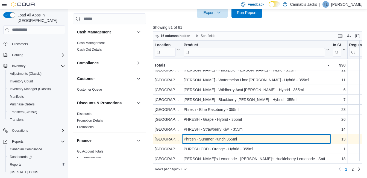
click at [211, 137] on div "Phresh - Summer Punch 355ml" at bounding box center [257, 139] width 146 height 7
drag, startPoint x: 182, startPoint y: 136, endPoint x: 238, endPoint y: 137, distance: 56.1
click at [238, 137] on div "Phresh - Summer Punch 355ml - Product, column 2, row 48" at bounding box center [256, 139] width 149 height 10
drag, startPoint x: 238, startPoint y: 137, endPoint x: 231, endPoint y: 137, distance: 7.4
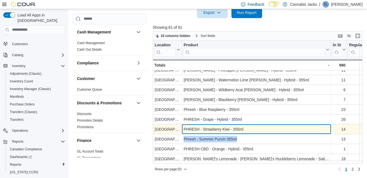
drag, startPoint x: 231, startPoint y: 137, endPoint x: 195, endPoint y: 129, distance: 37.0
click at [195, 129] on div "PHRESH - Strawberry Kiwi - 355ml" at bounding box center [257, 129] width 146 height 7
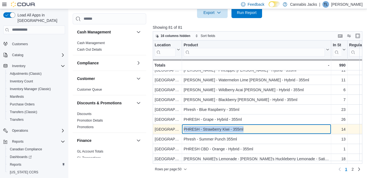
drag, startPoint x: 182, startPoint y: 126, endPoint x: 246, endPoint y: 126, distance: 63.2
click at [246, 126] on div "PHRESH - Strawberry Kiwi - 355ml - Product, column 2, row 47" at bounding box center [256, 129] width 149 height 10
drag, startPoint x: 246, startPoint y: 126, endPoint x: 234, endPoint y: 128, distance: 12.2
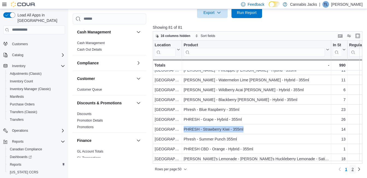
click at [354, 169] on span "2" at bounding box center [353, 168] width 2 height 5
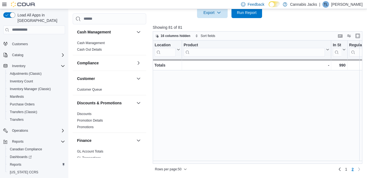
scroll to position [0, 0]
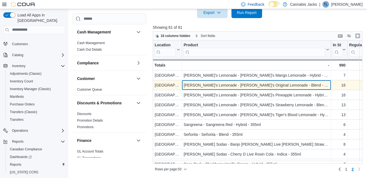
click at [244, 85] on div "[PERSON_NAME]'s Lemonade - [PERSON_NAME]'s Original Lemonade - Blend - 355ml" at bounding box center [257, 85] width 146 height 7
drag, startPoint x: 184, startPoint y: 85, endPoint x: 287, endPoint y: 82, distance: 102.6
click at [287, 82] on div "[PERSON_NAME]'s Lemonade - [PERSON_NAME]'s Original Lemonade - Blend - 355ml" at bounding box center [257, 85] width 146 height 7
drag, startPoint x: 287, startPoint y: 82, endPoint x: 265, endPoint y: 87, distance: 22.0
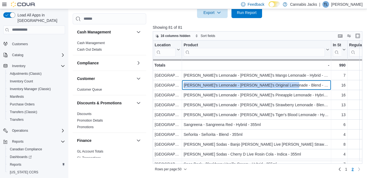
scroll to position [27, 0]
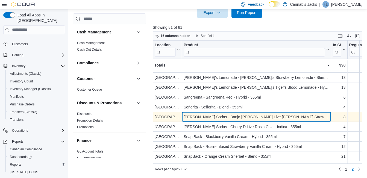
click at [243, 117] on div "[PERSON_NAME] Sodas - Banjo [PERSON_NAME] Live [PERSON_NAME] Strawberry Lemonad…" at bounding box center [257, 117] width 146 height 7
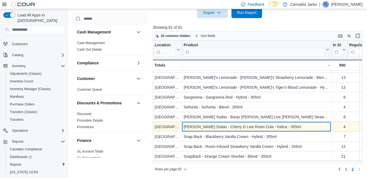
click at [215, 127] on div "[PERSON_NAME] Sodas - Cherry D Live Rosin Cola - Indica - 355ml" at bounding box center [257, 126] width 146 height 7
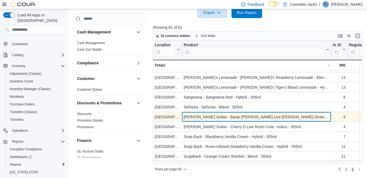
click at [204, 118] on div "[PERSON_NAME] Sodas - Banjo [PERSON_NAME] Live [PERSON_NAME] Strawberry Lemonad…" at bounding box center [257, 117] width 146 height 7
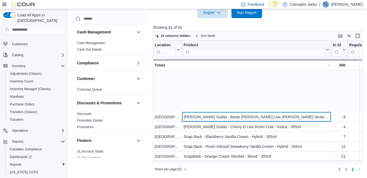
scroll to position [82, 0]
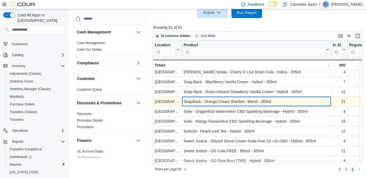
click at [214, 101] on div "SnapBack - Orange Cream Sherbet - Blend - 355ml" at bounding box center [257, 101] width 146 height 7
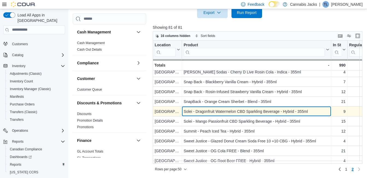
click at [219, 111] on div "Solei - Dragonfruit Watermelon CBD Sparkling Beverage - Hybrid - 355ml" at bounding box center [257, 111] width 146 height 7
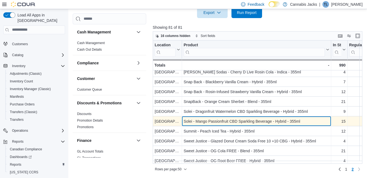
click at [217, 124] on div "Solei - Mango Passionfruit CBD Sparkling Beverage - Hybrid - 355ml" at bounding box center [257, 121] width 146 height 7
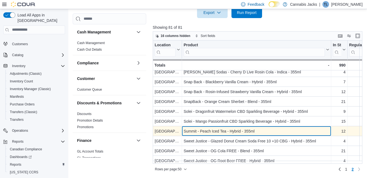
click at [230, 132] on div "Summit - Peach Iced Tea - Hybrid - 355ml" at bounding box center [257, 131] width 146 height 7
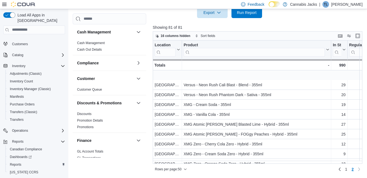
scroll to position [215, 0]
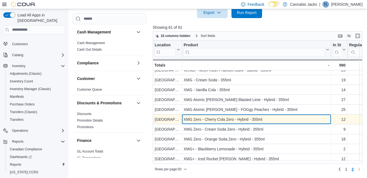
click at [236, 117] on div "XMG Zero - Cherry Cola Zero - Hybrid - 355ml" at bounding box center [257, 119] width 146 height 7
drag, startPoint x: 184, startPoint y: 115, endPoint x: 264, endPoint y: 119, distance: 80.8
click at [264, 119] on div "XMG Zero - Cherry Cola Zero - Hybrid - 355ml" at bounding box center [257, 119] width 146 height 7
drag, startPoint x: 264, startPoint y: 119, endPoint x: 258, endPoint y: 118, distance: 6.6
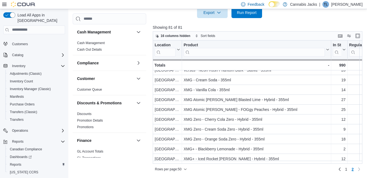
drag, startPoint x: 258, startPoint y: 118, endPoint x: 277, endPoint y: 27, distance: 93.6
click at [274, 27] on p "Showing 81 of 81" at bounding box center [259, 27] width 212 height 5
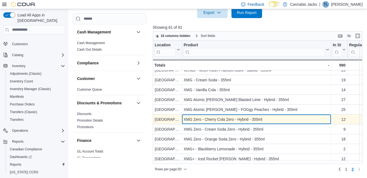
drag, startPoint x: 206, startPoint y: 119, endPoint x: 203, endPoint y: 118, distance: 3.0
click at [205, 119] on div "XMG Zero - Cherry Cola Zero - Hybrid - 355ml" at bounding box center [257, 119] width 146 height 7
drag, startPoint x: 210, startPoint y: 117, endPoint x: 269, endPoint y: 118, distance: 59.6
click at [269, 118] on div "XMG Zero - Cherry Cola Zero - Hybrid - 355ml" at bounding box center [257, 119] width 146 height 7
drag, startPoint x: 269, startPoint y: 118, endPoint x: 243, endPoint y: 117, distance: 26.3
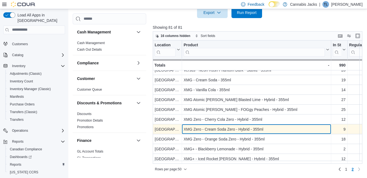
click at [215, 128] on div "XMG Zero - Cream Soda Zero - Hybrid - 355ml" at bounding box center [257, 129] width 146 height 7
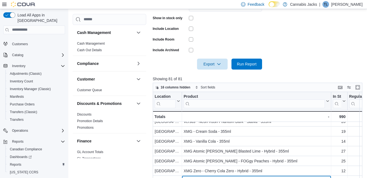
scroll to position [80, 0]
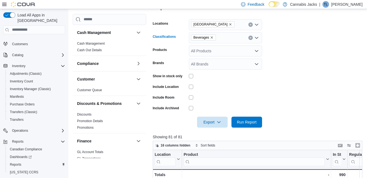
click at [211, 37] on icon "Remove Beverages from selection in this group" at bounding box center [211, 37] width 3 height 3
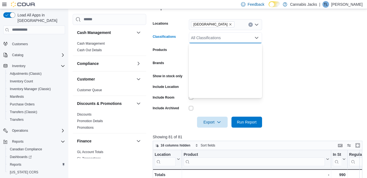
scroll to position [109, 0]
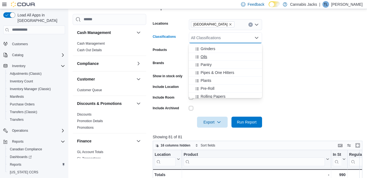
click at [204, 56] on span "Oils" at bounding box center [204, 56] width 7 height 5
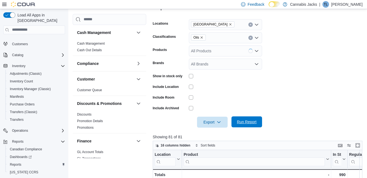
click at [248, 121] on span "Run Report" at bounding box center [247, 121] width 20 height 5
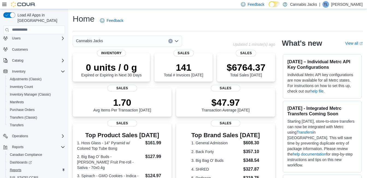
scroll to position [35, 0]
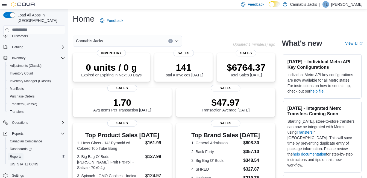
click at [15, 154] on span "Reports" at bounding box center [15, 156] width 11 height 4
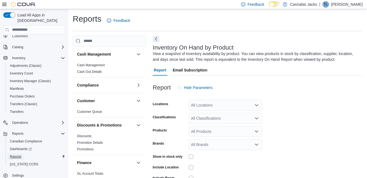
scroll to position [18, 0]
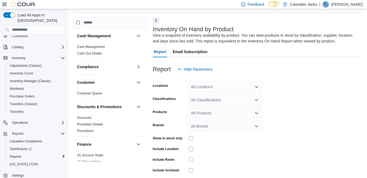
click at [257, 86] on icon "Open list of options" at bounding box center [257, 87] width 4 height 4
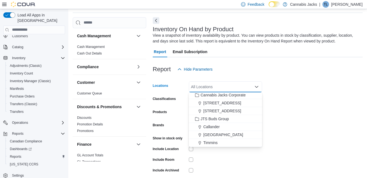
scroll to position [25, 0]
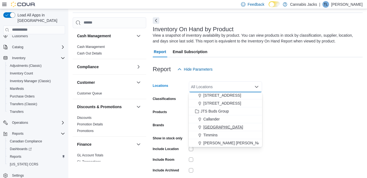
click at [215, 126] on span "[GEOGRAPHIC_DATA]" at bounding box center [223, 126] width 40 height 5
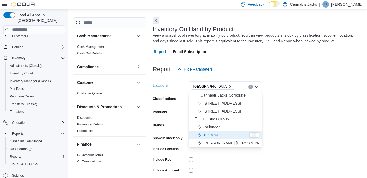
scroll to position [17, 0]
drag, startPoint x: 308, startPoint y: 86, endPoint x: 304, endPoint y: 88, distance: 4.9
click at [308, 86] on form "Locations North Bay Combo box. Selected. North Bay. Press Backspace to delete N…" at bounding box center [258, 132] width 210 height 115
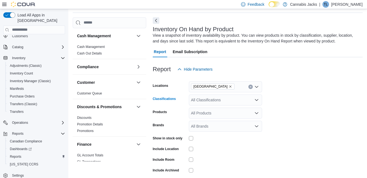
click at [255, 101] on icon "Open list of options" at bounding box center [257, 100] width 4 height 4
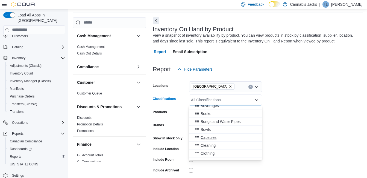
scroll to position [55, 0]
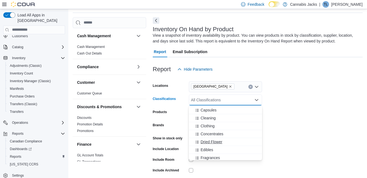
click at [214, 141] on span "Dried Flower" at bounding box center [212, 141] width 22 height 5
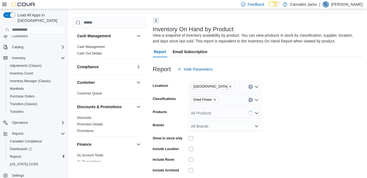
drag, startPoint x: 322, startPoint y: 126, endPoint x: 270, endPoint y: 144, distance: 55.4
click at [322, 126] on form "Locations North Bay Classifications Dried Flower Products All Products Brands A…" at bounding box center [258, 132] width 210 height 115
click at [195, 139] on div at bounding box center [225, 138] width 73 height 4
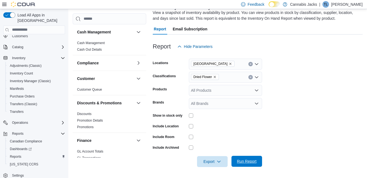
click at [246, 162] on span "Run Report" at bounding box center [247, 160] width 20 height 5
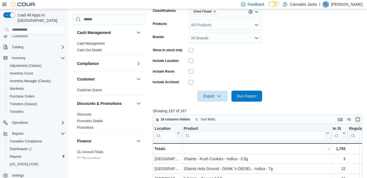
scroll to position [68, 0]
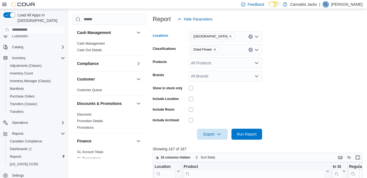
click at [211, 38] on span "[GEOGRAPHIC_DATA]" at bounding box center [213, 36] width 39 height 5
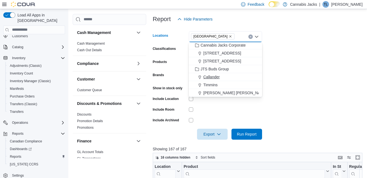
click at [217, 76] on span "Callander" at bounding box center [211, 76] width 16 height 5
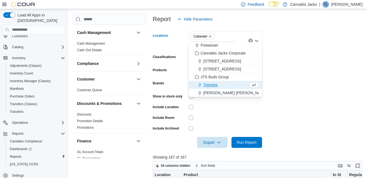
click at [232, 43] on icon "Remove North Bay from selection in this group" at bounding box center [230, 44] width 3 height 3
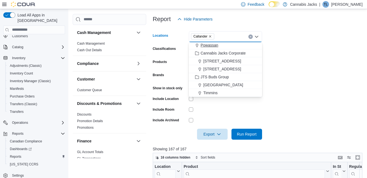
scroll to position [0, 0]
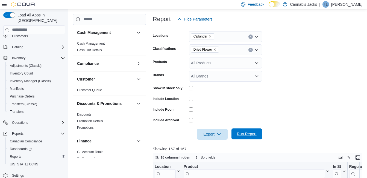
click at [251, 135] on span "Run Report" at bounding box center [247, 133] width 20 height 5
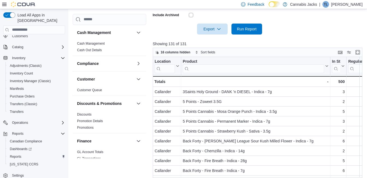
scroll to position [190, 0]
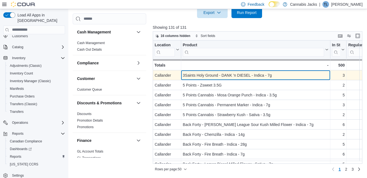
click at [237, 76] on div "3Saints Holy Ground - DANK 'n DIESEL - Indica - 7g" at bounding box center [256, 75] width 146 height 7
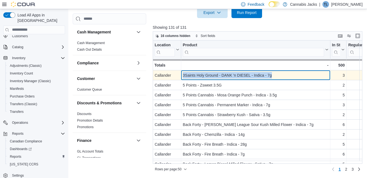
drag, startPoint x: 184, startPoint y: 75, endPoint x: 282, endPoint y: 73, distance: 98.5
click at [282, 73] on div "3Saints Holy Ground - DANK 'n DIESEL - Indica - 7g" at bounding box center [256, 75] width 146 height 7
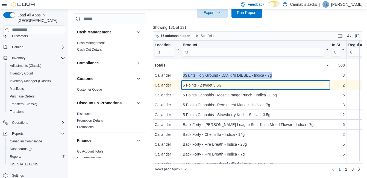
drag, startPoint x: 282, startPoint y: 73, endPoint x: 255, endPoint y: 82, distance: 28.6
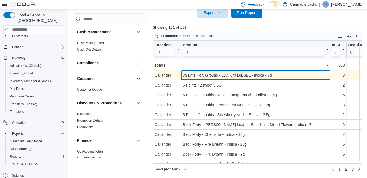
drag, startPoint x: 255, startPoint y: 82, endPoint x: 214, endPoint y: 73, distance: 41.9
click at [214, 73] on div "3Saints Holy Ground - DANK 'n DIESEL - Indica - 7g" at bounding box center [256, 75] width 146 height 7
drag, startPoint x: 210, startPoint y: 77, endPoint x: 185, endPoint y: 75, distance: 24.6
click at [185, 75] on div "3Saints Holy Ground - DANK 'n DIESEL - Indica - 7g" at bounding box center [256, 75] width 146 height 7
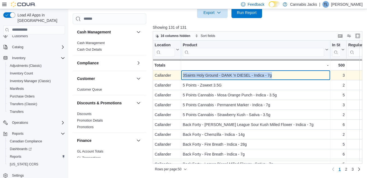
drag, startPoint x: 183, startPoint y: 75, endPoint x: 277, endPoint y: 77, distance: 94.4
click at [277, 77] on div "3Saints Holy Ground - DANK 'n DIESEL - Indica - 7g" at bounding box center [256, 75] width 146 height 7
drag, startPoint x: 277, startPoint y: 77, endPoint x: 264, endPoint y: 77, distance: 13.7
copy div "3Saints Holy Ground - DANK 'n DIESEL - Indica - 7g"
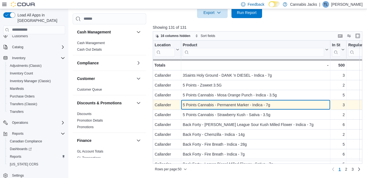
click at [238, 104] on div "5 Points Cannabis - Permanent Marker - Indica - 7g" at bounding box center [256, 104] width 146 height 7
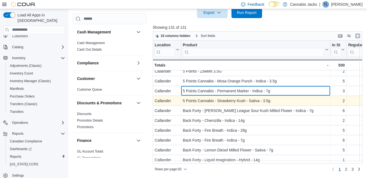
scroll to position [27, 0]
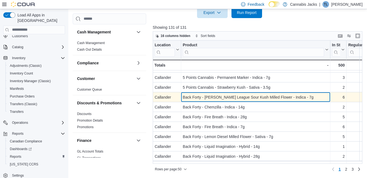
click at [231, 97] on div "Back Forty - [PERSON_NAME] League Sour Kush Milled Flower - Indica - 7g" at bounding box center [256, 97] width 146 height 7
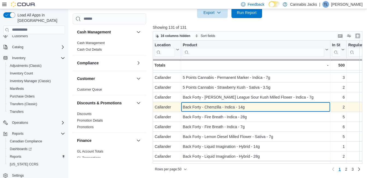
click at [221, 106] on div "Back Forty - Chemzilla - Indica - 14g" at bounding box center [256, 107] width 146 height 7
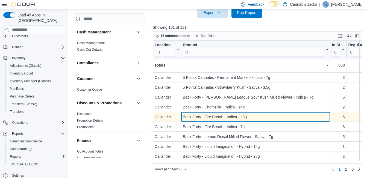
click at [221, 116] on div "Back Forty - Fire Breath - Indica - 28g" at bounding box center [256, 117] width 146 height 7
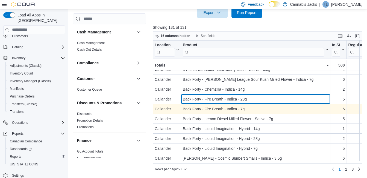
scroll to position [55, 0]
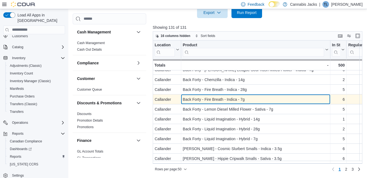
click at [219, 100] on div "Back Forty - Fire Breath - Indica - 7g" at bounding box center [256, 99] width 146 height 7
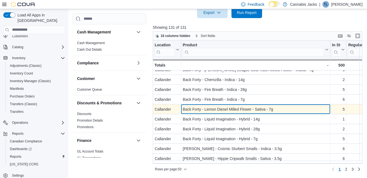
click at [219, 110] on div "Back Forty - Lemon Diesel Milled Flower - Sativa - 7g" at bounding box center [256, 109] width 146 height 7
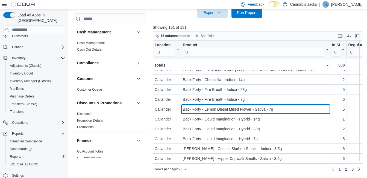
scroll to position [82, 0]
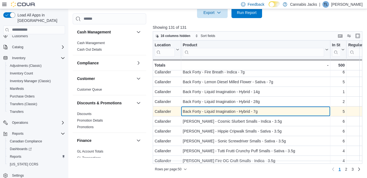
click at [248, 112] on div "Back Forty - Liquid Imagination - Hybrid - 7g" at bounding box center [256, 111] width 146 height 7
drag, startPoint x: 183, startPoint y: 111, endPoint x: 259, endPoint y: 107, distance: 75.8
click at [259, 107] on div "Back Forty - Liquid Imagination - Hybrid - 7g - Product, column 2, row 13" at bounding box center [255, 111] width 149 height 10
drag, startPoint x: 259, startPoint y: 107, endPoint x: 252, endPoint y: 112, distance: 8.4
copy div "Back Forty - Liquid Imagination - Hybrid - 7g"
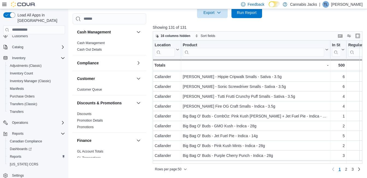
scroll to position [137, 0]
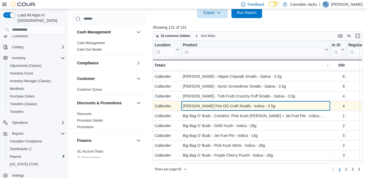
click at [240, 106] on div "[PERSON_NAME] Fire OG Craft Smalls - Indica - 3.5g" at bounding box center [256, 106] width 146 height 7
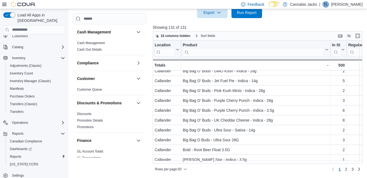
scroll to position [164, 0]
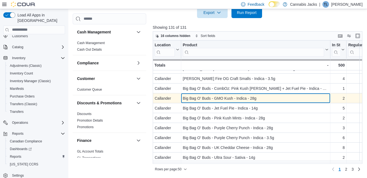
click at [243, 100] on div "Big Bag O' Buds - GMO Kush - Indica - 28g" at bounding box center [256, 98] width 146 height 7
drag, startPoint x: 183, startPoint y: 99, endPoint x: 257, endPoint y: 97, distance: 73.6
click at [257, 97] on div "Big Bag O' Buds - GMO Kush - Indica - 28g" at bounding box center [256, 98] width 146 height 7
drag, startPoint x: 257, startPoint y: 97, endPoint x: 252, endPoint y: 100, distance: 5.8
copy div "Big Bag O' Buds - GMO Kush - Indica - 28g"
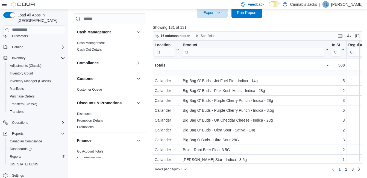
scroll to position [219, 0]
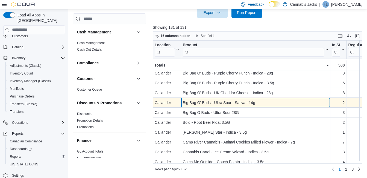
click at [230, 102] on div "Big Bag O' Buds - Ultra Sour - Sativa - 14g" at bounding box center [256, 102] width 146 height 7
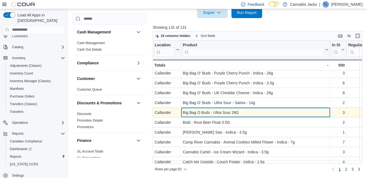
click at [223, 111] on div "Big Bag O Buds - Ultra Sour 28G" at bounding box center [256, 112] width 146 height 7
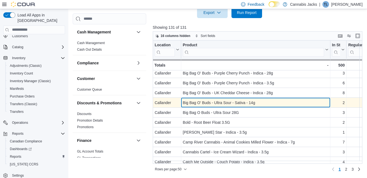
click at [222, 105] on div "Big Bag O' Buds - Ultra Sour - Sativa - 14g" at bounding box center [256, 102] width 146 height 7
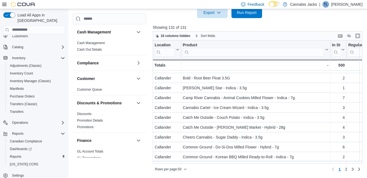
scroll to position [274, 0]
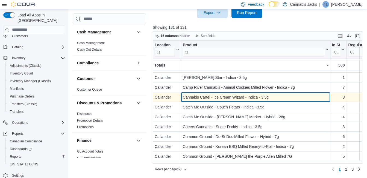
click at [228, 97] on div "Cannabis Cartel - Ice Cream Wizard - Indica - 3.5g" at bounding box center [256, 97] width 146 height 7
drag, startPoint x: 188, startPoint y: 97, endPoint x: 264, endPoint y: 97, distance: 76.6
click at [264, 97] on div "Cannabis Cartel - Ice Cream Wizard - Indica - 3.5g" at bounding box center [256, 97] width 146 height 7
drag, startPoint x: 264, startPoint y: 97, endPoint x: 239, endPoint y: 96, distance: 25.2
copy div "Cannabis Cartel - Ice Cream Wizard - Indica - 3."
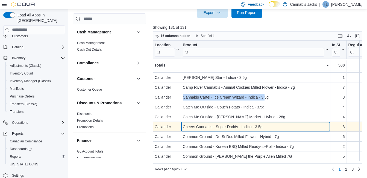
click at [244, 125] on div "Cheers Cannabis - Sugar Daddy - Indica - 3.5g" at bounding box center [256, 126] width 146 height 7
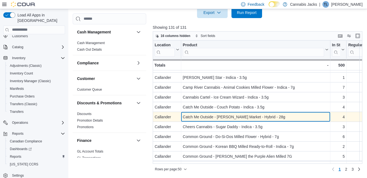
click at [240, 115] on div "Catch Me Outside - [PERSON_NAME] Market - Hybrid - 28g" at bounding box center [256, 117] width 146 height 7
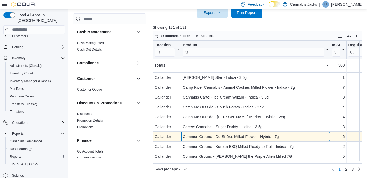
click at [242, 134] on div "Common Ground - Do-Si-Dos Milled Flower - Hybrid - 7g" at bounding box center [256, 136] width 146 height 7
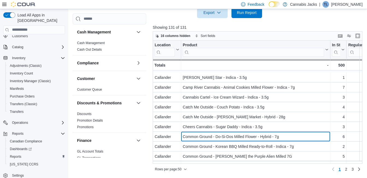
scroll to position [301, 0]
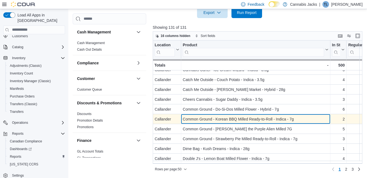
click at [242, 117] on div "Common Ground - Korean BBQ Milled Ready-to-Roll - Indica - 7g" at bounding box center [256, 119] width 146 height 7
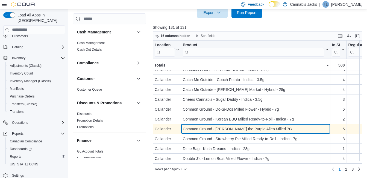
click at [243, 129] on div "Common Ground - [PERSON_NAME] the Purple Alien Milled 7G" at bounding box center [256, 129] width 146 height 7
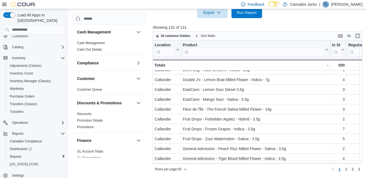
scroll to position [383, 0]
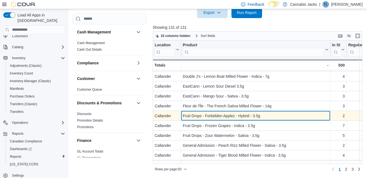
click at [200, 115] on div "Fruit Drops - Forbidden Applez - Hybrid - 3.5g" at bounding box center [256, 115] width 146 height 7
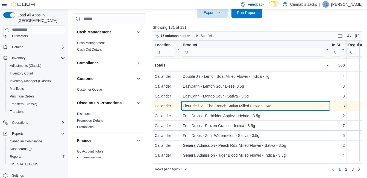
click at [202, 106] on div "Fleur de l'Île - The French Sativa Milled Flower - 14g" at bounding box center [256, 106] width 146 height 7
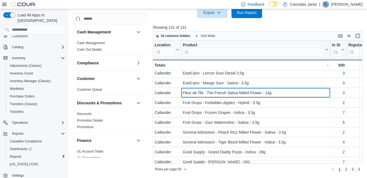
scroll to position [402, 0]
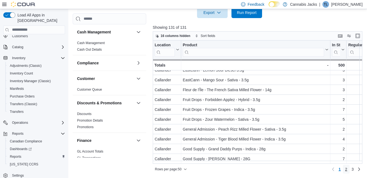
click at [348, 169] on span "2" at bounding box center [346, 168] width 2 height 5
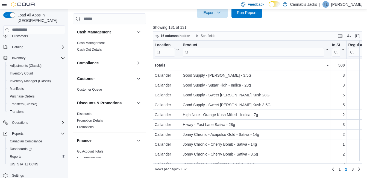
scroll to position [27, 0]
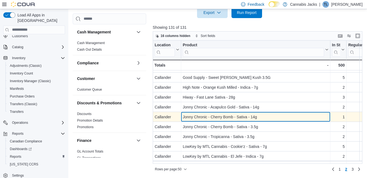
click at [230, 118] on div "Jonny Chronic - Cherry Bomb - Sativa - 14g" at bounding box center [256, 117] width 146 height 7
drag, startPoint x: 183, startPoint y: 116, endPoint x: 263, endPoint y: 116, distance: 80.7
click at [263, 116] on div "Jonny Chronic - Cherry Bomb - Sativa - 14g" at bounding box center [256, 117] width 146 height 7
drag, startPoint x: 263, startPoint y: 116, endPoint x: 250, endPoint y: 118, distance: 13.3
copy div "Jonny Chronic - Cherry Bomb - Sativa - 14g"
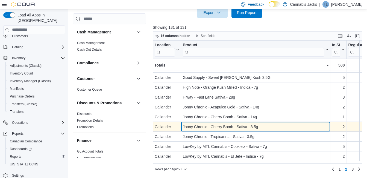
click at [243, 127] on div "Jonny Chronic - Cherry Bomb - Sativa - 3.5g" at bounding box center [256, 126] width 146 height 7
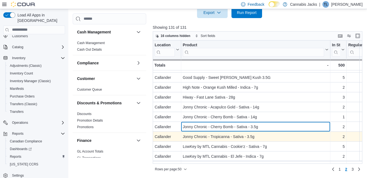
scroll to position [55, 0]
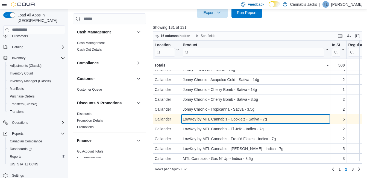
click at [232, 117] on div "LowKey by MTL Cannabis - Cookie'z - Sativa - 7g" at bounding box center [256, 119] width 146 height 7
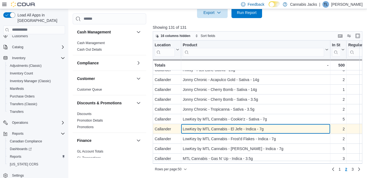
click at [232, 130] on div "LowKey by MTL Cannabis - El Jefe - Indica - 7g" at bounding box center [256, 129] width 146 height 7
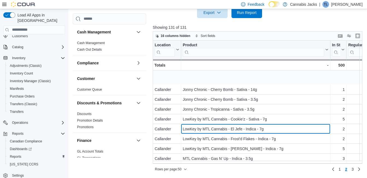
scroll to position [82, 0]
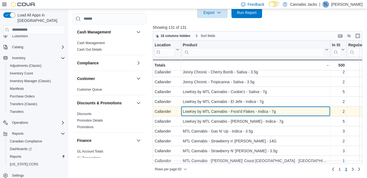
click at [255, 111] on div "LowKey by MTL Cannabis - Frost'd Flakes - Indica - 7g" at bounding box center [256, 111] width 146 height 7
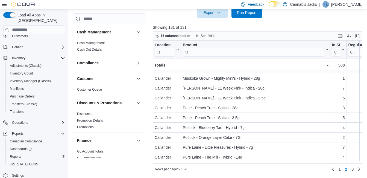
scroll to position [219, 0]
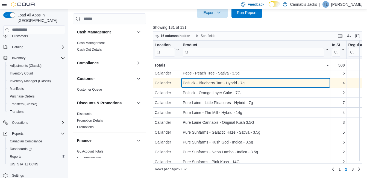
click at [232, 83] on div "Potluck - Blueberry Tart - Hybrid - 7g" at bounding box center [256, 83] width 146 height 7
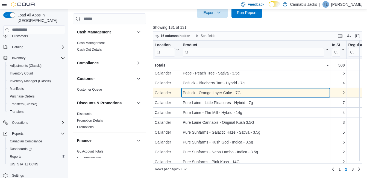
click at [226, 97] on div "Potluck - Orange Layer Cake - 7G - Product, column 2, row 75" at bounding box center [255, 93] width 149 height 10
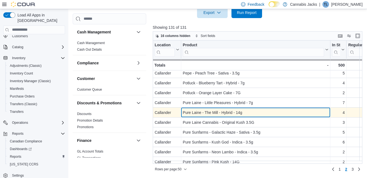
click at [224, 114] on div "Pure Laine - The Mill - Hybrid - 14g" at bounding box center [256, 112] width 146 height 7
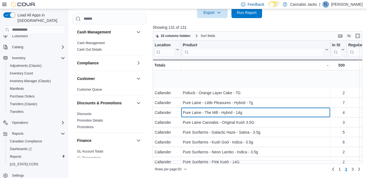
scroll to position [246, 0]
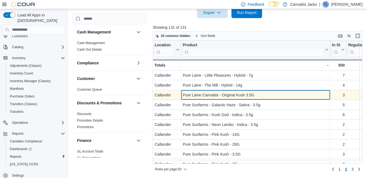
click at [235, 94] on div "Pure Laine Cannabis - Original Kush 3.5G" at bounding box center [256, 95] width 146 height 7
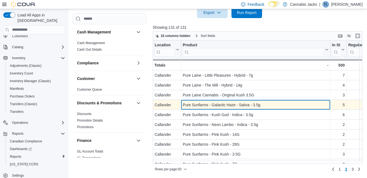
click at [230, 103] on div "Pure Sunfarms - Galactic Haze - Sativa - 3.5g" at bounding box center [256, 104] width 146 height 7
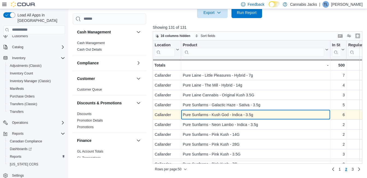
click at [230, 115] on div "Pure Sunfarms - Kush God - Indica - 3.5g" at bounding box center [256, 114] width 146 height 7
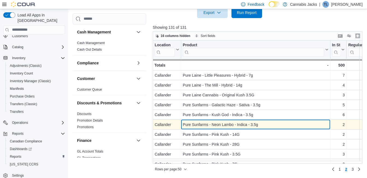
click at [225, 123] on div "Pure Sunfarms - Neon Lambo - Indica - 3.5g" at bounding box center [256, 124] width 146 height 7
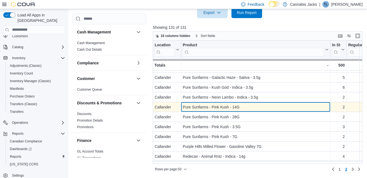
click at [226, 106] on div "Pure Sunfarms - Pink Kush - 14G" at bounding box center [256, 107] width 146 height 7
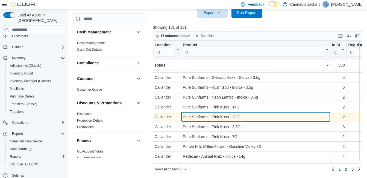
click at [219, 118] on div "Pure Sunfarms - Pink Kush - 28G" at bounding box center [256, 117] width 146 height 7
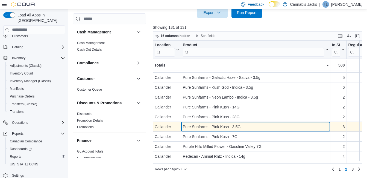
click at [217, 128] on div "Pure Sunfarms - Pink Kush - 3.5G" at bounding box center [256, 126] width 146 height 7
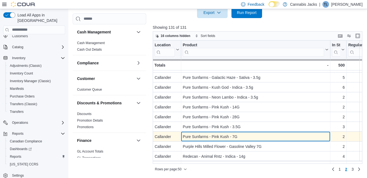
click at [217, 136] on div "Pure Sunfarms - Pink Kush - 7G" at bounding box center [256, 136] width 146 height 7
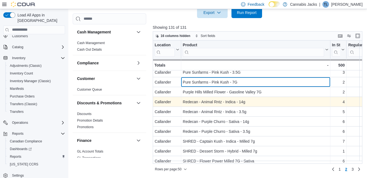
scroll to position [328, 0]
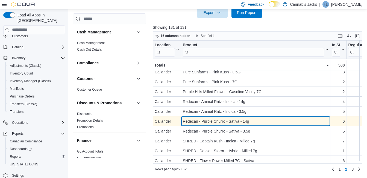
click at [236, 122] on div "Redecan - Purple Churro - Sativa - 14g" at bounding box center [256, 121] width 146 height 7
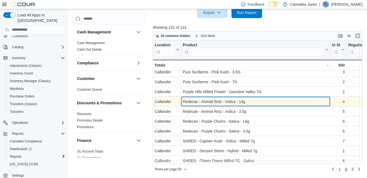
click at [230, 99] on div "Redecan - Animal Rntz - Indica - 14g" at bounding box center [256, 101] width 146 height 7
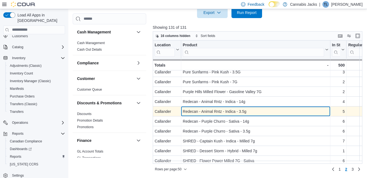
click at [228, 113] on div "Redecan - Animal Rntz - Indica - 3.5g" at bounding box center [256, 111] width 146 height 7
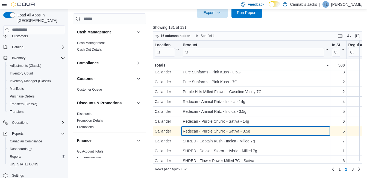
click at [228, 130] on div "Redecan - Purple Churro - Sativa - 3.5g" at bounding box center [256, 131] width 146 height 7
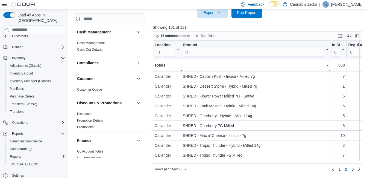
scroll to position [402, 0]
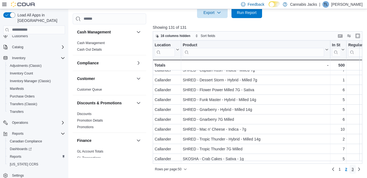
click at [354, 169] on span "3" at bounding box center [353, 168] width 2 height 5
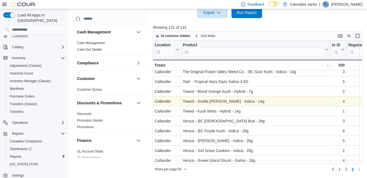
scroll to position [164, 0]
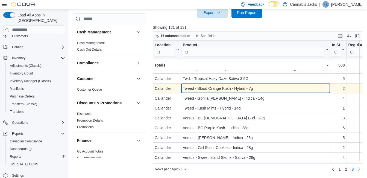
click at [216, 89] on div "Tweed - Blood Orange Kush - Hybrid - 7g" at bounding box center [256, 88] width 146 height 7
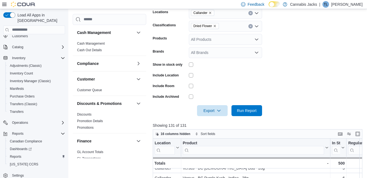
scroll to position [53, 0]
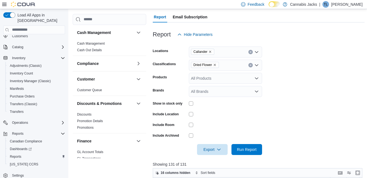
click at [215, 64] on icon "Remove Dried Flower from selection in this group" at bounding box center [214, 64] width 3 height 3
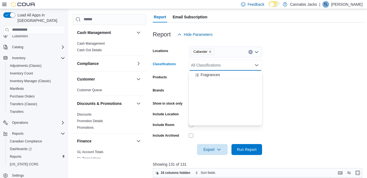
scroll to position [109, 0]
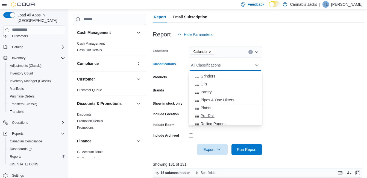
click at [206, 114] on span "Pre-Roll" at bounding box center [208, 115] width 14 height 5
click at [251, 159] on div at bounding box center [259, 158] width 212 height 7
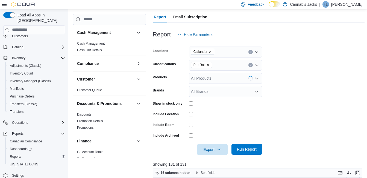
click at [250, 151] on span "Run Report" at bounding box center [247, 148] width 20 height 5
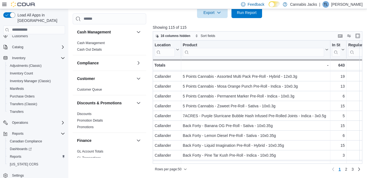
scroll to position [27, 0]
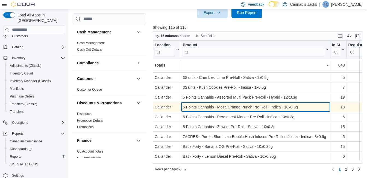
click at [221, 106] on div "5 Points Cannabis - Mosa Orange Punch Pre-Roll - Indica - 10x0.3g" at bounding box center [256, 107] width 146 height 7
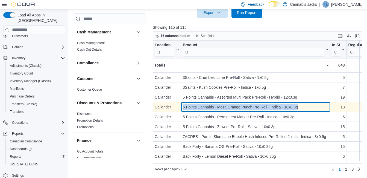
drag, startPoint x: 182, startPoint y: 105, endPoint x: 298, endPoint y: 106, distance: 116.0
click at [298, 106] on div "5 Points Cannabis - Mosa Orange Punch Pre-Roll - Indica - 10x0.3g - Product, co…" at bounding box center [255, 107] width 149 height 10
copy div "5 Points Cannabis - Mosa Orange Punch Pre-Roll - Indica - 10x0.3g"
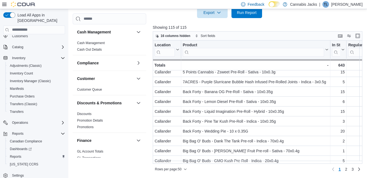
scroll to position [55, 0]
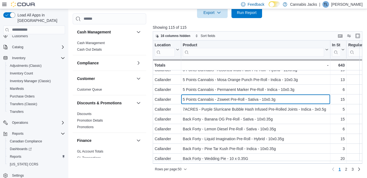
click at [242, 100] on div "5 Points Cannabis - Zsweet Pre-Roll - Sativa - 10x0.3g" at bounding box center [256, 99] width 146 height 7
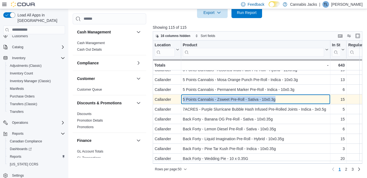
drag, startPoint x: 183, startPoint y: 98, endPoint x: 276, endPoint y: 97, distance: 93.0
click at [276, 97] on div "5 Points Cannabis - Zsweet Pre-Roll - Sativa - 10x0.3g" at bounding box center [256, 99] width 146 height 7
drag, startPoint x: 276, startPoint y: 97, endPoint x: 256, endPoint y: 101, distance: 20.7
copy div "5 Points Cannabis - Zsweet Pre-Roll - Sativa - 10x0.3g"
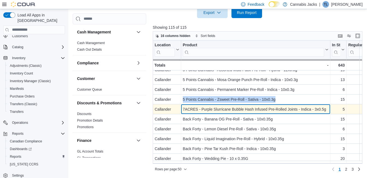
click at [223, 110] on div "7ACRES - Purple Slurricane Bubble Hash Infused Pre-Rolled Joints - Indica - 3x0…" at bounding box center [256, 109] width 146 height 7
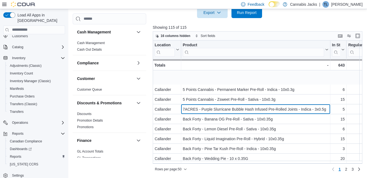
scroll to position [82, 0]
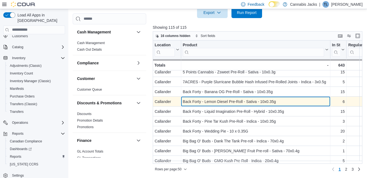
click at [243, 100] on div "Back Forty - Lemon Diesel Pre-Roll - Sativa - 10x0.35g" at bounding box center [256, 101] width 146 height 7
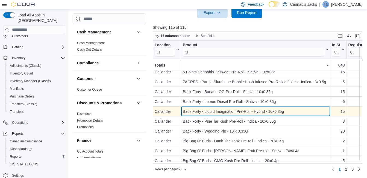
click at [224, 109] on div "Back Forty - Liquid Imagination Pre-Roll - Hybrid - 10x0.35g" at bounding box center [256, 111] width 146 height 7
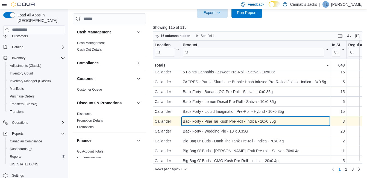
click at [226, 122] on div "Back Forty - Pine Tar Kush Pre-Roll - Indica - 10x0.35g" at bounding box center [256, 121] width 146 height 7
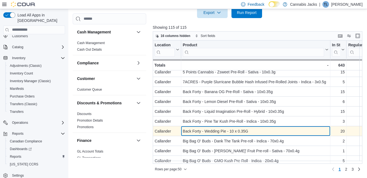
click at [229, 134] on div "Back Forty - Wedding Pie - 10 x 0.35G" at bounding box center [256, 131] width 146 height 7
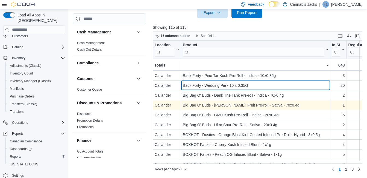
scroll to position [137, 0]
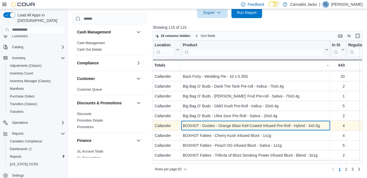
click at [214, 127] on div "BOXHOT - Dusties - Orange Blast Kief-Coated Infused Pre-Roll - Hybrid - 3x0.5g" at bounding box center [256, 125] width 146 height 7
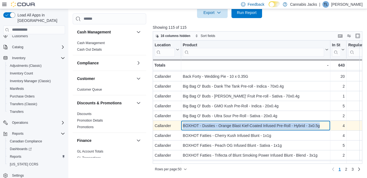
drag, startPoint x: 184, startPoint y: 126, endPoint x: 326, endPoint y: 125, distance: 142.2
click at [326, 125] on div "BOXHOT - Dusties - Orange Blast Kief-Coated Infused Pre-Roll - Hybrid - 3x0.5g" at bounding box center [256, 125] width 146 height 7
drag, startPoint x: 326, startPoint y: 125, endPoint x: 300, endPoint y: 127, distance: 26.1
copy div "BOXHOT - Dusties - Orange Blast Kief-Coated Infused Pre-Roll - Hybrid - 3x0.5g"
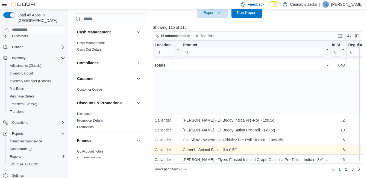
scroll to position [246, 0]
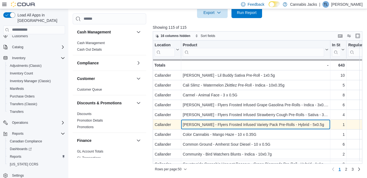
click at [268, 125] on div "[PERSON_NAME] - Flyers Frosted Infused Variety Pack Pre-Rolls - Hybrid - 5x0.5g" at bounding box center [256, 124] width 146 height 7
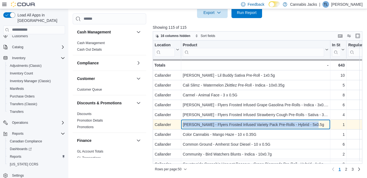
drag, startPoint x: 184, startPoint y: 123, endPoint x: 316, endPoint y: 123, distance: 131.8
click at [316, 123] on div "[PERSON_NAME] - Flyers Frosted Infused Variety Pack Pre-Rolls - Hybrid - 5x0.5g" at bounding box center [256, 124] width 146 height 7
drag, startPoint x: 316, startPoint y: 123, endPoint x: 292, endPoint y: 126, distance: 24.3
copy div "[PERSON_NAME] - Flyers Frosted Infused Variety Pack Pre-Rolls - Hybrid - 5x0.5g"
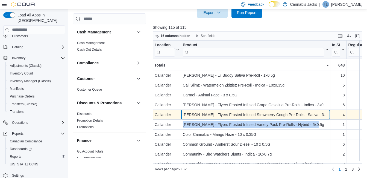
click at [244, 114] on div "[PERSON_NAME] - Flyers Frosted Infused Strawberry Cough Pre-Rolls - Sativa - 3x…" at bounding box center [256, 114] width 146 height 7
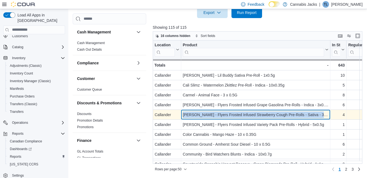
drag, startPoint x: 182, startPoint y: 115, endPoint x: 323, endPoint y: 116, distance: 140.6
click at [323, 116] on div "Claybourne - Flyers Frosted Infused Strawberry Cough Pre-Rolls - Sativa - 3x0.5…" at bounding box center [255, 115] width 149 height 10
drag, startPoint x: 323, startPoint y: 116, endPoint x: 285, endPoint y: 114, distance: 38.3
copy div "[PERSON_NAME] - Flyers Frosted Infused Strawberry Cough Pre-Rolls - Sativa - 3x…"
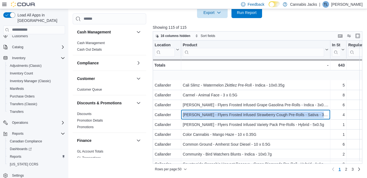
scroll to position [274, 0]
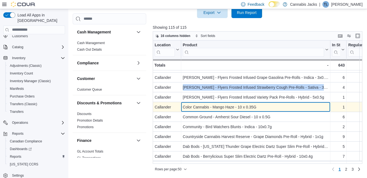
click at [233, 107] on div "Color Cannabis - Mango Haze - 10 x 0.35G" at bounding box center [256, 107] width 146 height 7
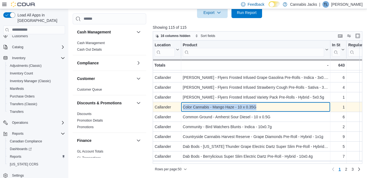
drag, startPoint x: 184, startPoint y: 105, endPoint x: 260, endPoint y: 106, distance: 76.3
click at [260, 106] on div "Color Cannabis - Mango Haze - 10 x 0.35G" at bounding box center [256, 107] width 146 height 7
drag, startPoint x: 260, startPoint y: 106, endPoint x: 240, endPoint y: 108, distance: 20.0
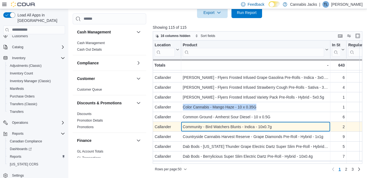
click at [244, 128] on div "Community - Bird Watchers Blunts - Indica - 10x0.7g" at bounding box center [256, 126] width 146 height 7
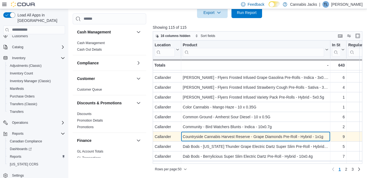
click at [237, 136] on div "Countryside Cannabis Harvest Reserve - Grape Diamonds Pre-Roll - Hybrid - 1x1g" at bounding box center [256, 136] width 146 height 7
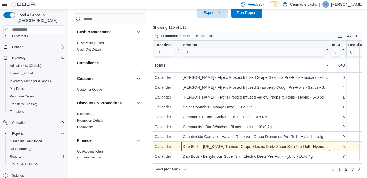
click at [230, 147] on div "Dab Bods - [US_STATE] Thunder Grape Electric Dartz Super Slim Pre-Roll - Hybrid…" at bounding box center [256, 146] width 146 height 7
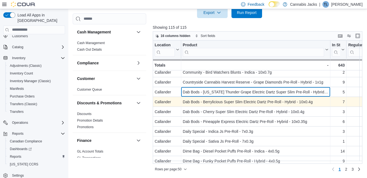
scroll to position [329, 0]
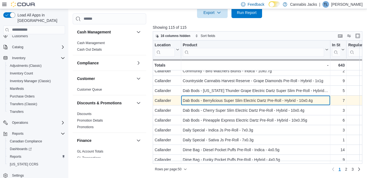
click at [236, 101] on div "Dab Bods - Berrylicious Super Slim Electric Dartz Pre-Roll - Hybrid - 10x0.4g" at bounding box center [256, 100] width 146 height 7
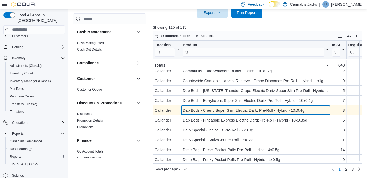
click at [234, 112] on div "Dab Bods - Cherry Super Slim Electric Dartz Pre-Roll - Hybrid - 10x0.4g" at bounding box center [256, 110] width 146 height 7
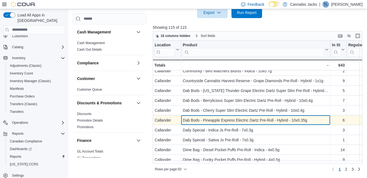
click at [221, 123] on div "Dab Bods - Pineapple Express Electric Dartz Pre-Roll - Hybrid - 10x0.35g" at bounding box center [256, 120] width 146 height 7
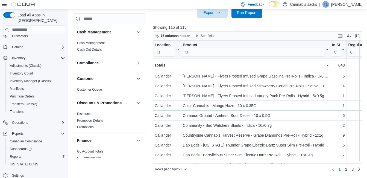
scroll to position [275, 0]
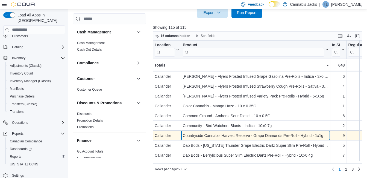
click at [225, 135] on div "Countryside Cannabis Harvest Reserve - Grape Diamonds Pre-Roll - Hybrid - 1x1g" at bounding box center [256, 135] width 146 height 7
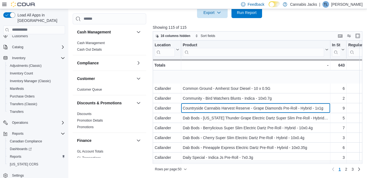
scroll to position [329, 0]
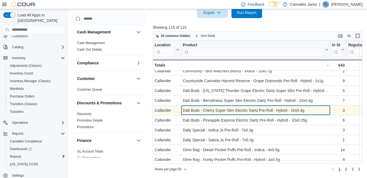
click at [232, 110] on div "Dab Bods - Cherry Super Slim Electric Dartz Pre-Roll - Hybrid - 10x0.4g" at bounding box center [256, 110] width 146 height 7
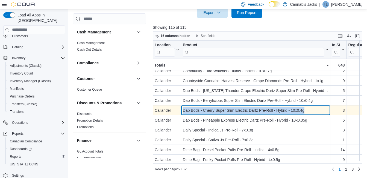
drag, startPoint x: 183, startPoint y: 109, endPoint x: 309, endPoint y: 109, distance: 126.4
click at [309, 109] on div "Dab Bods - Cherry Super Slim Electric Dartz Pre-Roll - Hybrid - 10x0.4g" at bounding box center [256, 110] width 146 height 7
drag, startPoint x: 309, startPoint y: 109, endPoint x: 280, endPoint y: 111, distance: 28.8
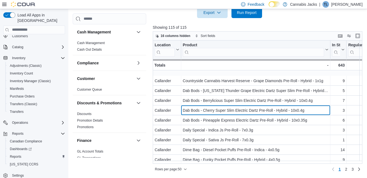
scroll to position [357, 0]
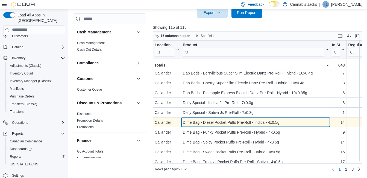
click at [223, 120] on div "Dime Bag - Diesel Pocket Puffs Pre-Roll - Indica - 4x0.5g" at bounding box center [256, 122] width 146 height 7
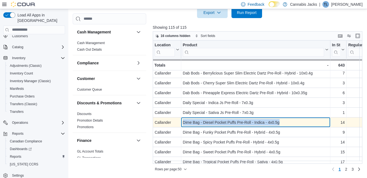
drag, startPoint x: 183, startPoint y: 121, endPoint x: 284, endPoint y: 123, distance: 101.2
click at [284, 123] on div "Dime Bag - Diesel Pocket Puffs Pre-Roll - Indica - 4x0.5g" at bounding box center [256, 122] width 146 height 7
drag, startPoint x: 284, startPoint y: 123, endPoint x: 264, endPoint y: 123, distance: 20.0
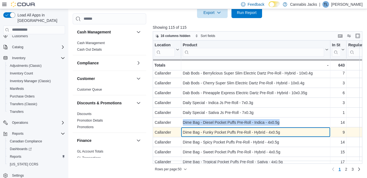
click at [220, 132] on div "Dime Bag - Funky Pocket Puffs Pre-Roll - Hybrid - 4x0.5g" at bounding box center [256, 132] width 146 height 7
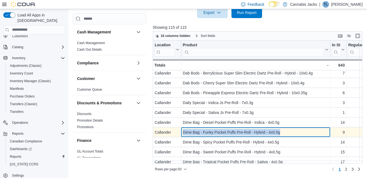
drag, startPoint x: 184, startPoint y: 132, endPoint x: 284, endPoint y: 135, distance: 101.0
click at [284, 135] on div "Dime Bag - Funky Pocket Puffs Pre-Roll - Hybrid - 4x0.5g" at bounding box center [256, 132] width 146 height 7
drag, startPoint x: 284, startPoint y: 135, endPoint x: 255, endPoint y: 133, distance: 29.9
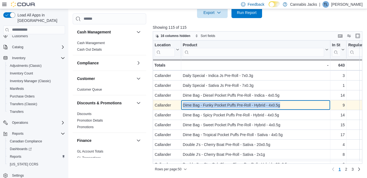
scroll to position [384, 0]
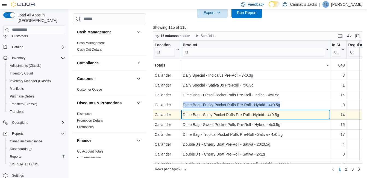
click at [243, 115] on div "Dime Bag - Spicy Pocket Puffs Pre-Roll - Hybrid - 4x0.5g" at bounding box center [256, 114] width 146 height 7
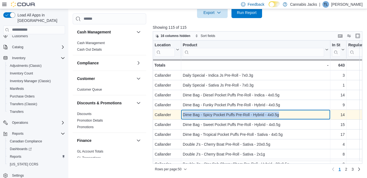
drag, startPoint x: 203, startPoint y: 114, endPoint x: 278, endPoint y: 116, distance: 75.5
click at [278, 116] on div "Dime Bag - Spicy Pocket Puffs Pre-Roll - Hybrid - 4x0.5g - Product, column 2, r…" at bounding box center [255, 115] width 149 height 10
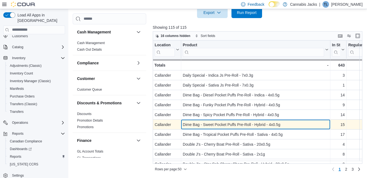
click at [211, 123] on div "Dime Bag - Sweet Pocket Puffs Pre-Roll - Hybrid - 4x0.5g" at bounding box center [256, 124] width 146 height 7
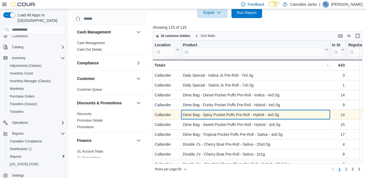
click at [188, 114] on div "Dime Bag - Spicy Pocket Puffs Pre-Roll - Hybrid - 4x0.5g" at bounding box center [256, 114] width 146 height 7
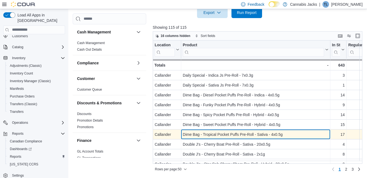
click at [201, 132] on div "Dime Bag - Tropical Pocket Puffs Pre-Roll - Sativa - 4x0.5g" at bounding box center [256, 134] width 146 height 7
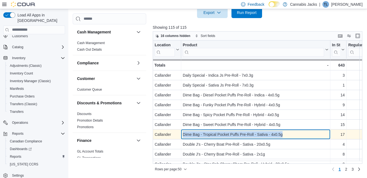
drag, startPoint x: 183, startPoint y: 133, endPoint x: 286, endPoint y: 135, distance: 102.6
click at [286, 135] on div "Dime Bag - Tropical Pocket Puffs Pre-Roll - Sativa - 4x0.5g" at bounding box center [256, 134] width 146 height 7
drag, startPoint x: 286, startPoint y: 135, endPoint x: 240, endPoint y: 134, distance: 45.7
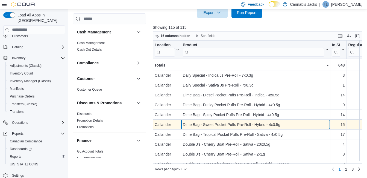
click at [250, 126] on div "Dime Bag - Sweet Pocket Puffs Pre-Roll - Hybrid - 4x0.5g" at bounding box center [256, 124] width 146 height 7
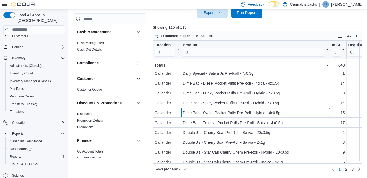
scroll to position [402, 0]
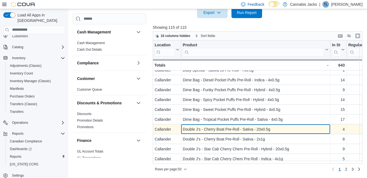
click at [233, 126] on div "Double J's - Cherry Boat Pre-Roll - Sativa - 20x0.5g" at bounding box center [256, 129] width 146 height 7
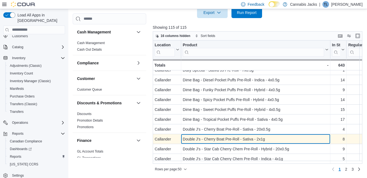
click at [238, 136] on div "Double J's - Cherry Boat Pre-Roll - Sativa - 2x1g" at bounding box center [256, 139] width 146 height 7
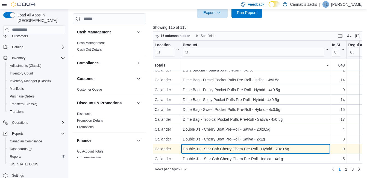
click at [237, 146] on div "Double J's - Star Cab Cherry Chem Pre-Roll - Hybrid - 20x0.5g" at bounding box center [256, 149] width 146 height 7
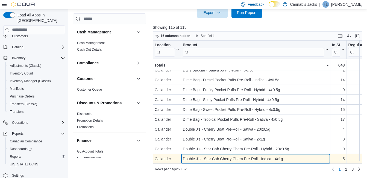
click at [236, 155] on div "Double J's - Star Cab Cherry Chem Pre-Roll - Indica - 4x1g" at bounding box center [256, 158] width 146 height 7
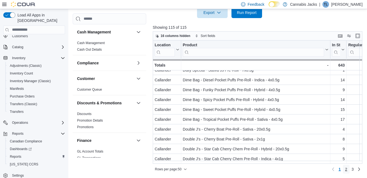
click at [348, 168] on span "2" at bounding box center [346, 168] width 2 height 5
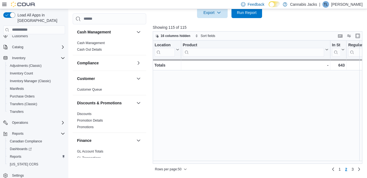
scroll to position [0, 0]
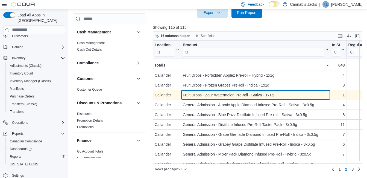
click at [218, 94] on div "Fruit Drops - Zour Watermelon Pre-roll - Sativa - 1x1g" at bounding box center [256, 95] width 146 height 7
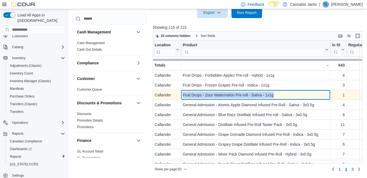
drag, startPoint x: 194, startPoint y: 94, endPoint x: 292, endPoint y: 97, distance: 98.0
click at [292, 97] on div "Fruit Drops - Zour Watermelon Pre-roll - Sativa - 1x1g - Product, column 2, row…" at bounding box center [255, 95] width 149 height 10
drag, startPoint x: 292, startPoint y: 97, endPoint x: 249, endPoint y: 94, distance: 42.5
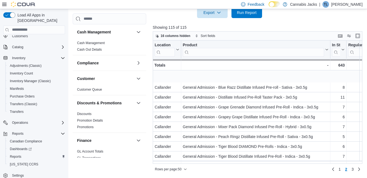
scroll to position [55, 0]
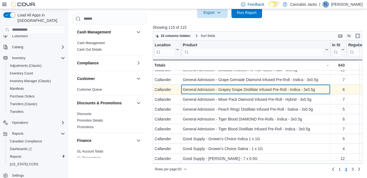
click at [232, 89] on div "General Admission - Grapey Grape Distillate Infused Pre-Roll - Indica - 3x0.5g" at bounding box center [256, 89] width 146 height 7
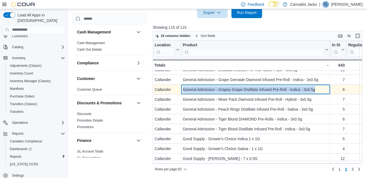
drag, startPoint x: 182, startPoint y: 88, endPoint x: 316, endPoint y: 89, distance: 133.8
click at [316, 89] on div "General Admission - Grapey Grape Distillate Infused Pre-Roll - Indica - 3x0.5g …" at bounding box center [255, 90] width 149 height 10
drag, startPoint x: 316, startPoint y: 89, endPoint x: 296, endPoint y: 87, distance: 20.1
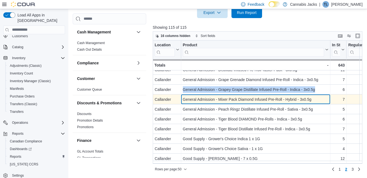
click at [218, 101] on div "General Admission - Mixer Pack Diamond Infused Pre-Roll - Hybrid - 3x0.5g" at bounding box center [256, 99] width 146 height 7
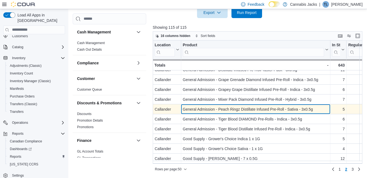
click at [216, 110] on div "General Admission - Peach Ringz Distillate Infused Pre-Roll - Sativa - 3x0.5g" at bounding box center [256, 109] width 146 height 7
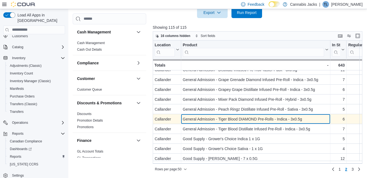
click at [218, 119] on div "General Admission - Tiger Blood DIAMOND Pre-Rolls - Indica - 3x0.5g" at bounding box center [256, 119] width 146 height 7
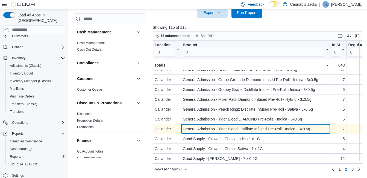
click at [220, 128] on div "General Admission - Tiger Blood Distillate Infused Pre-Roll - Indica - 3x0.5g" at bounding box center [256, 129] width 146 height 7
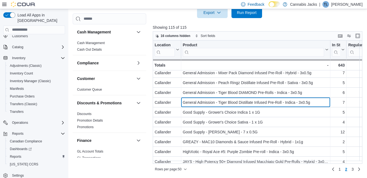
scroll to position [82, 0]
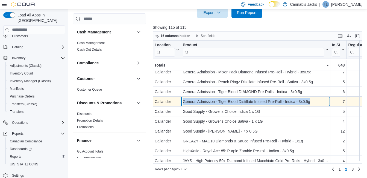
drag, startPoint x: 184, startPoint y: 100, endPoint x: 306, endPoint y: 100, distance: 122.0
click at [306, 100] on div "General Admission - Tiger Blood Distillate Infused Pre-Roll - Indica - 3x0.5g" at bounding box center [256, 101] width 146 height 7
drag, startPoint x: 306, startPoint y: 100, endPoint x: 287, endPoint y: 102, distance: 18.9
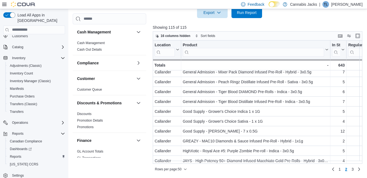
drag, startPoint x: 287, startPoint y: 102, endPoint x: 286, endPoint y: 9, distance: 93.3
click at [287, 9] on div "Feedback Dark Mode Cannabis Jacks | TL [PERSON_NAME]" at bounding box center [301, 4] width 124 height 11
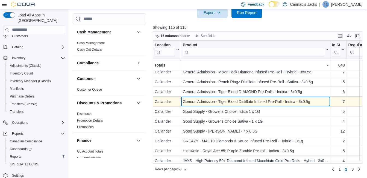
click at [186, 101] on div "General Admission - Tiger Blood Distillate Infused Pre-Roll - Indica - 3x0.5g" at bounding box center [256, 101] width 146 height 7
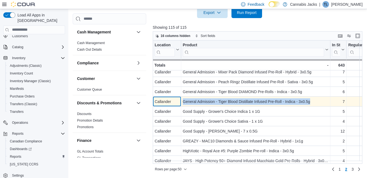
drag, startPoint x: 185, startPoint y: 101, endPoint x: 312, endPoint y: 103, distance: 126.6
click at [312, 103] on div "Callander - Location, column 1, row 62 General Admission - Tiger Blood Distilla…" at bounding box center [340, 102] width 374 height 10
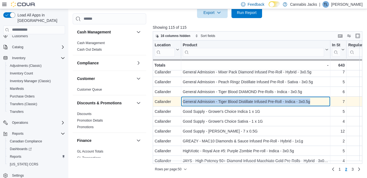
drag, startPoint x: 312, startPoint y: 103, endPoint x: 287, endPoint y: 102, distance: 24.9
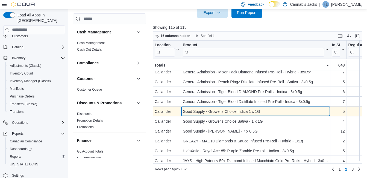
click at [234, 112] on div "Good Supply - Grower's Choice Indica 1 x 1G" at bounding box center [256, 111] width 146 height 7
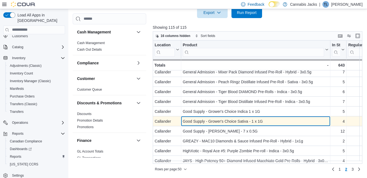
click at [235, 120] on div "Good Supply - Grower's Choice Sativa - 1 x 1G" at bounding box center [256, 121] width 146 height 7
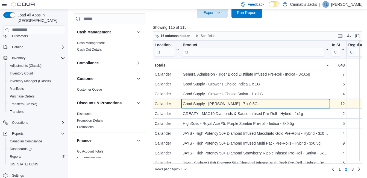
click at [220, 105] on div "Good Supply - [PERSON_NAME] - 7 x 0.5G" at bounding box center [256, 103] width 146 height 7
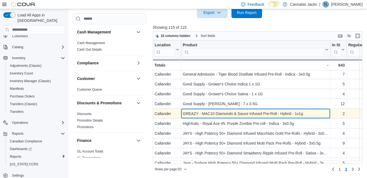
click at [219, 111] on div "GREAZY - MAC10 Diamonds & Sauce Infused Pre-Roll - Hybrid - 1x1g" at bounding box center [256, 113] width 146 height 7
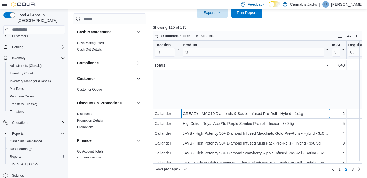
scroll to position [164, 0]
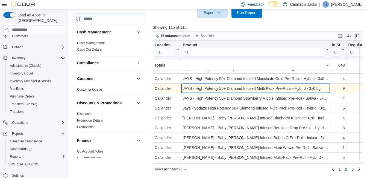
click at [254, 89] on div "JAYS - High Potency 50+ Diamond Infused Multi Pack Pre-Rolls - Hybrid - 3x0.5g" at bounding box center [256, 88] width 146 height 7
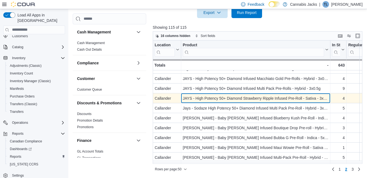
click at [251, 97] on div "JAYS - High Potency 50+ Diamond Strawberry Ripple Infused Pre-Roll - Sativa - 3…" at bounding box center [256, 98] width 146 height 7
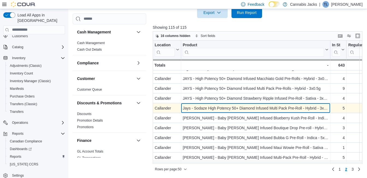
click at [243, 107] on div "Jays - Sodaze High Potency 50+ Diamond Infused Multi Pack Pre-Roll - Hybrid - 3…" at bounding box center [256, 108] width 146 height 7
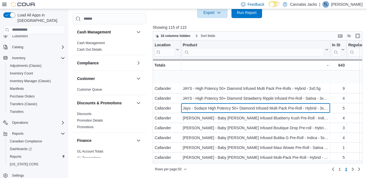
scroll to position [191, 0]
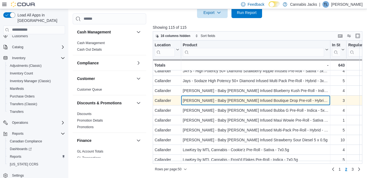
click at [233, 101] on div "[PERSON_NAME] - Baby [PERSON_NAME] Infused Boutique Drop Pre-roll - Hybrid - 3x…" at bounding box center [256, 100] width 146 height 7
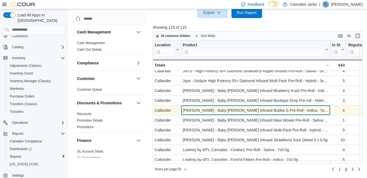
click at [236, 110] on div "[PERSON_NAME] - Baby [PERSON_NAME] Infused Bubba G Pre-Roll - Indica - 5x0.5g" at bounding box center [256, 110] width 146 height 7
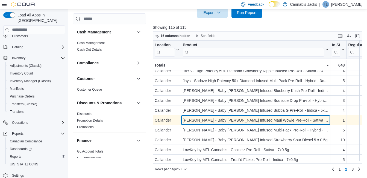
click at [231, 119] on div "[PERSON_NAME] - Baby [PERSON_NAME] Infused Maui Wowie Pre-Roll - Sativa - 3x0.5g" at bounding box center [256, 120] width 146 height 7
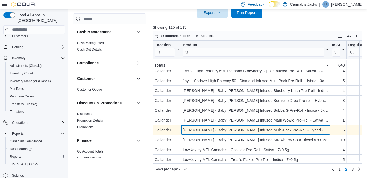
click at [223, 129] on div "[PERSON_NAME] - Baby [PERSON_NAME] Infused Multi-Pack Pre-Roll - Hybrid - 5x0.5g" at bounding box center [256, 130] width 146 height 7
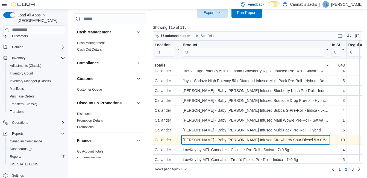
click at [228, 139] on div "[PERSON_NAME] - Baby [PERSON_NAME] Infused Strawberry Sour Diesel 5 x 0.5g" at bounding box center [256, 139] width 146 height 7
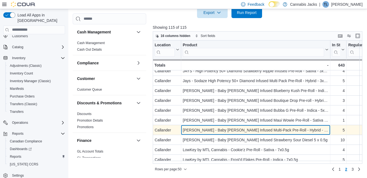
click at [236, 132] on div "[PERSON_NAME] - Baby [PERSON_NAME] Infused Multi-Pack Pre-Roll - Hybrid - 5x0.5g" at bounding box center [256, 130] width 146 height 7
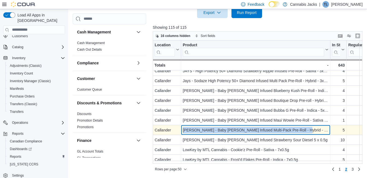
drag, startPoint x: 184, startPoint y: 128, endPoint x: 306, endPoint y: 132, distance: 122.3
click at [306, 132] on div "[PERSON_NAME] - Baby [PERSON_NAME] Infused Multi-Pack Pre-Roll - Hybrid - 5x0.5g" at bounding box center [256, 130] width 146 height 7
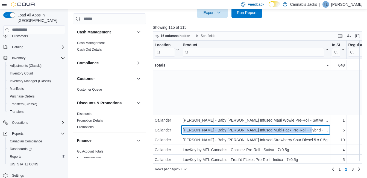
scroll to position [246, 0]
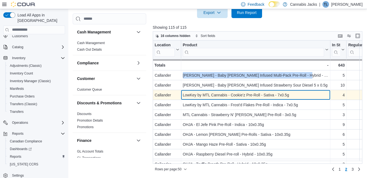
click at [213, 96] on div "LowKey by MTL Cannabis - Cookie'z Pre-Roll - Sativa - 7x0.5g" at bounding box center [256, 95] width 146 height 7
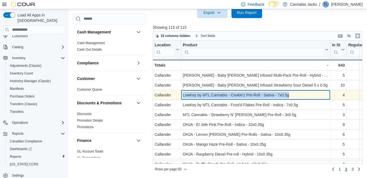
drag, startPoint x: 182, startPoint y: 94, endPoint x: 292, endPoint y: 94, distance: 109.4
click at [292, 94] on div "LowKey by MTL Cannabis - Cookie'z Pre-Roll - Sativa - 7x0.5g - Product, column …" at bounding box center [255, 95] width 149 height 10
drag, startPoint x: 292, startPoint y: 94, endPoint x: 263, endPoint y: 94, distance: 29.3
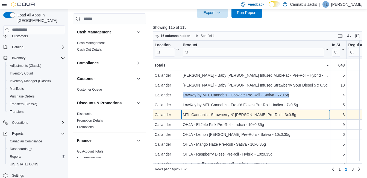
click at [207, 119] on div "MTL Cannabis - Strawberry N' Mintz Pre-Roll - 3x0.5g - Product, column 2, row 80" at bounding box center [255, 115] width 149 height 10
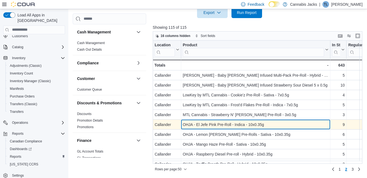
click at [210, 125] on div "OHJA - El Jefe Pink Pre-Roll - Indica - 10x0.35g" at bounding box center [256, 124] width 146 height 7
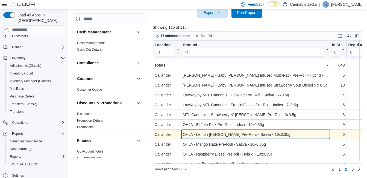
click at [211, 132] on div "OHJA - Lemon [PERSON_NAME] Pre-Rolls - Sativa - 10x0.35g" at bounding box center [256, 134] width 146 height 7
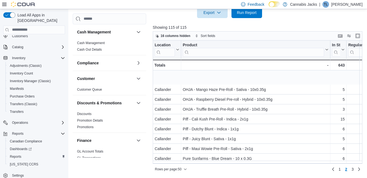
scroll to position [328, 0]
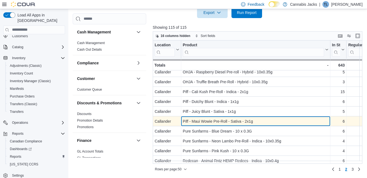
click at [225, 119] on div "Piff - Maui Wowie Pre-Roll - Sativa - 2x1g" at bounding box center [256, 121] width 146 height 7
drag, startPoint x: 184, startPoint y: 121, endPoint x: 256, endPoint y: 122, distance: 72.8
click at [256, 122] on div "Piff - Maui Wowie Pre-Roll - Sativa - 2x1g" at bounding box center [256, 121] width 146 height 7
drag, startPoint x: 256, startPoint y: 122, endPoint x: 238, endPoint y: 121, distance: 18.6
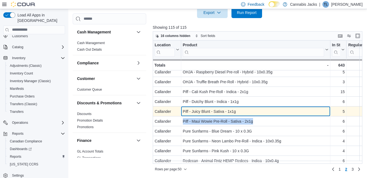
click at [211, 112] on div "Piff - Juicy Blunt - Sativa - 1x1g" at bounding box center [256, 111] width 146 height 7
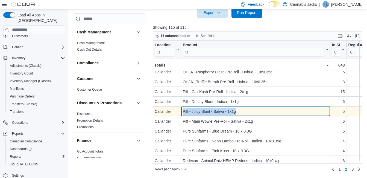
drag, startPoint x: 183, startPoint y: 109, endPoint x: 244, endPoint y: 107, distance: 61.0
click at [244, 107] on div "Piff - Juicy Blunt - Sativa - 1x1g - Product, column 2, row 88" at bounding box center [255, 111] width 149 height 10
drag, startPoint x: 244, startPoint y: 107, endPoint x: 227, endPoint y: 113, distance: 17.8
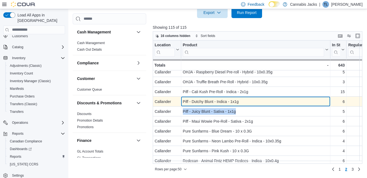
click at [193, 100] on div "Piff - Dutchy Blunt - Indica - 1x1g" at bounding box center [256, 101] width 146 height 7
drag, startPoint x: 183, startPoint y: 99, endPoint x: 239, endPoint y: 102, distance: 56.1
click at [240, 101] on div "Piff - Dutchy Blunt - Indica - 1x1g - Product, column 2, row 87" at bounding box center [255, 102] width 149 height 10
drag, startPoint x: 239, startPoint y: 102, endPoint x: 231, endPoint y: 103, distance: 8.6
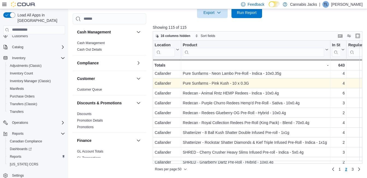
scroll to position [402, 0]
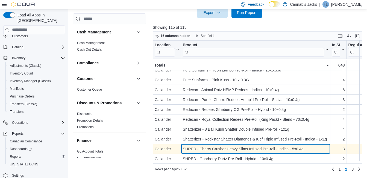
click at [234, 146] on div "SHRED - Cherry Crusher Heavy Slims Infused Pre-roll - Indica - 5x0.4g" at bounding box center [256, 149] width 146 height 7
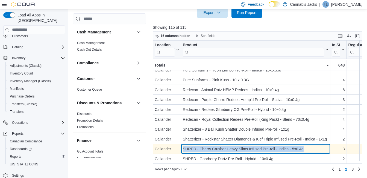
drag, startPoint x: 181, startPoint y: 144, endPoint x: 307, endPoint y: 144, distance: 125.3
click at [307, 144] on div "SHRED - Cherry Crusher Heavy Slims Infused Pre-roll - Indica - 5x0.4g - Product…" at bounding box center [255, 149] width 149 height 10
drag, startPoint x: 307, startPoint y: 144, endPoint x: 280, endPoint y: 147, distance: 26.4
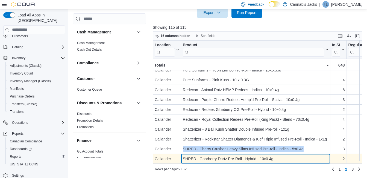
click at [241, 155] on div "SHRED - Gnarberry Dartz Pre-Roll - Hybrid - 10x0.4g" at bounding box center [256, 158] width 146 height 7
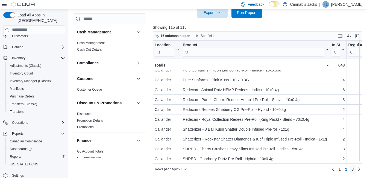
click at [354, 168] on span "3" at bounding box center [353, 168] width 2 height 5
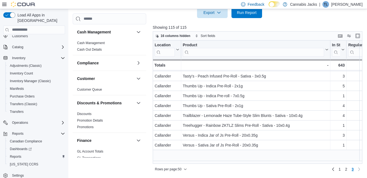
scroll to position [0, 0]
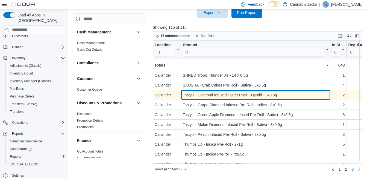
click at [215, 95] on div "Tasty's - Diamond Infused Taster Pack - Hybrid - 3x0.5g" at bounding box center [256, 95] width 146 height 7
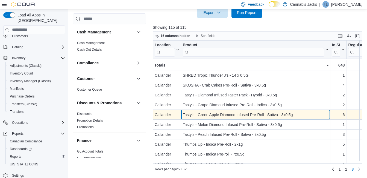
click at [207, 112] on div "Tasty's - Green Apple Diamond Infused Pre-Roll - Sativa - 3x0.5g" at bounding box center [256, 114] width 146 height 7
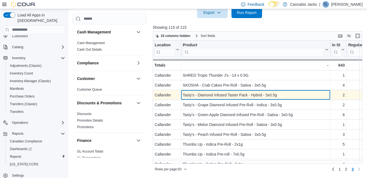
click at [222, 92] on div "Tasty's - Diamond Infused Taster Pack - Hybrid - 3x0.5g" at bounding box center [256, 95] width 146 height 7
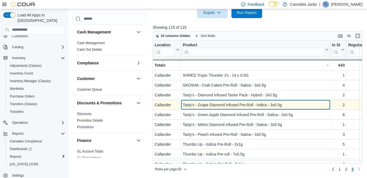
click at [222, 103] on div "Tasty's - Grape Diamond Infused Pre-Roll - Indica - 3x0.5g" at bounding box center [256, 104] width 146 height 7
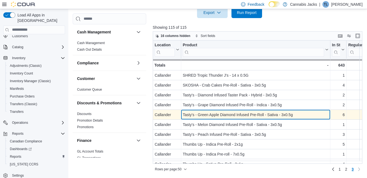
click at [226, 114] on div "Tasty's - Green Apple Diamond Infused Pre-Roll - Sativa - 3x0.5g" at bounding box center [256, 114] width 146 height 7
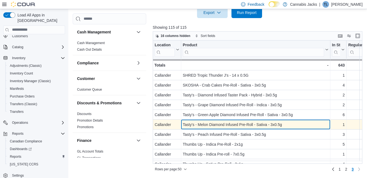
click at [228, 125] on div "Tasty's - Melon Diamond Infused Pre-Roll - Sativa - 3x0.5g" at bounding box center [256, 124] width 146 height 7
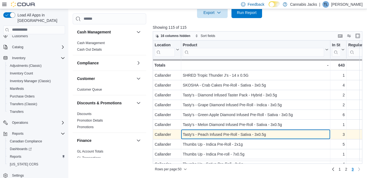
click at [228, 134] on div "Tasty's - Peach Infused Pre-Roll - Sativa - 3x0.5g" at bounding box center [256, 134] width 146 height 7
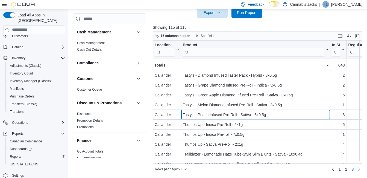
scroll to position [27, 0]
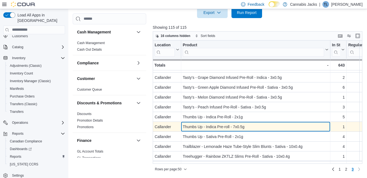
click at [224, 127] on div "Thumbs Up - Indica Pre-roll - 7x0.5g" at bounding box center [256, 126] width 146 height 7
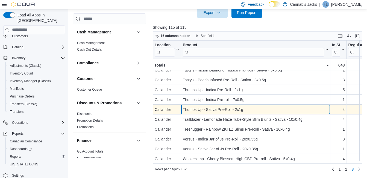
click at [222, 108] on div "Thumbs Up - Sativa Pre-Roll - 2x1g" at bounding box center [256, 109] width 146 height 7
drag, startPoint x: 192, startPoint y: 106, endPoint x: 253, endPoint y: 109, distance: 61.1
click at [253, 109] on div "Thumbs Up - Sativa Pre-Roll - 2x1g" at bounding box center [256, 109] width 146 height 7
drag, startPoint x: 253, startPoint y: 109, endPoint x: 222, endPoint y: 106, distance: 30.8
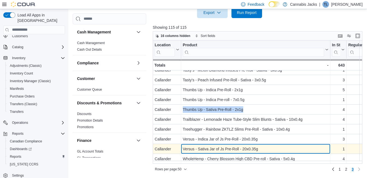
click at [207, 147] on div "Versus - Sativa Jar of Js Pre-Roll - 20x0.35g" at bounding box center [256, 149] width 146 height 7
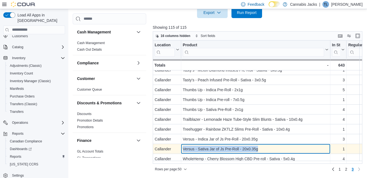
drag, startPoint x: 183, startPoint y: 145, endPoint x: 263, endPoint y: 145, distance: 80.4
click at [263, 146] on div "Versus - Sativa Jar of Js Pre-Roll - 20x0.35g" at bounding box center [256, 149] width 146 height 7
drag, startPoint x: 263, startPoint y: 145, endPoint x: 247, endPoint y: 145, distance: 16.4
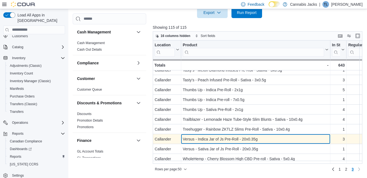
click at [220, 136] on div "Versus - Indica Jar of Js Pre-Roll - 20x0.35g" at bounding box center [256, 139] width 146 height 7
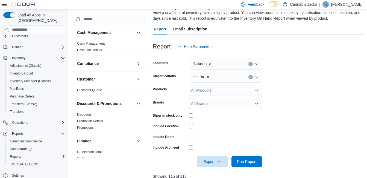
scroll to position [0, 0]
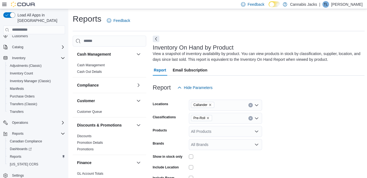
click at [209, 118] on icon "Remove Pre-Roll from selection in this group" at bounding box center [208, 117] width 3 height 3
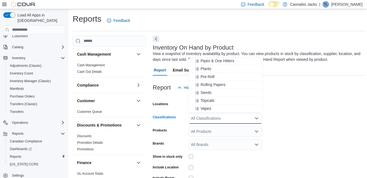
scroll to position [137, 0]
click at [207, 106] on span "Vapes" at bounding box center [206, 107] width 11 height 5
click at [333, 111] on form "Locations Callander Classifications Vapes Combo box. Selected. Vapes. Press Bac…" at bounding box center [259, 150] width 212 height 115
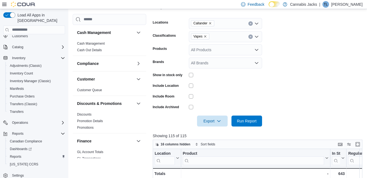
scroll to position [82, 0]
drag, startPoint x: 246, startPoint y: 120, endPoint x: 251, endPoint y: 59, distance: 60.9
click at [246, 120] on span "Run Report" at bounding box center [247, 120] width 20 height 5
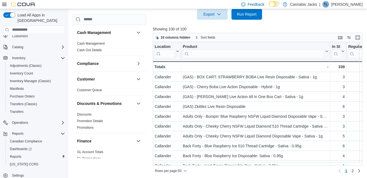
scroll to position [190, 0]
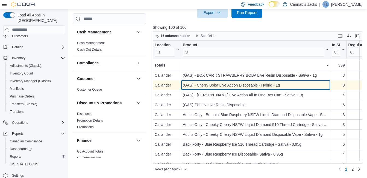
click at [225, 85] on div "(GAS) - Cherry Boba Live Action Disposable - Hybrid - 1g" at bounding box center [256, 85] width 146 height 7
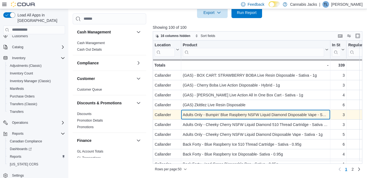
click at [228, 114] on div "Adults Only - Bumpin' Blue Raspberry NSFW Liquid Diamond Disposable Vape - Sati…" at bounding box center [256, 114] width 146 height 7
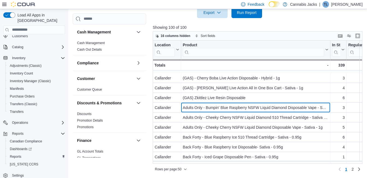
scroll to position [27, 0]
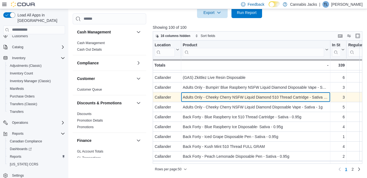
click at [225, 98] on div "Adults Only - Cheeky Cherry NSFW Liquid Diamond 510 Thread Cartridge - Sativa -…" at bounding box center [256, 97] width 146 height 7
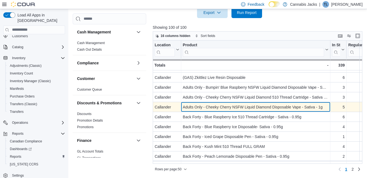
click at [225, 106] on div "Adults Only - Cheeky Cherry NSFW Liquid Diamond Disposable Vape - Sativa - 1g" at bounding box center [256, 107] width 146 height 7
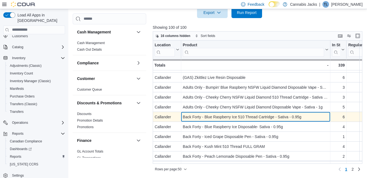
click at [226, 116] on div "Back Forty - Blue Raspberry Ice 510 Thread Cartridge - Sativa - 0.95g" at bounding box center [256, 117] width 146 height 7
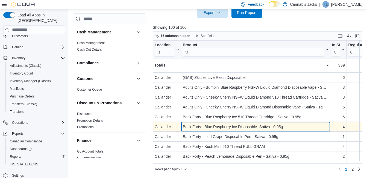
click at [223, 127] on div "Back Forty - Blue Raspberry Ice Disposable- Sativa - 0.95g" at bounding box center [256, 126] width 146 height 7
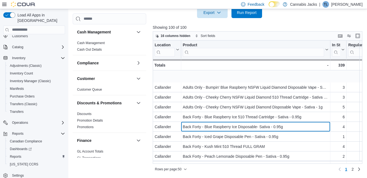
scroll to position [55, 0]
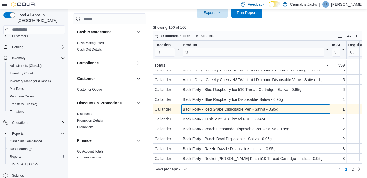
click at [216, 108] on div "Back Forty - Iced Grape Disposable Pen - Sativa - 0.95g" at bounding box center [256, 109] width 146 height 7
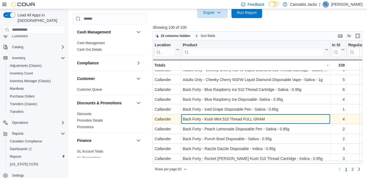
click at [209, 117] on div "Back Forty - Kush Mint 510 Thread FULL GRAM" at bounding box center [256, 119] width 146 height 7
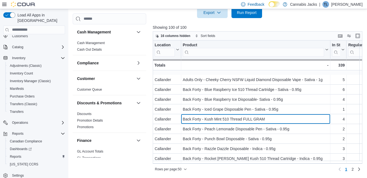
scroll to position [82, 0]
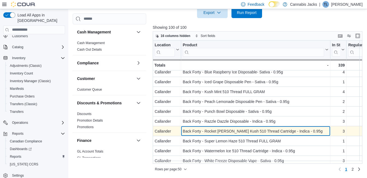
click at [236, 132] on div "Back Forty - Rocket [PERSON_NAME] Kush 510 Thread Cartridge - Indica - 0.95g" at bounding box center [256, 131] width 146 height 7
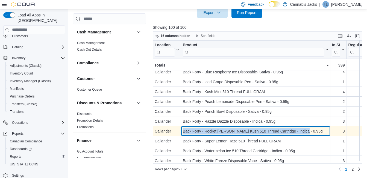
drag, startPoint x: 184, startPoint y: 130, endPoint x: 304, endPoint y: 129, distance: 120.9
click at [304, 129] on div "Back Forty - Rocket [PERSON_NAME] Kush 510 Thread Cartridge - Indica - 0.95g" at bounding box center [256, 131] width 146 height 7
drag, startPoint x: 304, startPoint y: 129, endPoint x: 272, endPoint y: 132, distance: 32.7
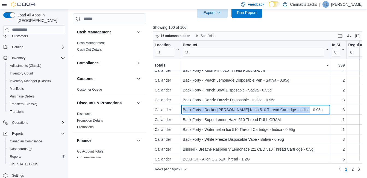
scroll to position [109, 0]
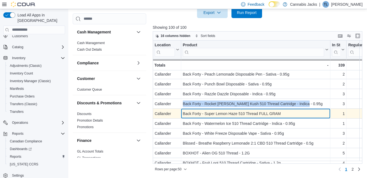
click at [223, 115] on div "Back Forty - Super Lemon Haze 510 Thread FULL GRAM" at bounding box center [256, 113] width 146 height 7
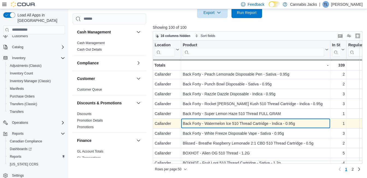
click at [223, 123] on div "Back Forty - Watermelon Ice 510 Thread Cartridge - Indica - 0.95g" at bounding box center [256, 123] width 146 height 7
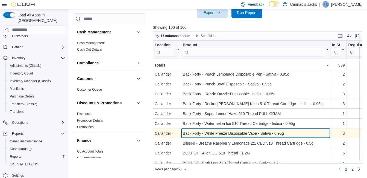
click at [224, 130] on div "Back Forty - White Freeze Disposable Vape - Sativa - 0.95g" at bounding box center [256, 133] width 146 height 7
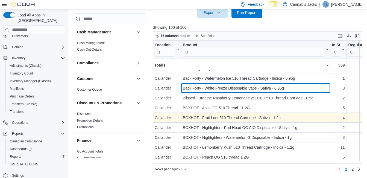
scroll to position [164, 0]
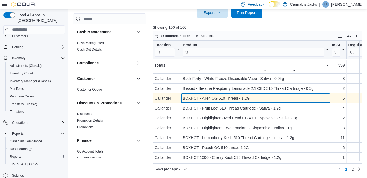
click at [224, 102] on div "BOXHOT - Alien OG 510 Thread - 1.2G - Product, column 2, row 20" at bounding box center [255, 98] width 149 height 10
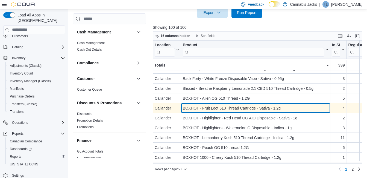
click at [227, 107] on div "BOXHOT - Fruit Loot 510 Thread Cartridge - Sativa - 1.2g" at bounding box center [256, 108] width 146 height 7
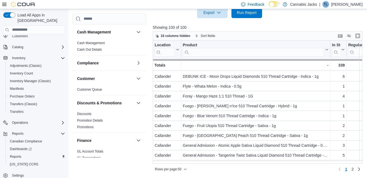
scroll to position [402, 0]
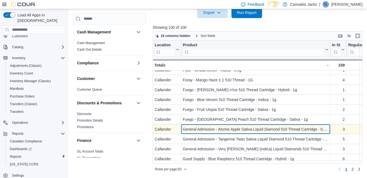
click at [265, 126] on div "General Admission - Atomic Apple Sativa Liquid Diamond 510 Thread Cartridge - 0…" at bounding box center [256, 129] width 146 height 7
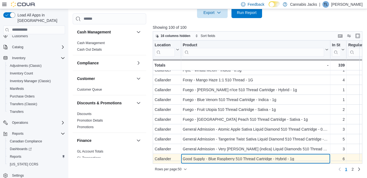
drag, startPoint x: 272, startPoint y: 156, endPoint x: 280, endPoint y: 157, distance: 8.0
click at [275, 156] on div "Good Supply - Blue Raspberry 510 Thread Cartridge - Hybrid - 1g" at bounding box center [256, 158] width 146 height 7
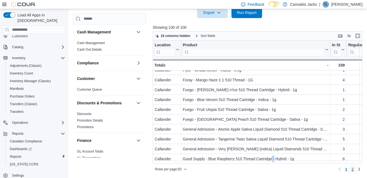
click at [354, 171] on span "2" at bounding box center [353, 168] width 2 height 5
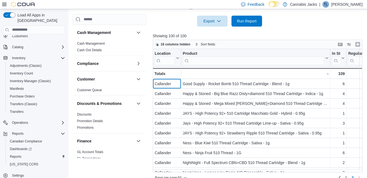
scroll to position [190, 0]
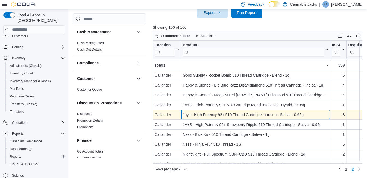
click at [230, 118] on div "Jays - High Potency 92+ 510 Thread Cartridge Lime-up - Sativa - 0.95g - Product…" at bounding box center [255, 115] width 149 height 10
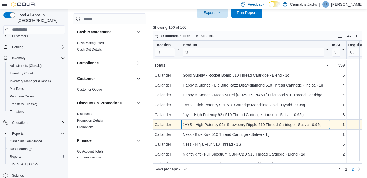
click at [229, 126] on div "JAYS - High Potency 92+ Strawberry Ripple 510 Thread Cartridge - Sativa - 0.95g" at bounding box center [256, 124] width 146 height 7
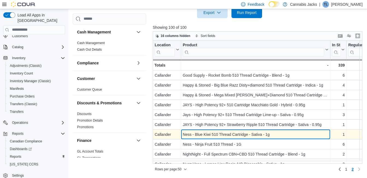
click at [228, 136] on div "Ness - Blue Kiwi 510 Thread Cartridge - Sativa - 1g" at bounding box center [256, 134] width 146 height 7
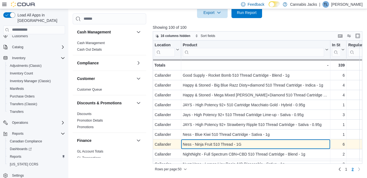
click at [228, 146] on div "Ness - Ninja Fruit 510 Thread - 1G" at bounding box center [256, 144] width 146 height 7
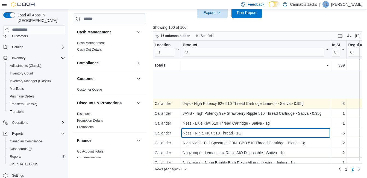
scroll to position [55, 0]
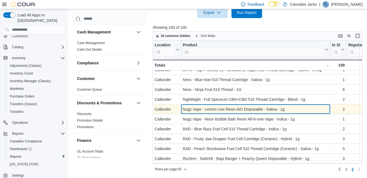
click at [210, 109] on div "Nugz Vape - Lemon Linx Resin AIO Disposable - Sativa - 1g" at bounding box center [256, 109] width 146 height 7
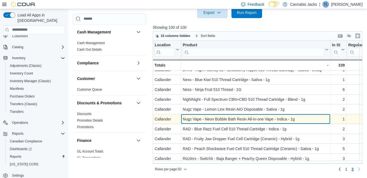
click at [214, 119] on div "Nugz Vape - Neon Bubble Bath Resin All-in-one Vape - Indica - 1g" at bounding box center [256, 119] width 146 height 7
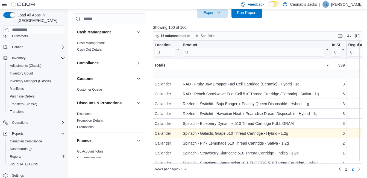
scroll to position [137, 0]
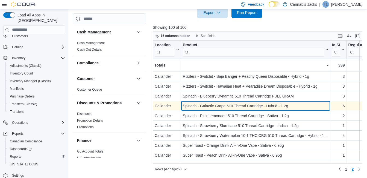
click at [228, 105] on div "Spinach - Galactic Grape 510 Thread Cartridge - Hybrid - 1.2g" at bounding box center [256, 106] width 146 height 7
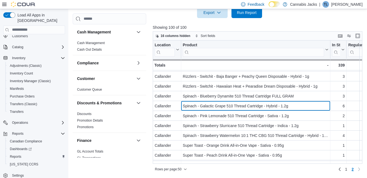
scroll to position [164, 0]
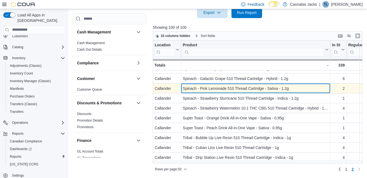
click at [223, 89] on div "Spinach - Pink Lemonade 510 Thread Cartridge - Sativa - 1.2g" at bounding box center [256, 88] width 146 height 7
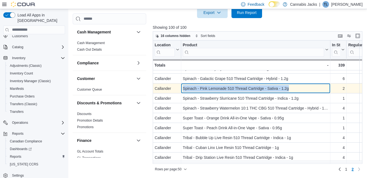
drag, startPoint x: 184, startPoint y: 88, endPoint x: 291, endPoint y: 88, distance: 107.2
click at [291, 88] on div "Spinach - Pink Lemonade 510 Thread Cartridge - Sativa - 1.2g" at bounding box center [256, 88] width 146 height 7
drag, startPoint x: 291, startPoint y: 88, endPoint x: 270, endPoint y: 87, distance: 21.1
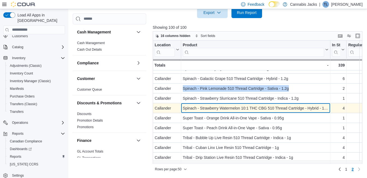
click at [240, 109] on div "Spinach - Strawberry Watermelon 10:1 THC CBG 510 Thread Cartridge - Hybrid - 1.…" at bounding box center [256, 108] width 146 height 7
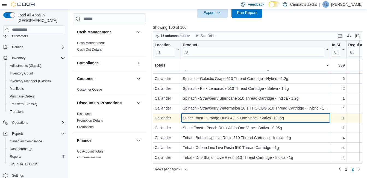
click at [226, 118] on div "Super Toast - Orange Drink All-in-One Vape - Sativa - 0.95g" at bounding box center [256, 118] width 146 height 7
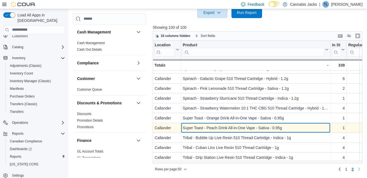
click at [213, 128] on div "Super Toast - Peach Drink All-in-One Vape - Sativa - 0.95g" at bounding box center [256, 127] width 146 height 7
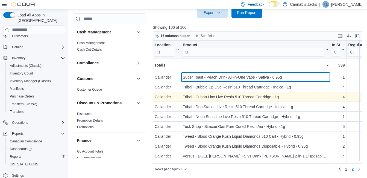
scroll to position [219, 0]
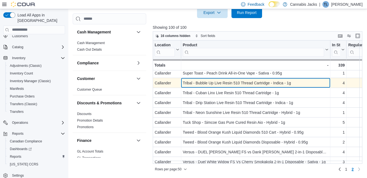
click at [216, 86] on div "Tribal - Bubble Up Live Resin 510 Thread Cartridge - Indica - 1g - Product, col…" at bounding box center [255, 83] width 149 height 10
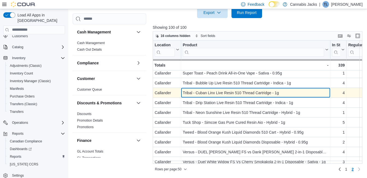
click at [220, 93] on div "Tribal - Cuban Linx Live Resin 510 Thread Cartridge - 1g" at bounding box center [256, 92] width 146 height 7
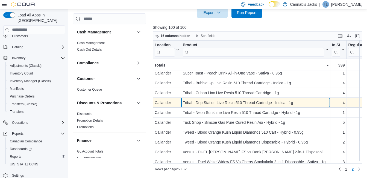
click at [222, 102] on div "Tribal - Drip Station Live Resin 510 Thread Cartridge - Indica - 1g" at bounding box center [256, 102] width 146 height 7
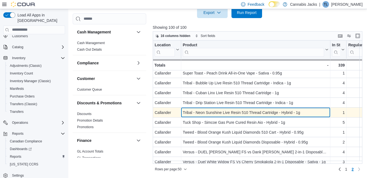
click at [217, 114] on div "Tribal - Neon Sunshine Live Resin 510 Thread Cartridge - Hybrid - 1g" at bounding box center [256, 112] width 146 height 7
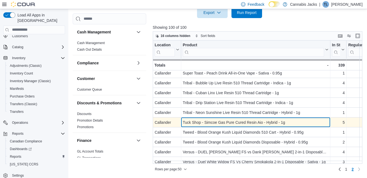
click at [207, 124] on div "Tuck Shop - Simcoe Gas Pure Cured Resin Aio - Hybrid - 1g" at bounding box center [256, 122] width 146 height 7
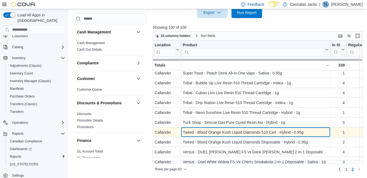
click at [208, 134] on div "Tweed - Blood Orange Kush Liquid Diamonds 510 Cart - Hybrid - 0.95g" at bounding box center [256, 132] width 146 height 7
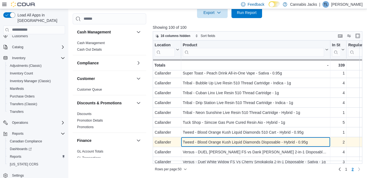
click at [214, 143] on div "Tweed - Blood Orange Kush Liquid Diamonds Disposable - Hybrid - 0.95g" at bounding box center [256, 142] width 146 height 7
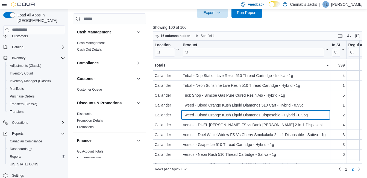
scroll to position [246, 0]
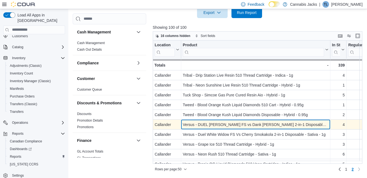
click at [226, 124] on div "Versus - DUEL [PERSON_NAME] FS vs Dank [PERSON_NAME] 2-in-1 Disposable Vape - I…" at bounding box center [256, 124] width 146 height 7
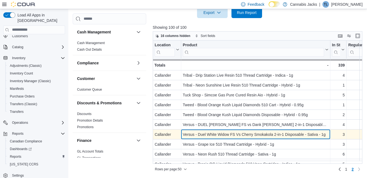
click at [226, 135] on div "Versus - Duel White Widow FS Vs Cherry Smokakola 2-in-1 Disposable - Sativa - 1g" at bounding box center [256, 134] width 146 height 7
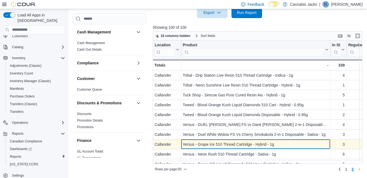
click at [228, 143] on div "Versus - Grape Ice 510 Thread Cartridge - Hybrid - 1g" at bounding box center [256, 144] width 146 height 7
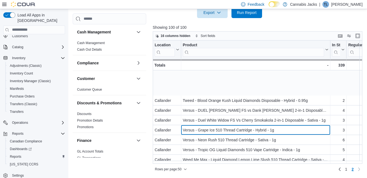
scroll to position [301, 0]
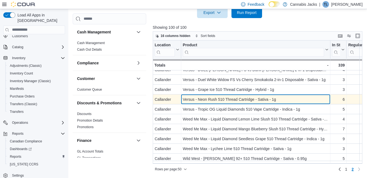
click at [217, 100] on div "Versus - Neon Rush 510 Thread Cartridge - Sativa - 1g" at bounding box center [256, 99] width 146 height 7
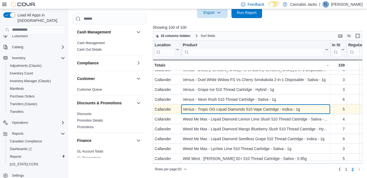
click at [219, 110] on div "Versus - Tropic OG Liquid Diamonds 510 Vape Cartridge - Indica - 1g" at bounding box center [256, 109] width 146 height 7
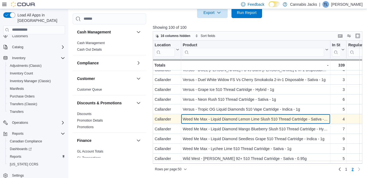
click at [216, 118] on div "Weed Me Max - Liquid Diamond Lemon Lime Slush 510 Thread Cartridge - Sativa - 1g" at bounding box center [256, 119] width 146 height 7
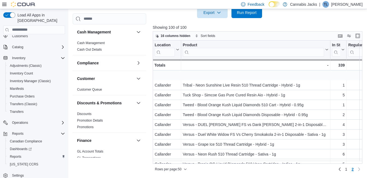
scroll to position [274, 0]
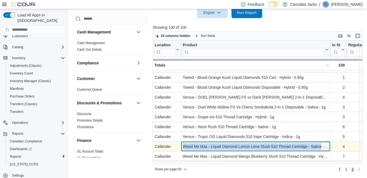
drag, startPoint x: 184, startPoint y: 147, endPoint x: 322, endPoint y: 147, distance: 137.9
click at [322, 147] on div "Weed Me Max - Liquid Diamond Lemon Lime Slush 510 Thread Cartridge - Sativa - 1g" at bounding box center [256, 146] width 146 height 7
drag, startPoint x: 322, startPoint y: 147, endPoint x: 294, endPoint y: 149, distance: 27.9
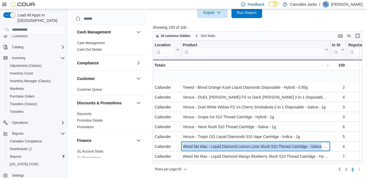
scroll to position [301, 0]
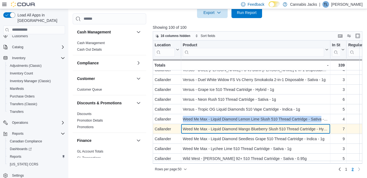
click at [212, 130] on div "Weed Me Max - Liquid Diamond Mango Blueberry Slush 510 Thread Cartridge - Hybri…" at bounding box center [256, 129] width 146 height 7
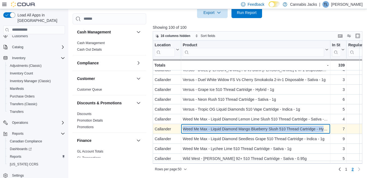
drag, startPoint x: 183, startPoint y: 127, endPoint x: 323, endPoint y: 127, distance: 139.8
click at [323, 127] on div "Weed Me Max - Liquid Diamond Mango Blueberry Slush 510 Thread Cartridge - Hybri…" at bounding box center [256, 129] width 146 height 7
drag, startPoint x: 323, startPoint y: 127, endPoint x: 304, endPoint y: 128, distance: 18.6
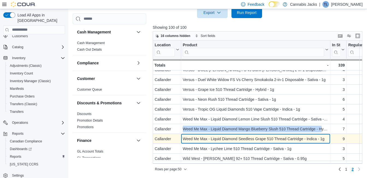
click at [247, 139] on div "Weed Me Max - Liquid Diamond Seedless Grape 510 Thread Cartridge - Indica - 1g" at bounding box center [256, 138] width 146 height 7
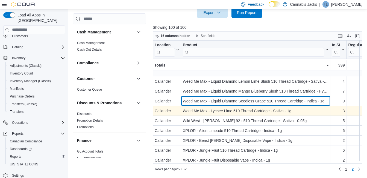
scroll to position [356, 0]
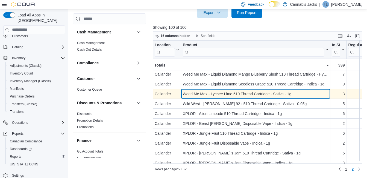
click at [237, 92] on div "Weed Me Max - Lychee Lime 510 Thread Cartridge - Sativa - 1g" at bounding box center [256, 94] width 146 height 7
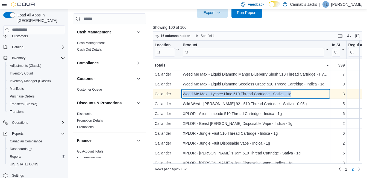
drag, startPoint x: 184, startPoint y: 91, endPoint x: 291, endPoint y: 95, distance: 107.0
click at [291, 95] on div "Weed Me Max - Lychee Lime 510 Thread Cartridge - Sativa - 1g" at bounding box center [256, 94] width 146 height 7
drag, startPoint x: 291, startPoint y: 95, endPoint x: 280, endPoint y: 97, distance: 11.7
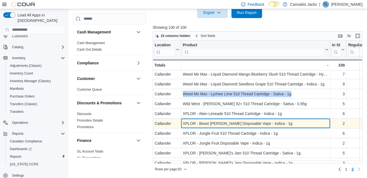
click at [214, 123] on div "XPLOR - Beast [PERSON_NAME] Disposable Vape - Indica - 1g" at bounding box center [256, 123] width 146 height 7
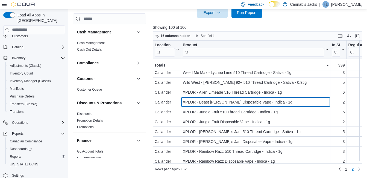
scroll to position [383, 0]
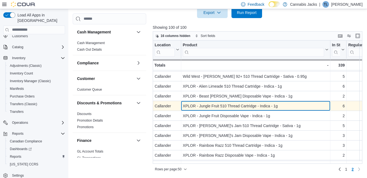
click at [195, 107] on div "XPLOR - Jungle Fruit 510 Thread Cartridge - Indica - 1g" at bounding box center [256, 106] width 146 height 7
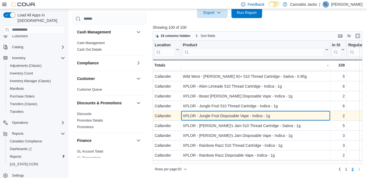
click at [203, 117] on div "XPLOR - Jungle Fruit Disposable Vape - Indica - 1g" at bounding box center [256, 115] width 146 height 7
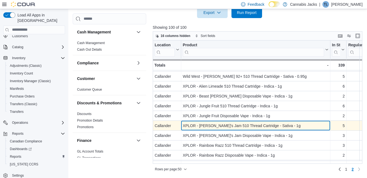
click at [205, 127] on div "XPLOR - [PERSON_NAME]'s Jam 510 Thread Cartridge - Sativa - 1g" at bounding box center [256, 125] width 146 height 7
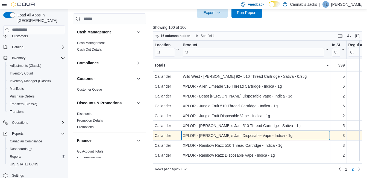
click at [207, 136] on div "XPLOR - [PERSON_NAME]'s Jam Disposable Vape - Indica - 1g" at bounding box center [256, 135] width 146 height 7
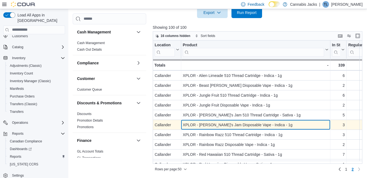
scroll to position [402, 0]
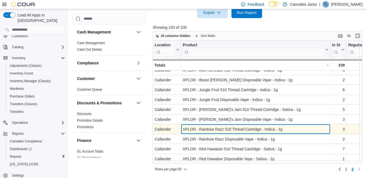
click at [212, 127] on div "XPLOR - Rainbow Razz 510 Thread Cartridge - Indica - 1g" at bounding box center [256, 129] width 146 height 7
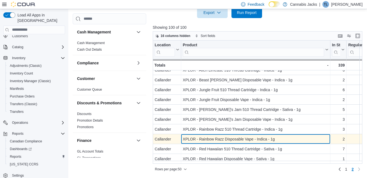
click at [209, 136] on div "XPLOR - Rainbow Razz Disposable Vape - Indica - 1g" at bounding box center [256, 139] width 146 height 7
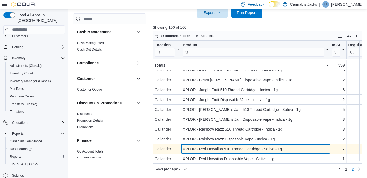
click at [209, 146] on div "XPLOR - Red Hawaiian 510 Thread Cartridge - Sativa - 1g" at bounding box center [256, 149] width 146 height 7
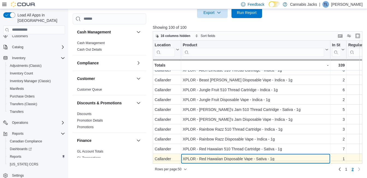
click at [207, 155] on div "XPLOR - Red Hawaiian Disposable Vape - Sativa - 1g" at bounding box center [256, 158] width 146 height 7
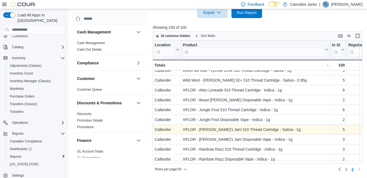
scroll to position [374, 0]
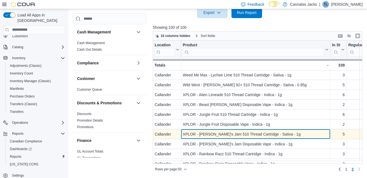
click at [236, 135] on div "XPLOR - [PERSON_NAME]'s Jam 510 Thread Cartridge - Sativa - 1g" at bounding box center [256, 134] width 146 height 7
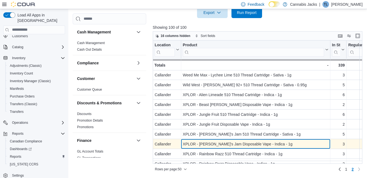
click at [238, 146] on div "XPLOR - [PERSON_NAME]'s Jam Disposable Vape - Indica - 1g" at bounding box center [256, 144] width 146 height 7
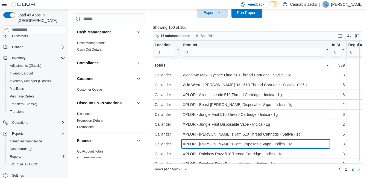
scroll to position [402, 0]
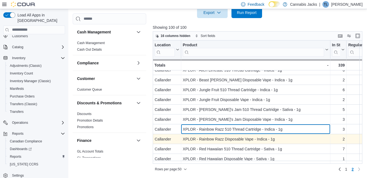
drag, startPoint x: 229, startPoint y: 130, endPoint x: 229, endPoint y: 133, distance: 3.8
click at [229, 129] on div "XPLOR - Rainbow Razz 510 Thread Cartridge - Indica - 1g" at bounding box center [256, 129] width 146 height 7
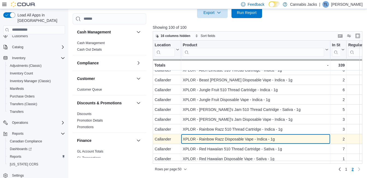
click at [229, 137] on div "XPLOR - Rainbow Razz Disposable Vape - Indica - 1g" at bounding box center [256, 139] width 146 height 7
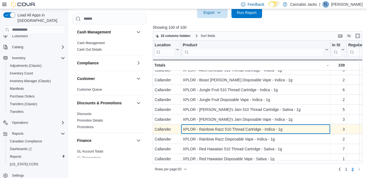
click at [226, 129] on div "XPLOR - Rainbow Razz 510 Thread Cartridge - Indica - 1g" at bounding box center [256, 129] width 146 height 7
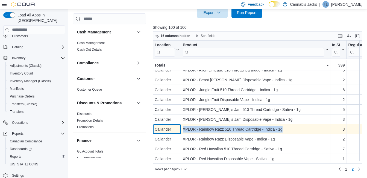
drag, startPoint x: 196, startPoint y: 126, endPoint x: 281, endPoint y: 128, distance: 85.4
click at [281, 128] on div "Callander - Location, column 1, row 97 XPLOR - Rainbow Razz 510 Thread Cartridg…" at bounding box center [340, 129] width 374 height 10
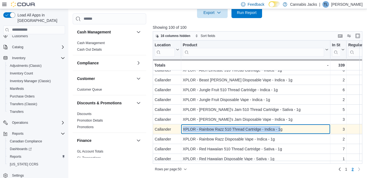
drag, startPoint x: 281, startPoint y: 128, endPoint x: 252, endPoint y: 126, distance: 29.3
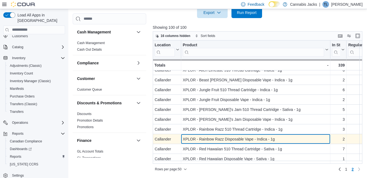
click at [251, 140] on div "XPLOR - Rainbow Razz Disposable Vape - Indica - 1g - Product, column 2, row 98" at bounding box center [255, 139] width 149 height 10
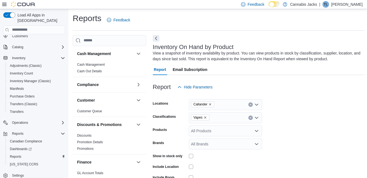
scroll to position [0, 0]
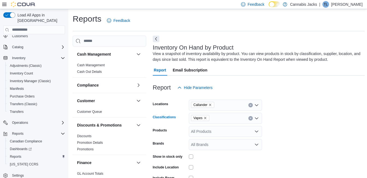
click at [205, 118] on icon "Remove Vapes from selection in this group" at bounding box center [205, 117] width 3 height 3
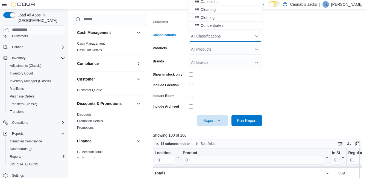
scroll to position [55, 0]
click at [208, 20] on span "Edibles" at bounding box center [207, 20] width 13 height 5
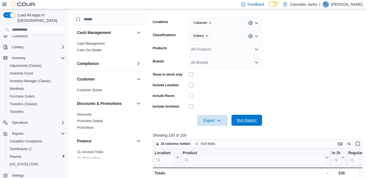
click at [251, 116] on span "Run Report" at bounding box center [247, 120] width 24 height 11
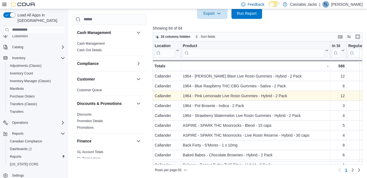
scroll to position [190, 0]
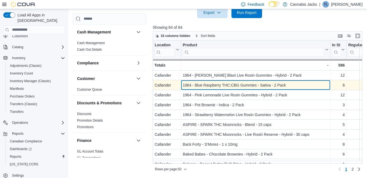
click at [219, 85] on div "1964 - Blue Raspberry THC:CBG Gummies - Sativa - 2 Pack" at bounding box center [256, 85] width 146 height 7
drag, startPoint x: 182, startPoint y: 86, endPoint x: 295, endPoint y: 83, distance: 112.4
click at [295, 83] on div "1964 - Blue Raspberry THC:CBG Gummies - Sativa - 2 Pack - Product, column 2, ro…" at bounding box center [255, 85] width 149 height 10
drag, startPoint x: 295, startPoint y: 83, endPoint x: 264, endPoint y: 86, distance: 30.8
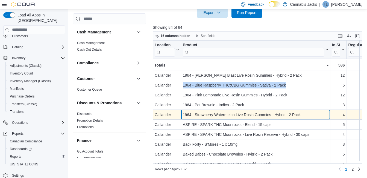
click at [225, 115] on div "1964 - Strawberry Watermelon Live Rosin Gummies - Hybrid - 2 Pack" at bounding box center [256, 114] width 146 height 7
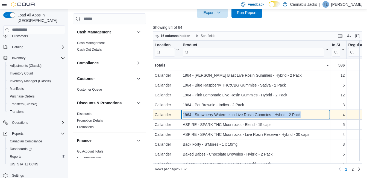
drag, startPoint x: 182, startPoint y: 113, endPoint x: 312, endPoint y: 112, distance: 129.9
click at [312, 112] on div "1964 - Strawberry Watermelon Live Rosin Gummies - Hybrid - 2 Pack - Product, co…" at bounding box center [255, 115] width 149 height 10
drag, startPoint x: 312, startPoint y: 112, endPoint x: 277, endPoint y: 115, distance: 35.6
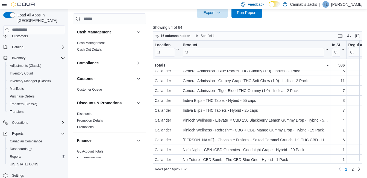
scroll to position [164, 0]
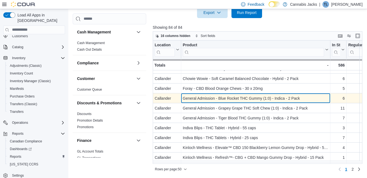
click at [239, 100] on div "General Admission - Blue Rocket THC Gummy (1:0) - Indica - 2 Pack" at bounding box center [256, 98] width 146 height 7
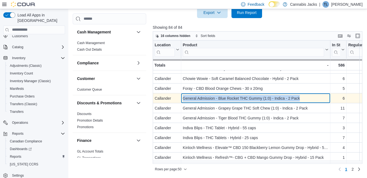
drag, startPoint x: 184, startPoint y: 97, endPoint x: 309, endPoint y: 98, distance: 124.5
click at [309, 98] on div "General Admission - Blue Rocket THC Gummy (1:0) - Indica - 2 Pack" at bounding box center [256, 98] width 146 height 7
drag, startPoint x: 309, startPoint y: 98, endPoint x: 270, endPoint y: 100, distance: 38.6
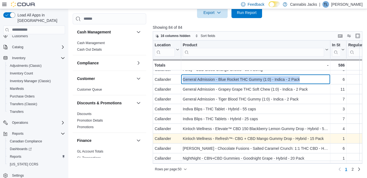
scroll to position [191, 0]
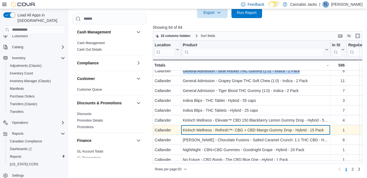
click at [249, 128] on div "Kinloch Wellness - Refresh™- CBG + CBD Mango Gummy Drop - Hybrid - 15 Pack" at bounding box center [256, 130] width 146 height 7
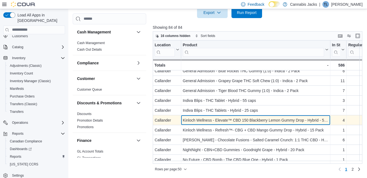
click at [250, 119] on div "Kinloch Wellness - Elevate™ CBD 150 Blackberry Lemon Gummy Drop - Hybrid - 5 Pa…" at bounding box center [256, 120] width 146 height 7
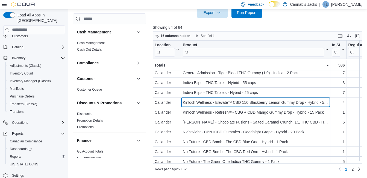
scroll to position [219, 0]
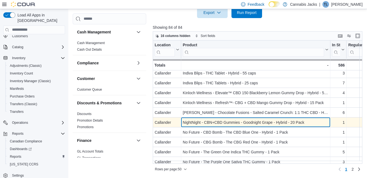
click at [209, 122] on div "NightNight - CBN+CBD Gummies - Goodnight Grape - Hybrid - 20 Pack" at bounding box center [256, 122] width 146 height 7
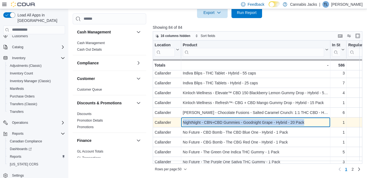
drag, startPoint x: 184, startPoint y: 121, endPoint x: 302, endPoint y: 120, distance: 117.9
click at [302, 120] on div "NightNight - CBN+CBD Gummies - Goodnight Grape - Hybrid - 20 Pack" at bounding box center [256, 122] width 146 height 7
drag, startPoint x: 302, startPoint y: 120, endPoint x: 274, endPoint y: 123, distance: 28.3
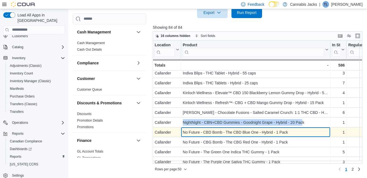
click at [222, 132] on div "No Future - CBD Bomb - The CBD Blue One - Hybrid - 1 Pack" at bounding box center [256, 132] width 146 height 7
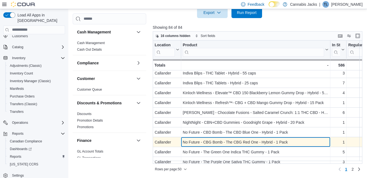
click at [228, 146] on div "No Future - CBG Bomb - The CBG Red One - Hybrid - 1 Pack - Product, column 2, r…" at bounding box center [255, 142] width 149 height 10
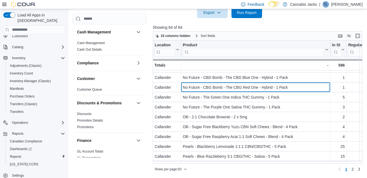
scroll to position [246, 0]
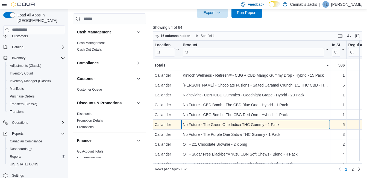
click at [243, 127] on div "No Future - The Green One Indica THC Gummy - 1 Pack" at bounding box center [256, 124] width 146 height 7
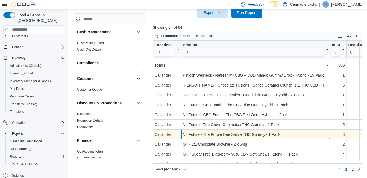
click at [243, 136] on div "No Future - The Purple One Sativa THC Gummy - 1 Pack" at bounding box center [256, 134] width 146 height 7
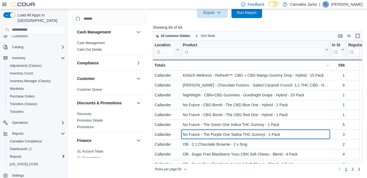
scroll to position [274, 0]
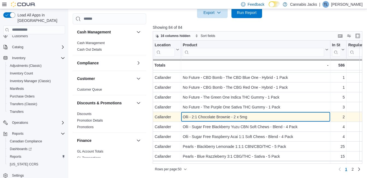
click at [231, 117] on div "Olli - 2:1 Chocolate Brownie - 2 x 5mg" at bounding box center [256, 117] width 146 height 7
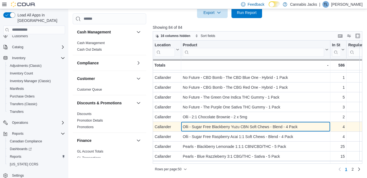
click at [234, 128] on div "Olli - Sugar Free Blackberry Yuzu CBN Soft Chews - Blend - 4 Pack" at bounding box center [256, 126] width 146 height 7
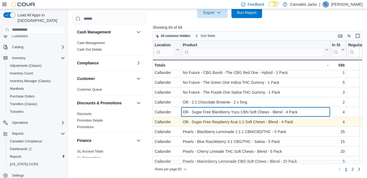
scroll to position [301, 0]
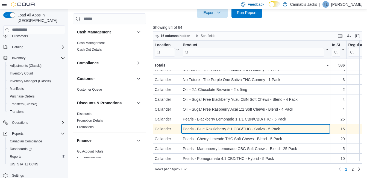
click at [234, 130] on div "Pearls - Blue Razzleberry 3:1 CBG/THC - Sativa - 5 Pack" at bounding box center [256, 129] width 146 height 7
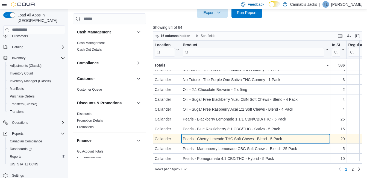
click at [215, 137] on div "Pearls - Cherry Limeade THC Soft Chews - Blend - 5 Pack" at bounding box center [256, 138] width 146 height 7
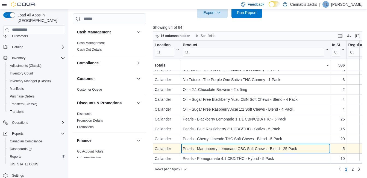
click at [213, 149] on div "Pearls - Marionberry Lemonade CBG Soft Chews - Blend - 25 Pack - Product, colum…" at bounding box center [255, 149] width 149 height 10
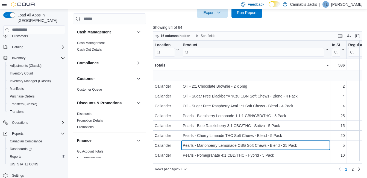
scroll to position [332, 0]
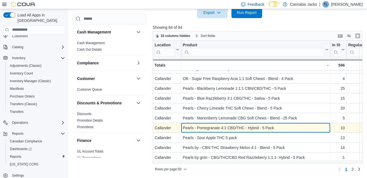
click at [209, 127] on div "Pearls - Pomegranate 4:1 CBD/THC - Hybrid - 5 Pack" at bounding box center [256, 127] width 146 height 7
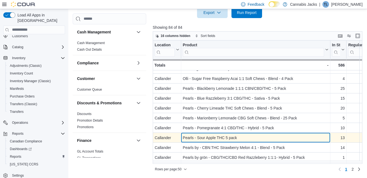
click at [209, 140] on div "Pearls - Sour Apple THC 5 pack" at bounding box center [256, 137] width 146 height 7
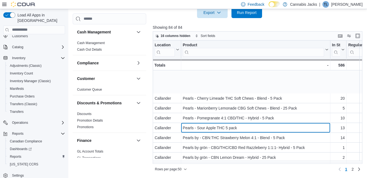
scroll to position [386, 0]
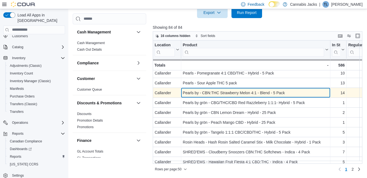
click at [222, 91] on div "Pearls by - CBN:THC Strawberry Melon 4:1 - Blend - 5 Pack" at bounding box center [256, 92] width 146 height 7
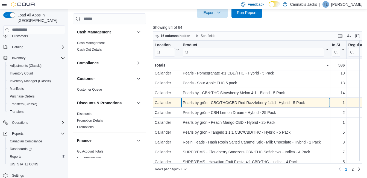
click at [221, 101] on div "Pearls by grön - CBG/THC/CBD Red Razzleberry 1:1:1- Hybrid - 5 Pack" at bounding box center [256, 102] width 146 height 7
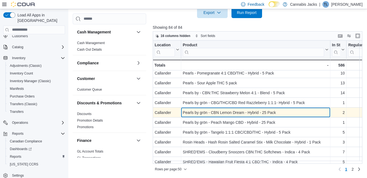
click at [238, 114] on div "Pearls by grön - CBN Lemon Dream - Hybrid - 25 Pack" at bounding box center [256, 112] width 146 height 7
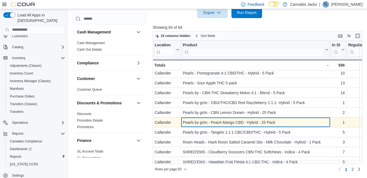
click at [227, 121] on div "Pearls by grön - Peach Mango CBD - Hybrid - 25 Pack" at bounding box center [256, 122] width 146 height 7
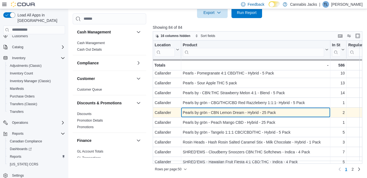
click at [196, 111] on div "Pearls by grön - CBN Lemon Dream - Hybrid - 25 Pack" at bounding box center [256, 112] width 146 height 7
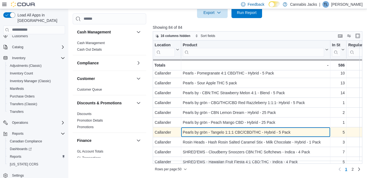
click at [228, 132] on div "Pearls by grön - Tangelo 1:1:1 CBC/CBD/THC - Hybrid - 5 Pack" at bounding box center [256, 132] width 146 height 7
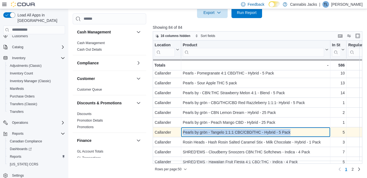
drag, startPoint x: 183, startPoint y: 131, endPoint x: 296, endPoint y: 131, distance: 113.2
click at [296, 131] on div "Pearls by grön - Tangelo 1:1:1 CBC/CBD/THC - Hybrid - 5 Pack" at bounding box center [256, 132] width 146 height 7
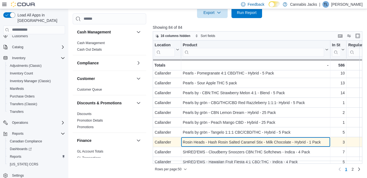
drag, startPoint x: 296, startPoint y: 131, endPoint x: 255, endPoint y: 141, distance: 42.3
click at [255, 141] on div "Rosin Heads - Hash Rosin Salted Caramel Stix - Milk Chocolate - Hybrid - 1 Pack" at bounding box center [256, 142] width 146 height 7
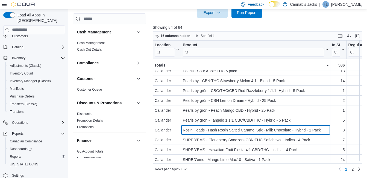
scroll to position [402, 0]
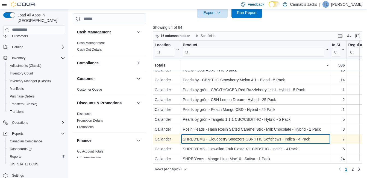
click at [235, 137] on div "SHRED'EMS - Cloudberry Snoozers CBN:THC Softchews - Indica - 4 Pack" at bounding box center [256, 139] width 146 height 7
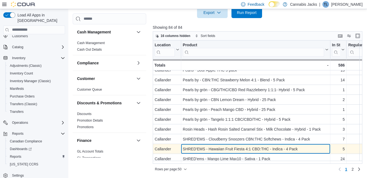
click at [236, 146] on div "SHRED'EMS - Hawaiian Fruit Fiesta 4:1 CBD:THC - Indica - 4 Pack" at bounding box center [256, 149] width 146 height 7
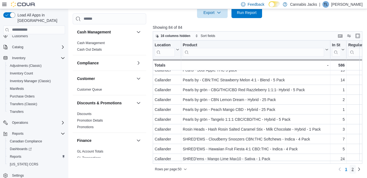
click at [354, 169] on span "2" at bounding box center [353, 168] width 2 height 5
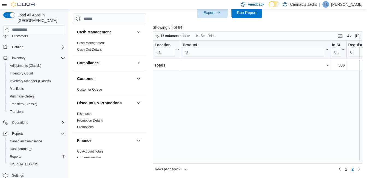
scroll to position [0, 0]
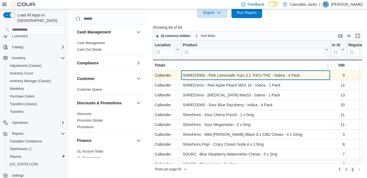
click at [232, 77] on div "SHRED'EMS - Pink Lemonade Yuzu 2:1 THCv:THC - Sativa - 4 Pack" at bounding box center [256, 75] width 146 height 7
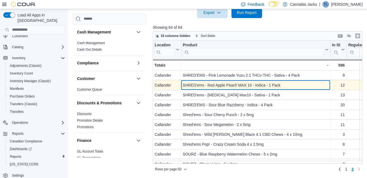
click at [232, 82] on div "SHRED'ems - Red Apple Peach MAX 10 - Indica - 1 Pack" at bounding box center [256, 85] width 146 height 7
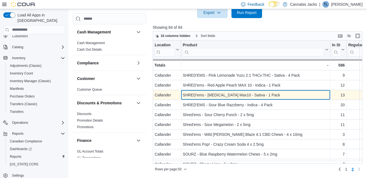
click at [226, 93] on div "SHRED'ems - [MEDICAL_DATA] Max10 - Sativa - 1 Pack" at bounding box center [256, 95] width 146 height 7
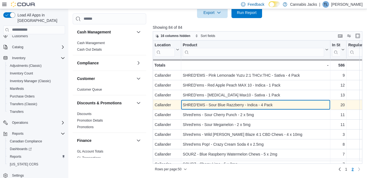
click at [224, 103] on div "SHRED'EMS - Sour Blue Razzberry - Indica - 4 Pack" at bounding box center [256, 104] width 146 height 7
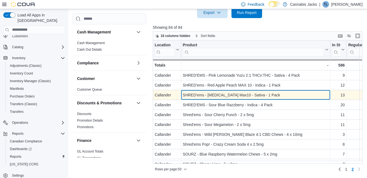
click at [218, 94] on div "SHRED'ems - [MEDICAL_DATA] Max10 - Sativa - 1 Pack" at bounding box center [256, 95] width 146 height 7
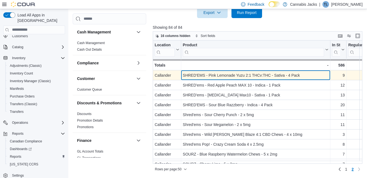
click at [218, 72] on div "SHRED'EMS - Pink Lemonade Yuzu 2:1 THCv:THC - Sativa - 4 Pack" at bounding box center [256, 75] width 146 height 7
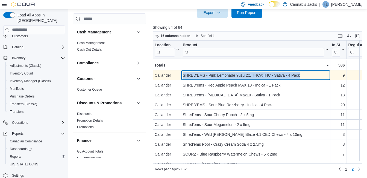
drag, startPoint x: 182, startPoint y: 75, endPoint x: 297, endPoint y: 73, distance: 115.2
click at [297, 73] on div "SHRED'EMS - Pink Lemonade Yuzu 2:1 THCv:THC - Sativa - 4 Pack - Product, column…" at bounding box center [255, 75] width 149 height 10
drag, startPoint x: 297, startPoint y: 73, endPoint x: 267, endPoint y: 77, distance: 30.7
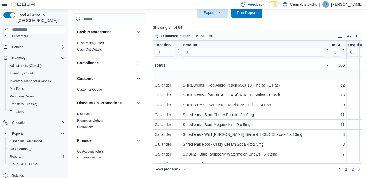
scroll to position [27, 0]
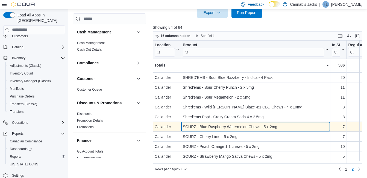
click at [245, 124] on div "SOURZ - Blue Raspberry Watermelon Chews - 5 x 2mg" at bounding box center [256, 126] width 146 height 7
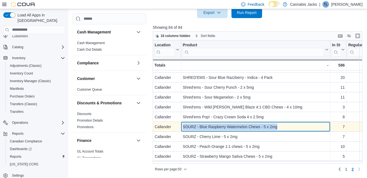
drag, startPoint x: 202, startPoint y: 123, endPoint x: 284, endPoint y: 123, distance: 82.3
click at [284, 123] on div "SOURZ - Blue Raspberry Watermelon Chews - 5 x 2mg - Product, column 2, row 59" at bounding box center [255, 127] width 149 height 10
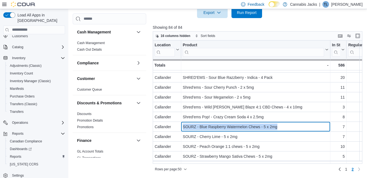
scroll to position [55, 0]
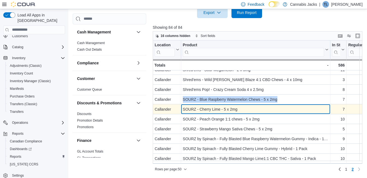
click at [213, 105] on div "SOURZ - Cherry Lime - 5 x 2mg - Product, column 2, row 60" at bounding box center [255, 109] width 149 height 10
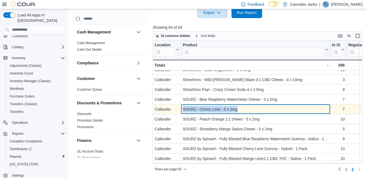
drag, startPoint x: 183, startPoint y: 109, endPoint x: 238, endPoint y: 107, distance: 55.3
click at [238, 107] on div "SOURZ - Cherry Lime - 5 x 2mg" at bounding box center [256, 109] width 146 height 7
drag, startPoint x: 238, startPoint y: 107, endPoint x: 212, endPoint y: 106, distance: 26.3
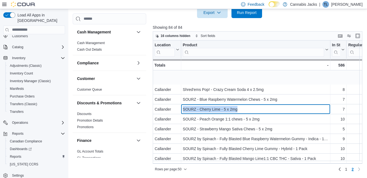
scroll to position [82, 0]
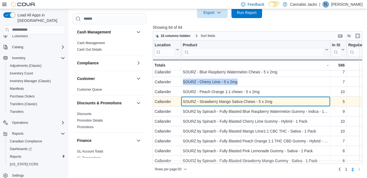
click at [218, 102] on div "SOURZ - Strawberry Mango Sativa Chews - 5 x 2mg" at bounding box center [256, 101] width 146 height 7
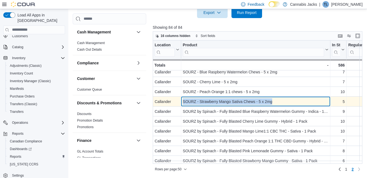
drag, startPoint x: 183, startPoint y: 101, endPoint x: 273, endPoint y: 100, distance: 89.4
click at [273, 100] on div "SOURZ - Strawberry Mango Sativa Chews - 5 x 2mg" at bounding box center [256, 101] width 146 height 7
drag, startPoint x: 273, startPoint y: 100, endPoint x: 258, endPoint y: 102, distance: 14.7
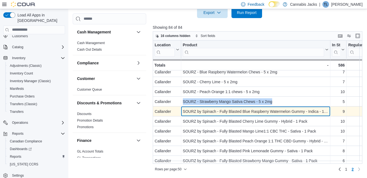
click at [240, 111] on div "SOURZ by Spinach - Fully Blasted Blue Raspberry Watermelon Gummy - Indica - 1 P…" at bounding box center [256, 111] width 146 height 7
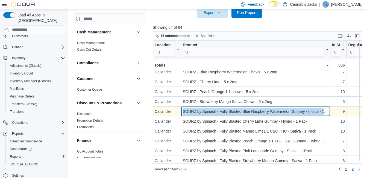
drag, startPoint x: 184, startPoint y: 111, endPoint x: 322, endPoint y: 110, distance: 139.0
click at [324, 110] on div "SOURZ by Spinach - Fully Blasted Blue Raspberry Watermelon Gummy - Indica - 1 P…" at bounding box center [256, 111] width 146 height 7
drag, startPoint x: 322, startPoint y: 110, endPoint x: 300, endPoint y: 113, distance: 22.7
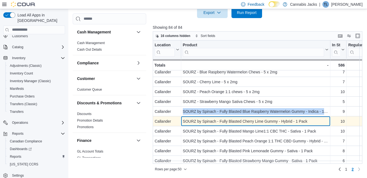
click at [236, 121] on div "SOURZ by Spinach - Fully Blasted Cherry Lime Gummy - Hybrid - 1 Pack" at bounding box center [256, 121] width 146 height 7
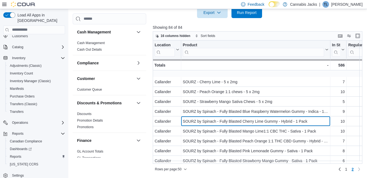
scroll to position [109, 0]
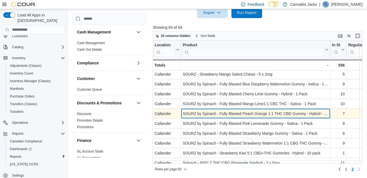
click at [232, 111] on div "SOURZ by Spinach - Fully Blasted Peach Orange 1:1 THC CBD Gummy - Hybrid - 1 Pa…" at bounding box center [256, 113] width 146 height 7
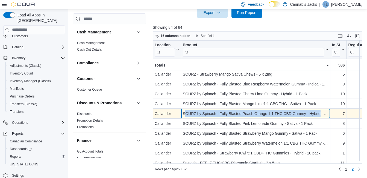
drag, startPoint x: 184, startPoint y: 113, endPoint x: 319, endPoint y: 111, distance: 134.9
click at [319, 111] on div "SOURZ by Spinach - Fully Blasted Peach Orange 1:1 THC CBD Gummy - Hybrid - 1 Pa…" at bounding box center [256, 113] width 146 height 7
drag, startPoint x: 319, startPoint y: 111, endPoint x: 287, endPoint y: 115, distance: 32.1
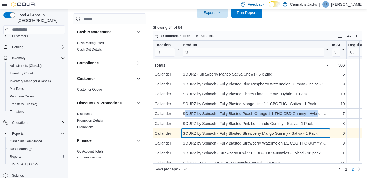
click at [246, 136] on div "SOURZ by Spinach - Fully Blasted Strawberry Mango Gummy - Sativa - 1 Pack" at bounding box center [256, 133] width 146 height 7
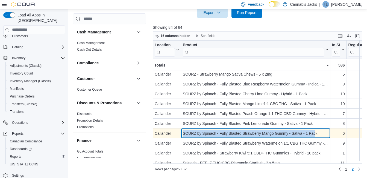
drag, startPoint x: 183, startPoint y: 132, endPoint x: 317, endPoint y: 132, distance: 134.0
click at [317, 132] on div "SOURZ by Spinach - Fully Blasted Strawberry Mango Gummy - Sativa - 1 Pack" at bounding box center [256, 133] width 146 height 7
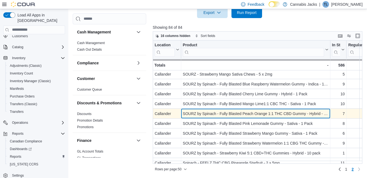
click at [253, 114] on div "SOURZ by Spinach - Fully Blasted Peach Orange 1:1 THC CBD Gummy - Hybrid - 1 Pa…" at bounding box center [256, 113] width 146 height 7
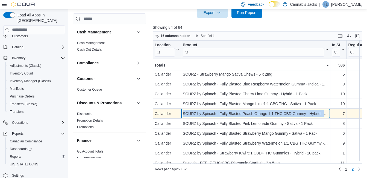
drag, startPoint x: 183, startPoint y: 111, endPoint x: 323, endPoint y: 111, distance: 140.3
click at [323, 111] on div "SOURZ by Spinach - Fully Blasted Peach Orange 1:1 THC CBD Gummy - Hybrid - 1 Pa…" at bounding box center [256, 113] width 146 height 7
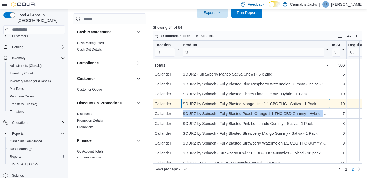
click at [275, 105] on div "SOURZ by Spinach - Fully Blasted Mango Lime1:1 CBC THC - Sativa - 1 Pack" at bounding box center [256, 103] width 146 height 7
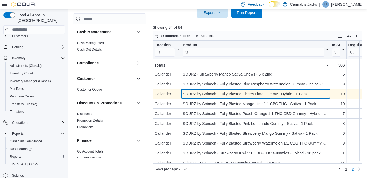
click at [272, 93] on div "SOURZ by Spinach - Fully Blasted Cherry Lime Gummy - Hybrid - 1 Pack" at bounding box center [256, 94] width 146 height 7
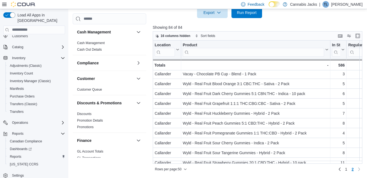
scroll to position [217, 0]
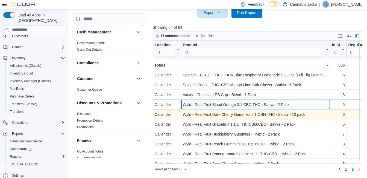
click at [266, 105] on div "Wyld - Real Fruit Blood Orange 3:1 CBC:THC - Sativa - 2 Pack" at bounding box center [256, 104] width 146 height 7
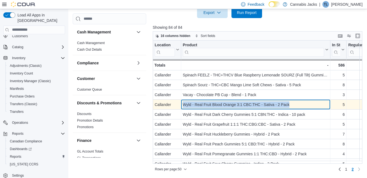
drag, startPoint x: 183, startPoint y: 105, endPoint x: 299, endPoint y: 102, distance: 116.0
click at [299, 102] on div "Wyld - Real Fruit Blood Orange 3:1 CBC:THC - Sativa - 2 Pack" at bounding box center [256, 104] width 146 height 7
drag, startPoint x: 299, startPoint y: 102, endPoint x: 269, endPoint y: 105, distance: 30.5
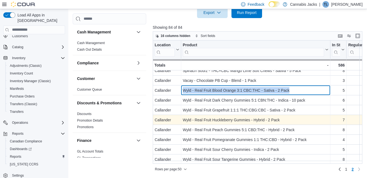
scroll to position [244, 0]
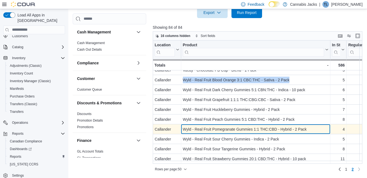
click at [223, 128] on div "Wyld - Real Fruit Pomegranate Gummies 1:1 THC:CBD - Hybrid - 2 Pack" at bounding box center [256, 129] width 146 height 7
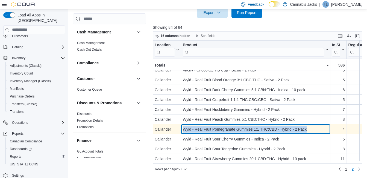
drag, startPoint x: 183, startPoint y: 126, endPoint x: 313, endPoint y: 124, distance: 129.4
click at [313, 126] on div "Wyld - Real Fruit Pomegranate Gummies 1:1 THC:CBD - Hybrid - 2 Pack" at bounding box center [256, 129] width 146 height 7
drag, startPoint x: 313, startPoint y: 124, endPoint x: 285, endPoint y: 125, distance: 27.4
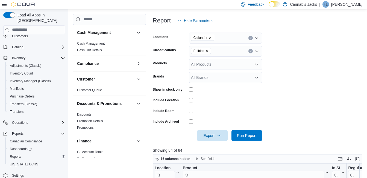
scroll to position [0, 0]
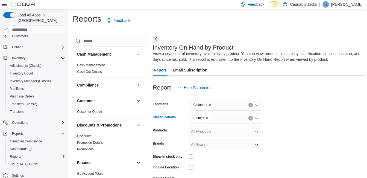
click at [206, 117] on icon "Remove Edibles from selection in this group" at bounding box center [206, 117] width 3 height 3
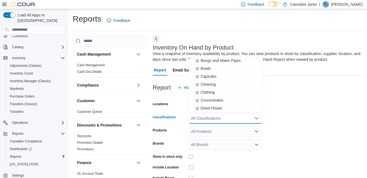
scroll to position [55, 0]
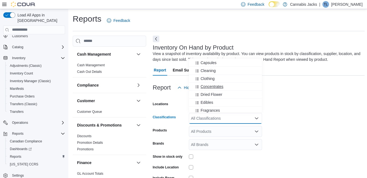
click at [220, 87] on span "Concentrates" at bounding box center [212, 86] width 23 height 5
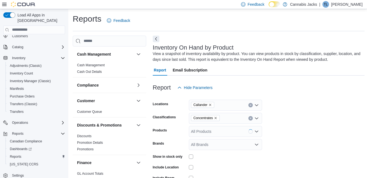
click at [314, 109] on form "Locations Callander Classifications Concentrates Products All Products Brands A…" at bounding box center [259, 150] width 212 height 115
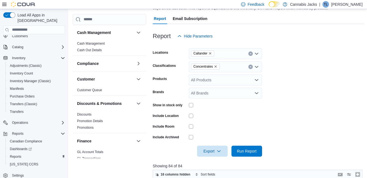
scroll to position [109, 0]
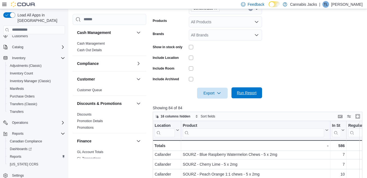
click at [249, 90] on span "Run Report" at bounding box center [247, 92] width 20 height 5
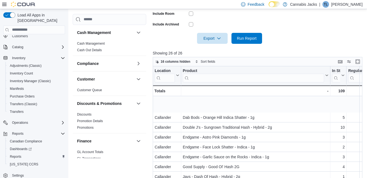
scroll to position [109, 0]
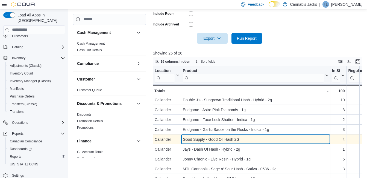
click at [228, 139] on div "Good Supply - Good Ol' Hash 2G" at bounding box center [256, 139] width 146 height 7
drag, startPoint x: 183, startPoint y: 138, endPoint x: 244, endPoint y: 137, distance: 61.3
click at [244, 137] on div "Good Supply - Good Ol' Hash 2G" at bounding box center [256, 139] width 146 height 7
drag, startPoint x: 244, startPoint y: 137, endPoint x: 225, endPoint y: 139, distance: 18.7
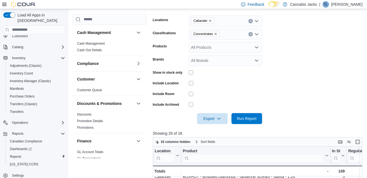
scroll to position [53, 0]
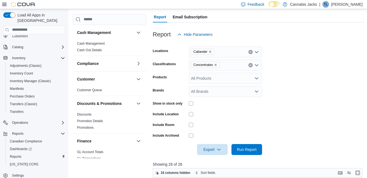
click at [217, 64] on icon "Remove Concentrates from selection in this group" at bounding box center [215, 64] width 3 height 3
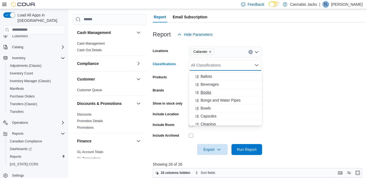
scroll to position [27, 0]
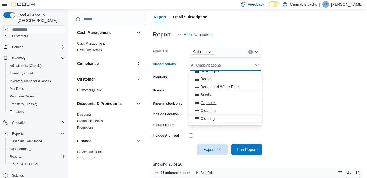
click at [212, 102] on span "Capsules" at bounding box center [209, 102] width 16 height 5
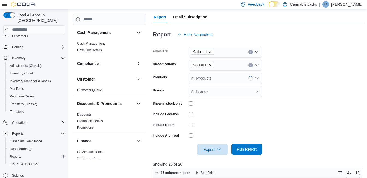
click at [254, 150] on span "Run Report" at bounding box center [247, 148] width 20 height 5
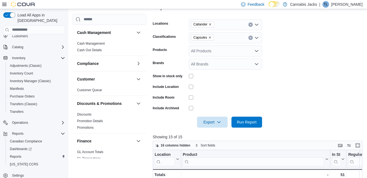
scroll to position [26, 0]
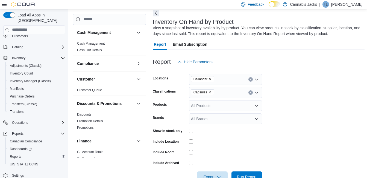
click at [209, 92] on icon "Remove Capsules from selection in this group" at bounding box center [209, 92] width 3 height 3
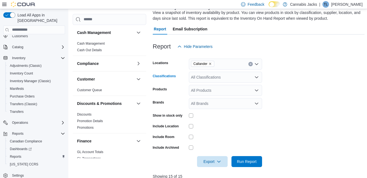
scroll to position [53, 0]
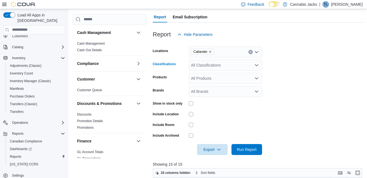
click at [257, 66] on icon "Open list of options" at bounding box center [257, 65] width 4 height 4
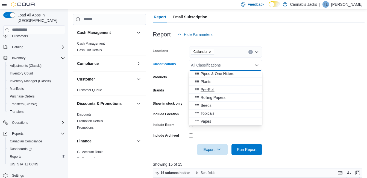
scroll to position [137, 0]
click at [213, 112] on span "Topicals" at bounding box center [208, 111] width 14 height 5
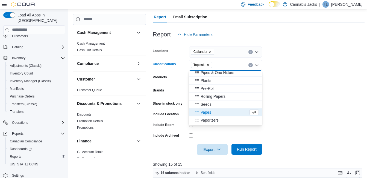
click at [249, 150] on span "Run Report" at bounding box center [247, 148] width 20 height 5
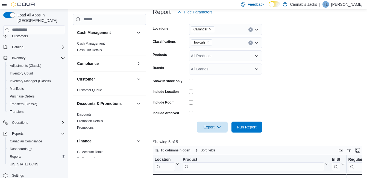
scroll to position [26, 0]
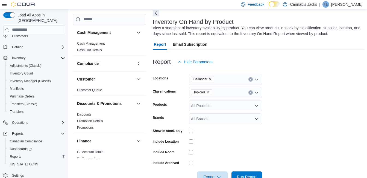
click at [208, 92] on icon "Remove Topicals from selection in this group" at bounding box center [208, 92] width 3 height 3
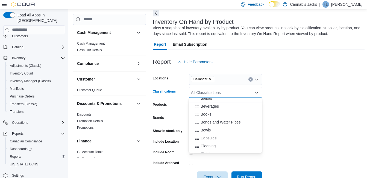
scroll to position [27, 0]
click at [210, 100] on span "Beverages" at bounding box center [210, 97] width 18 height 5
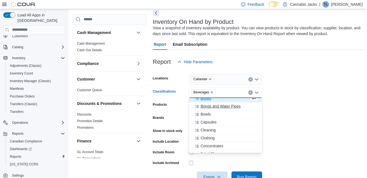
scroll to position [24, 0]
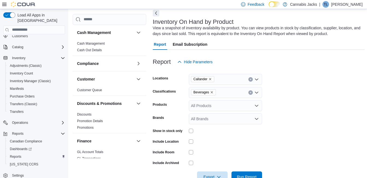
click at [305, 112] on form "Locations Callander Classifications Beverages Products All Products Brands All …" at bounding box center [259, 124] width 212 height 115
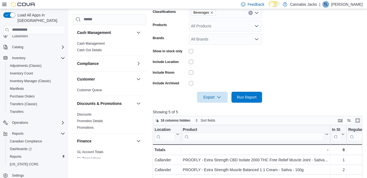
scroll to position [108, 0]
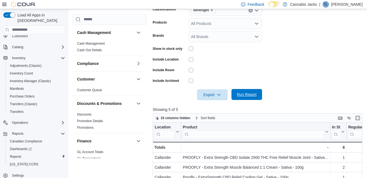
click at [244, 93] on span "Run Report" at bounding box center [247, 94] width 20 height 5
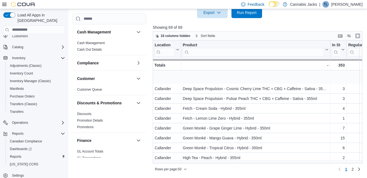
scroll to position [137, 0]
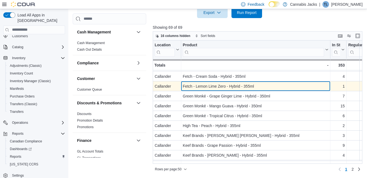
click at [210, 86] on div "Fetch - Lemon Lime Zero - Hybrid - 355ml" at bounding box center [256, 86] width 146 height 7
drag, startPoint x: 184, startPoint y: 86, endPoint x: 258, endPoint y: 88, distance: 74.7
click at [258, 88] on div "Fetch - Lemon Lime Zero - Hybrid - 355ml" at bounding box center [256, 86] width 146 height 7
drag, startPoint x: 258, startPoint y: 88, endPoint x: 232, endPoint y: 87, distance: 26.0
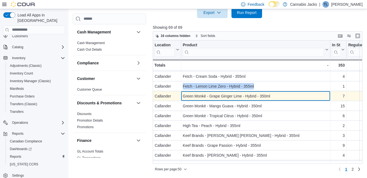
click at [225, 96] on div "Green Monké - Grape Ginger Lime - Hybrid - 350ml" at bounding box center [256, 96] width 146 height 7
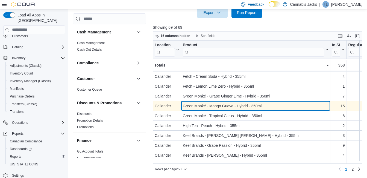
click at [217, 106] on div "Green Monké - Mango Guava - Hybrid - 350ml" at bounding box center [256, 106] width 146 height 7
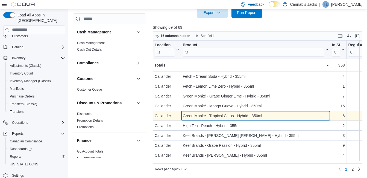
click at [217, 114] on div "Green Monké - Tropical Citrus - Hybrid - 350ml" at bounding box center [256, 115] width 146 height 7
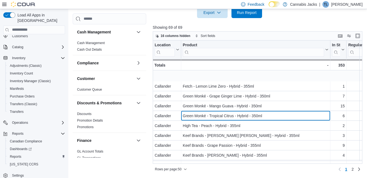
scroll to position [164, 0]
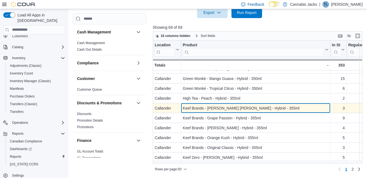
click at [221, 109] on div "Keef Brands - [PERSON_NAME] [PERSON_NAME] - Hybrid - 355ml" at bounding box center [256, 108] width 146 height 7
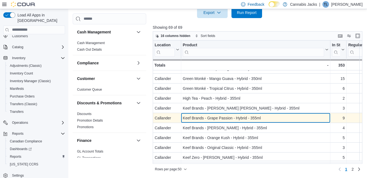
click at [220, 118] on div "Keef Brands - Grape Passion - Hybrid - 355ml" at bounding box center [256, 118] width 146 height 7
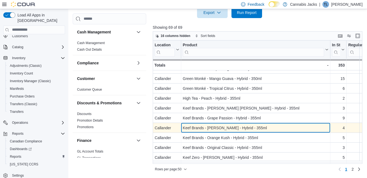
click at [218, 129] on div "Keef Brands - [PERSON_NAME] - Hybrid - 355ml" at bounding box center [256, 127] width 146 height 7
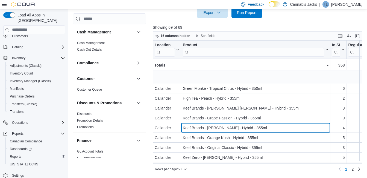
scroll to position [191, 0]
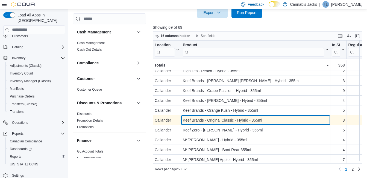
click at [233, 118] on div "Keef Brands - Original Classic - Hybrid - 355ml" at bounding box center [256, 120] width 146 height 7
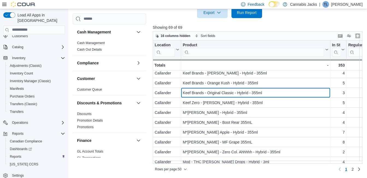
scroll to position [246, 0]
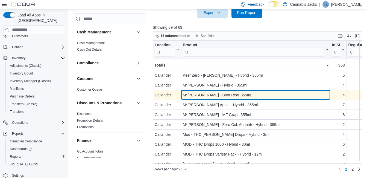
click at [232, 93] on div "M*[PERSON_NAME] - Boot Rear 355mL" at bounding box center [256, 95] width 146 height 7
drag, startPoint x: 183, startPoint y: 96, endPoint x: 235, endPoint y: 94, distance: 52.0
click at [235, 94] on div "M*[PERSON_NAME] - Boot Rear 355mL" at bounding box center [256, 95] width 146 height 7
drag, startPoint x: 235, startPoint y: 94, endPoint x: 227, endPoint y: 95, distance: 7.7
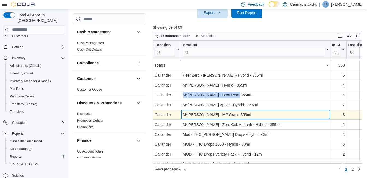
click at [217, 112] on div "M*[PERSON_NAME] - MF Grape 355mL" at bounding box center [256, 114] width 146 height 7
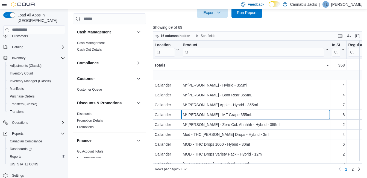
scroll to position [274, 0]
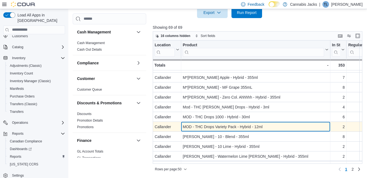
click at [242, 127] on div "MOD - THC Drops Variety Pack - Hybrid - 12ml" at bounding box center [256, 126] width 146 height 7
drag, startPoint x: 195, startPoint y: 126, endPoint x: 266, endPoint y: 128, distance: 71.4
click at [266, 128] on div "MOD - THC Drops Variety Pack - Hybrid - 12ml - Product, column 2, row 34" at bounding box center [255, 127] width 149 height 10
drag, startPoint x: 266, startPoint y: 128, endPoint x: 249, endPoint y: 129, distance: 16.7
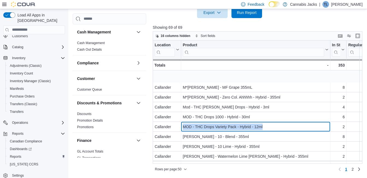
scroll to position [301, 0]
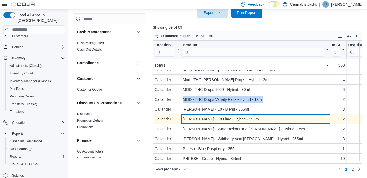
click at [222, 117] on div "[PERSON_NAME] - 10 Lime - Hybrid - 355ml" at bounding box center [256, 119] width 146 height 7
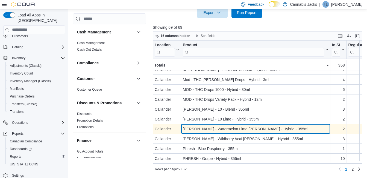
click at [221, 129] on div "[PERSON_NAME] - Watermelon Lime [PERSON_NAME] - Hybrid - 355ml" at bounding box center [256, 129] width 146 height 7
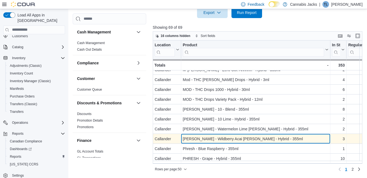
click at [221, 137] on div "[PERSON_NAME] - Wildberry Acai [PERSON_NAME] - Hybrid - 355ml" at bounding box center [256, 138] width 146 height 7
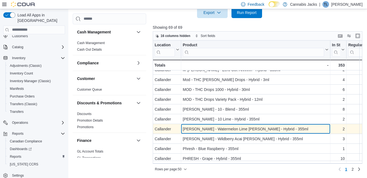
click at [224, 130] on div "[PERSON_NAME] - Watermelon Lime [PERSON_NAME] - Hybrid - 355ml" at bounding box center [256, 129] width 146 height 7
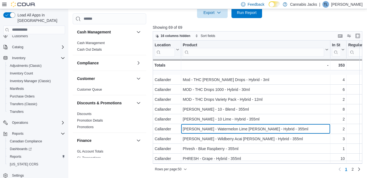
scroll to position [328, 0]
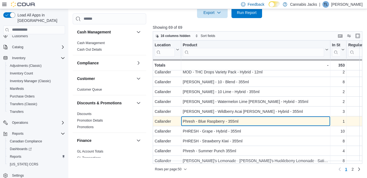
click at [229, 122] on div "Phresh - Blue Raspberry - 355ml" at bounding box center [256, 121] width 146 height 7
drag, startPoint x: 185, startPoint y: 120, endPoint x: 240, endPoint y: 118, distance: 55.9
click at [240, 118] on div "Phresh - Blue Raspberry - 355ml - Product, column 2, row 39" at bounding box center [255, 121] width 149 height 10
drag, startPoint x: 240, startPoint y: 118, endPoint x: 233, endPoint y: 120, distance: 7.9
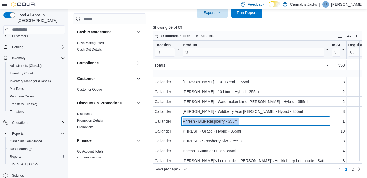
scroll to position [356, 0]
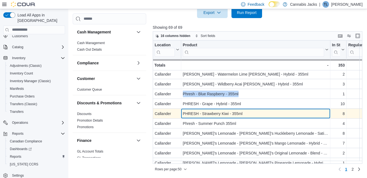
click at [218, 110] on div "PHRESH - Strawberry Kiwi - 355ml" at bounding box center [256, 113] width 146 height 7
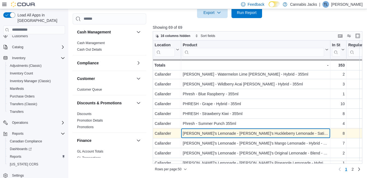
click at [234, 132] on div "[PERSON_NAME]'s Lemonade - [PERSON_NAME]'s Huckleberry Lemonade - Sativa - 355ml" at bounding box center [256, 133] width 146 height 7
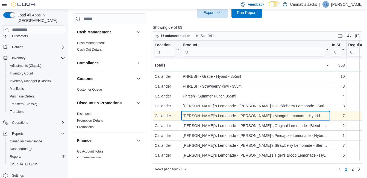
click at [233, 116] on div "[PERSON_NAME]'s Lemonade - [PERSON_NAME]'s Mango Lemonade - Hybrid - 355ml" at bounding box center [256, 115] width 146 height 7
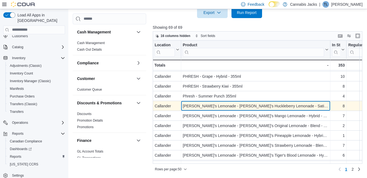
click at [207, 103] on div "[PERSON_NAME]'s Lemonade - [PERSON_NAME]'s Huckleberry Lemonade - Sativa - 355ml" at bounding box center [256, 106] width 146 height 7
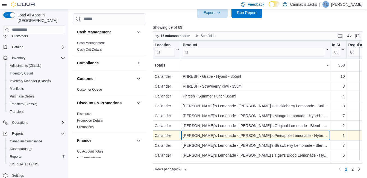
click at [246, 137] on div "[PERSON_NAME]'s Lemonade - [PERSON_NAME]'s Pineapple Lemonade - Hybrid - 355ml" at bounding box center [256, 135] width 146 height 7
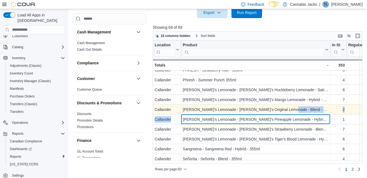
drag, startPoint x: 184, startPoint y: 117, endPoint x: 295, endPoint y: 108, distance: 111.4
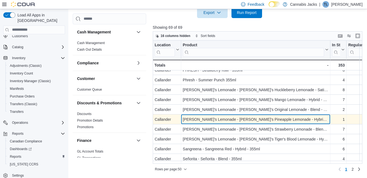
click at [227, 117] on div "[PERSON_NAME]'s Lemonade - [PERSON_NAME]'s Pineapple Lemonade - Hybrid - 355ml" at bounding box center [256, 119] width 146 height 7
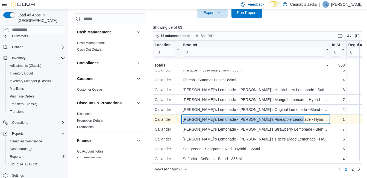
drag, startPoint x: 184, startPoint y: 116, endPoint x: 290, endPoint y: 117, distance: 107.0
click at [290, 117] on div "[PERSON_NAME]'s Lemonade - [PERSON_NAME]'s Pineapple Lemonade - Hybrid - 355ml" at bounding box center [256, 119] width 146 height 7
drag, startPoint x: 290, startPoint y: 117, endPoint x: 277, endPoint y: 117, distance: 13.7
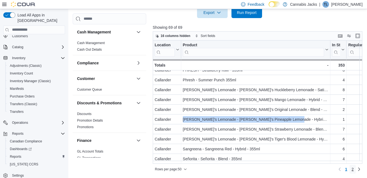
click at [354, 169] on span "2" at bounding box center [353, 168] width 2 height 5
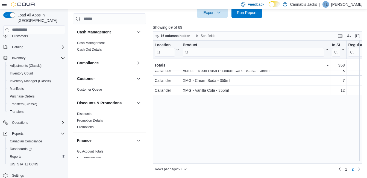
scroll to position [0, 0]
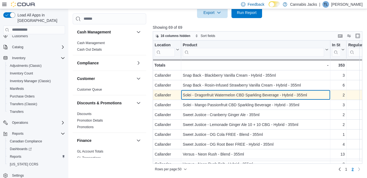
click at [219, 95] on div "Solei - Dragonfruit Watermelon CBD Sparkling Beverage - Hybrid - 355ml" at bounding box center [256, 95] width 146 height 7
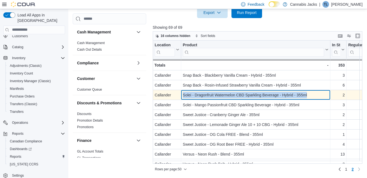
drag, startPoint x: 182, startPoint y: 93, endPoint x: 311, endPoint y: 92, distance: 128.6
click at [311, 92] on div "Solei - Dragonfruit Watermelon CBD Sparkling Beverage - Hybrid - 355ml - Produc…" at bounding box center [255, 95] width 149 height 10
drag, startPoint x: 311, startPoint y: 92, endPoint x: 276, endPoint y: 97, distance: 35.7
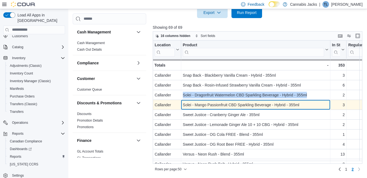
click at [212, 105] on div "Solei - Mango Passionfruit CBD Sparkling Beverage - Hybrid - 355ml" at bounding box center [256, 104] width 146 height 7
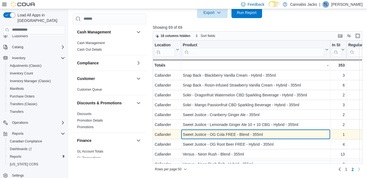
click at [209, 135] on div "Sweet Justice - OG Cola FREE - Blend - 355ml" at bounding box center [256, 134] width 146 height 7
drag, startPoint x: 183, startPoint y: 133, endPoint x: 264, endPoint y: 135, distance: 81.3
click at [264, 135] on div "Sweet Justice - OG Cola FREE - Blend - 355ml" at bounding box center [256, 134] width 146 height 7
drag, startPoint x: 264, startPoint y: 135, endPoint x: 246, endPoint y: 136, distance: 17.9
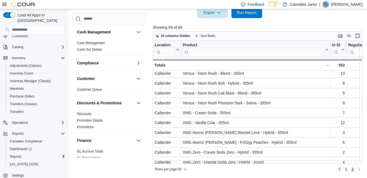
scroll to position [97, 0]
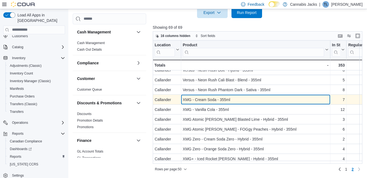
click at [211, 96] on div "XMG - Cream Soda - 355ml" at bounding box center [256, 99] width 146 height 7
drag, startPoint x: 182, startPoint y: 95, endPoint x: 236, endPoint y: 95, distance: 53.6
click at [236, 95] on div "XMG - Cream Soda - 355ml - Product, column 2, row 63" at bounding box center [255, 100] width 149 height 10
drag, startPoint x: 236, startPoint y: 95, endPoint x: 218, endPoint y: 96, distance: 17.5
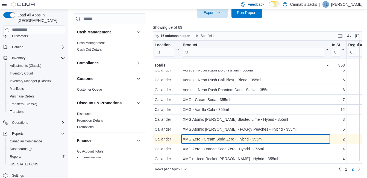
click at [238, 138] on div "XMG Zero - Cream Soda Zero - Hybrid - 355ml" at bounding box center [256, 139] width 146 height 7
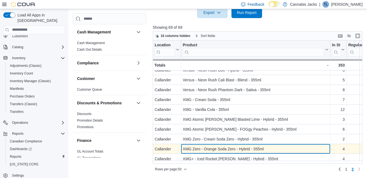
click at [217, 146] on div "XMG Zero - Orange Soda Zero - Hybrid - 355ml" at bounding box center [256, 149] width 146 height 7
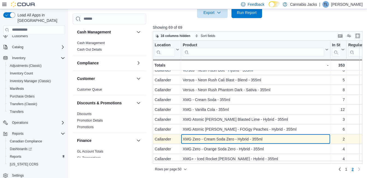
click at [205, 136] on div "XMG Zero - Cream Soda Zero - Hybrid - 355ml" at bounding box center [256, 139] width 146 height 7
drag, startPoint x: 183, startPoint y: 136, endPoint x: 258, endPoint y: 137, distance: 74.4
click at [258, 137] on div "XMG Zero - Cream Soda Zero - Hybrid - 355ml" at bounding box center [256, 139] width 146 height 7
drag, startPoint x: 258, startPoint y: 137, endPoint x: 243, endPoint y: 137, distance: 14.2
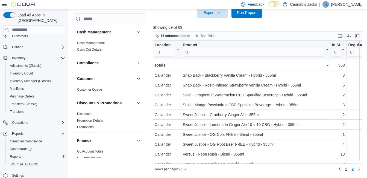
scroll to position [53, 0]
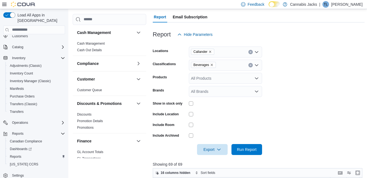
click at [211, 65] on icon "Remove Beverages from selection in this group" at bounding box center [212, 65] width 2 height 2
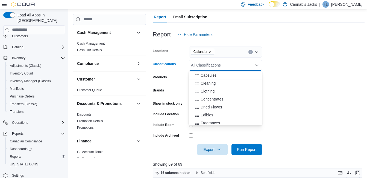
scroll to position [82, 0]
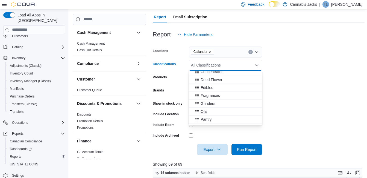
click at [205, 110] on span "Oils" at bounding box center [204, 111] width 7 height 5
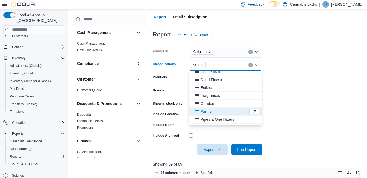
drag, startPoint x: 246, startPoint y: 151, endPoint x: 273, endPoint y: 129, distance: 34.9
click at [246, 150] on span "Run Report" at bounding box center [247, 149] width 20 height 5
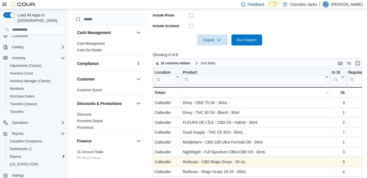
scroll to position [190, 0]
